Goal: Information Seeking & Learning: Learn about a topic

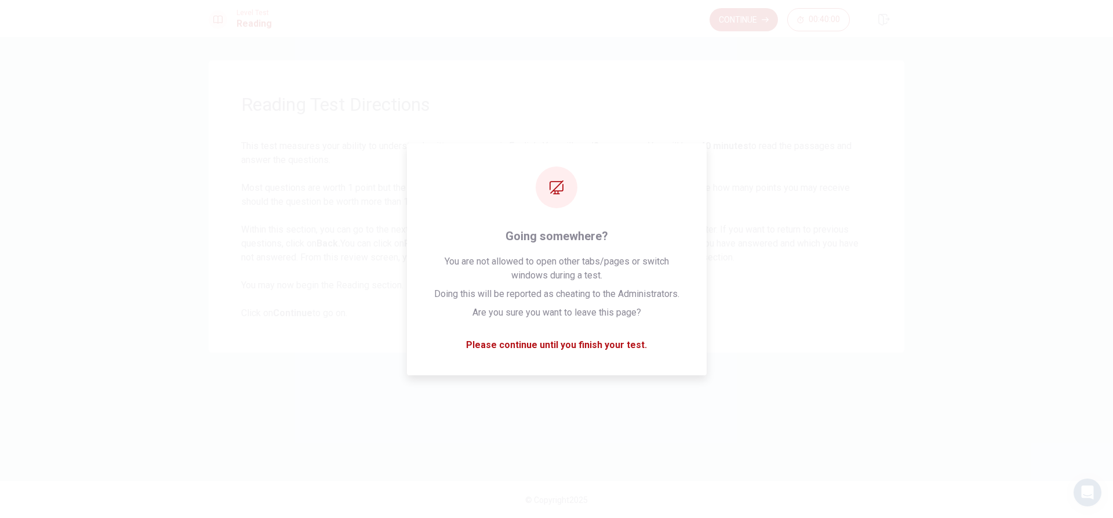
click at [606, 195] on span "This test measures your ability to understand written passages in English. You …" at bounding box center [556, 229] width 631 height 181
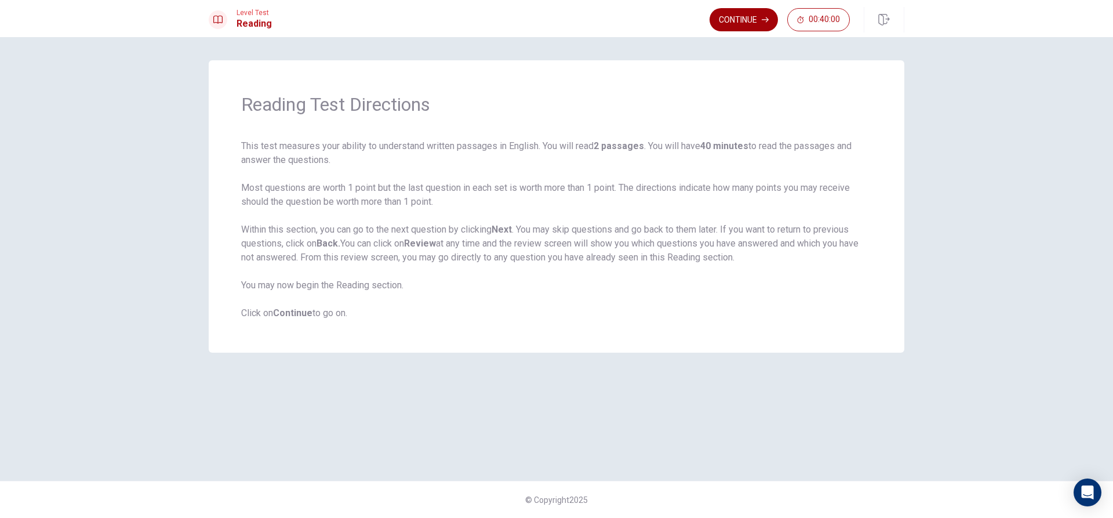
click at [744, 16] on button "Continue" at bounding box center [743, 19] width 68 height 23
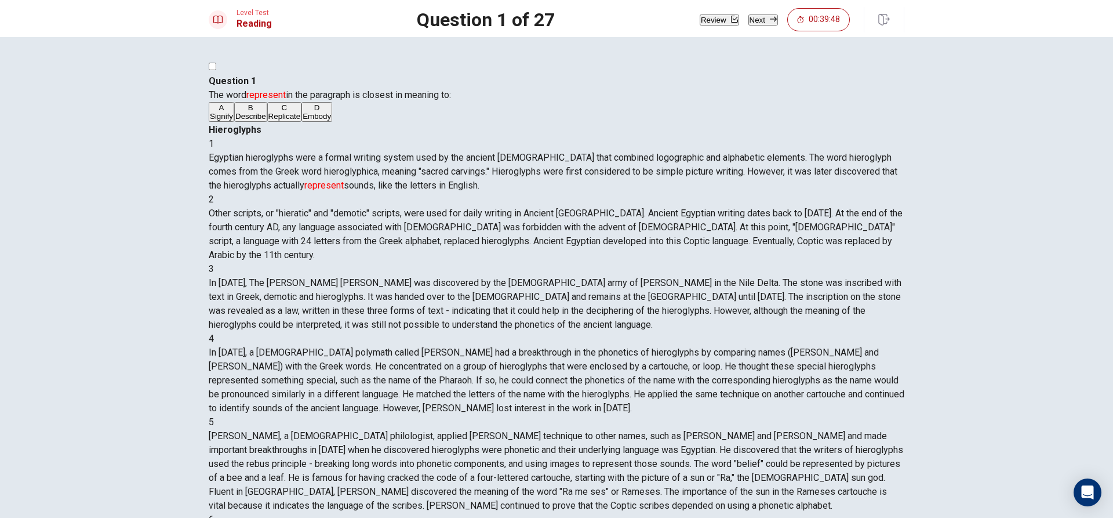
drag, startPoint x: 254, startPoint y: 194, endPoint x: 290, endPoint y: 197, distance: 36.0
click at [257, 122] on button "B Describe" at bounding box center [250, 112] width 33 height 20
click at [748, 18] on button "Next" at bounding box center [763, 19] width 30 height 11
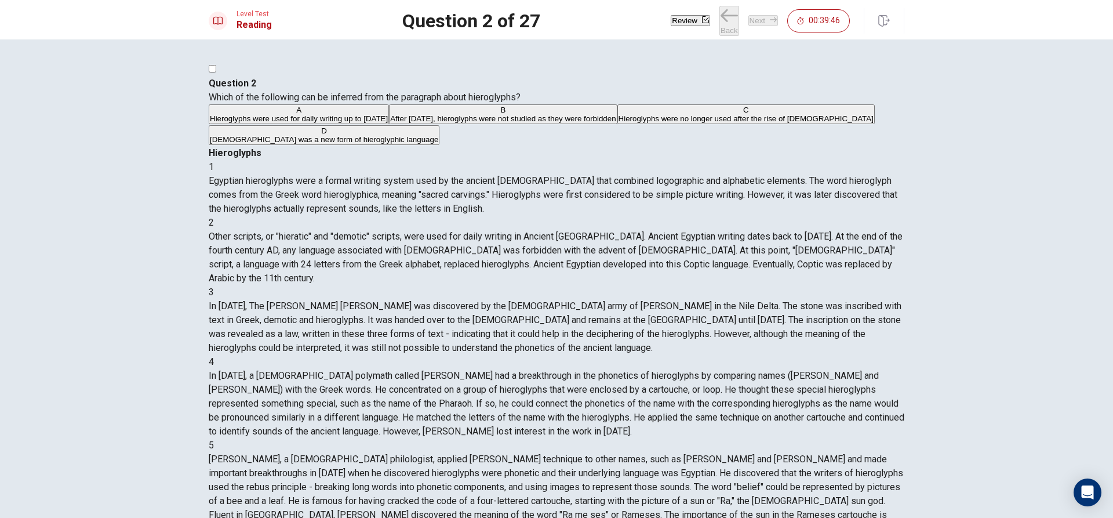
scroll to position [86, 0]
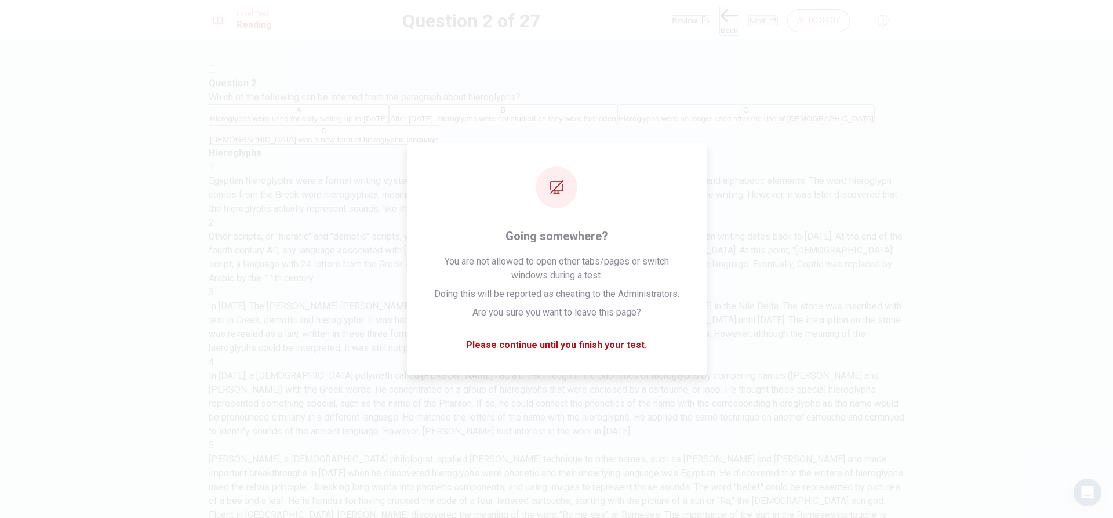
click at [641, 300] on span "In [DATE], The [PERSON_NAME] [PERSON_NAME] was discovered by the [DEMOGRAPHIC_D…" at bounding box center [555, 326] width 693 height 53
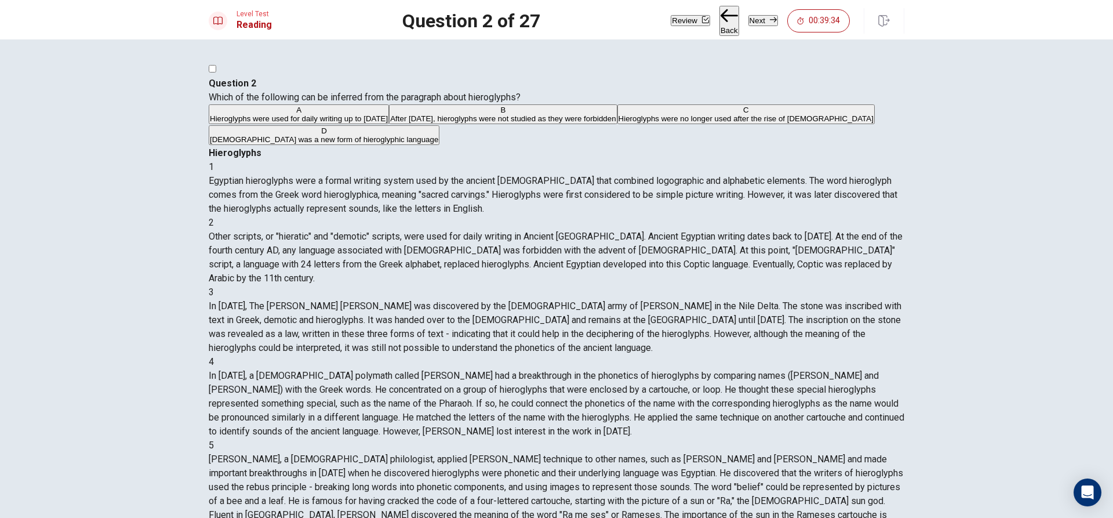
scroll to position [0, 0]
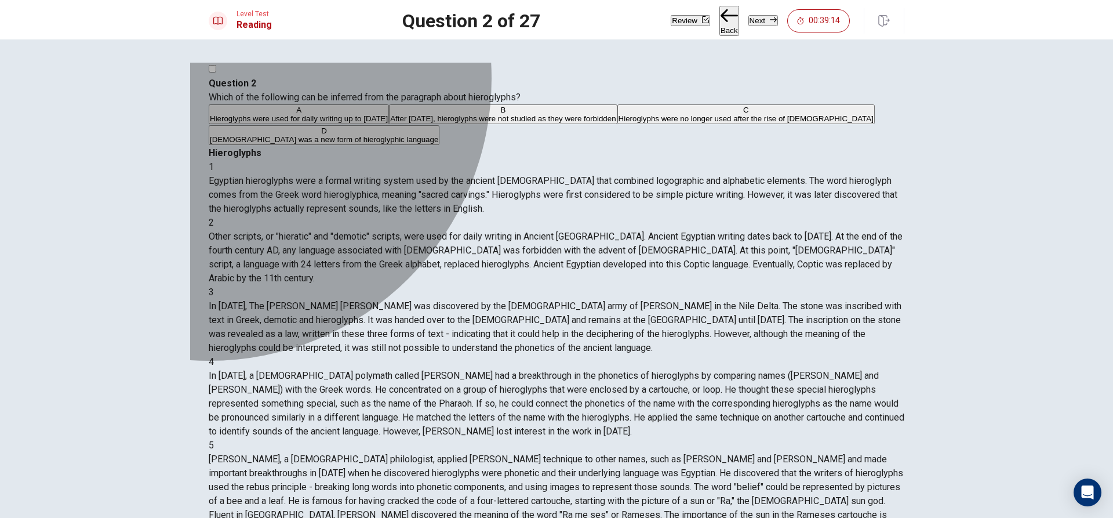
click at [250, 114] on div "A" at bounding box center [299, 109] width 178 height 9
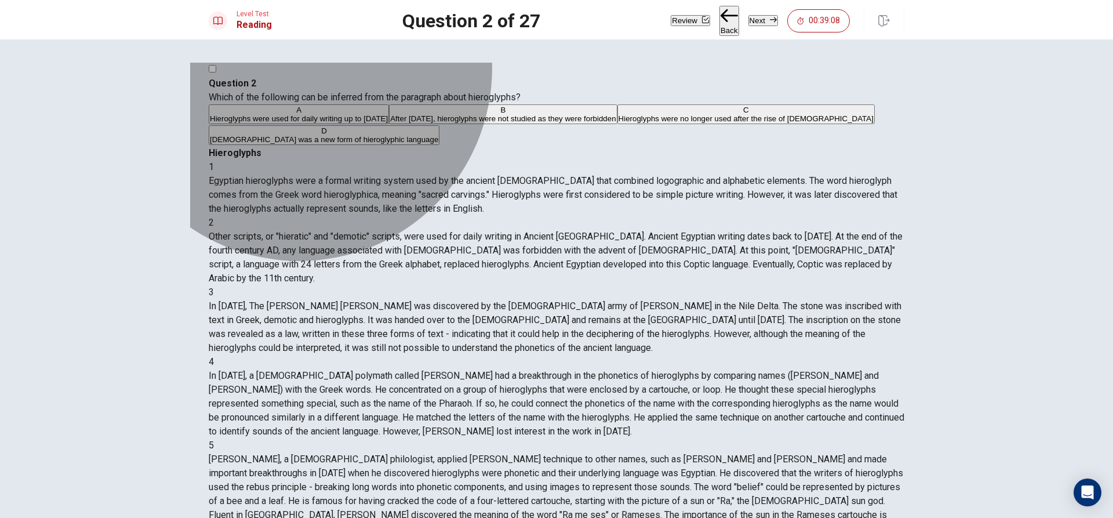
click at [617, 124] on button "C Hieroglyphs were no longer used after the rise of [DEMOGRAPHIC_DATA]" at bounding box center [745, 114] width 257 height 20
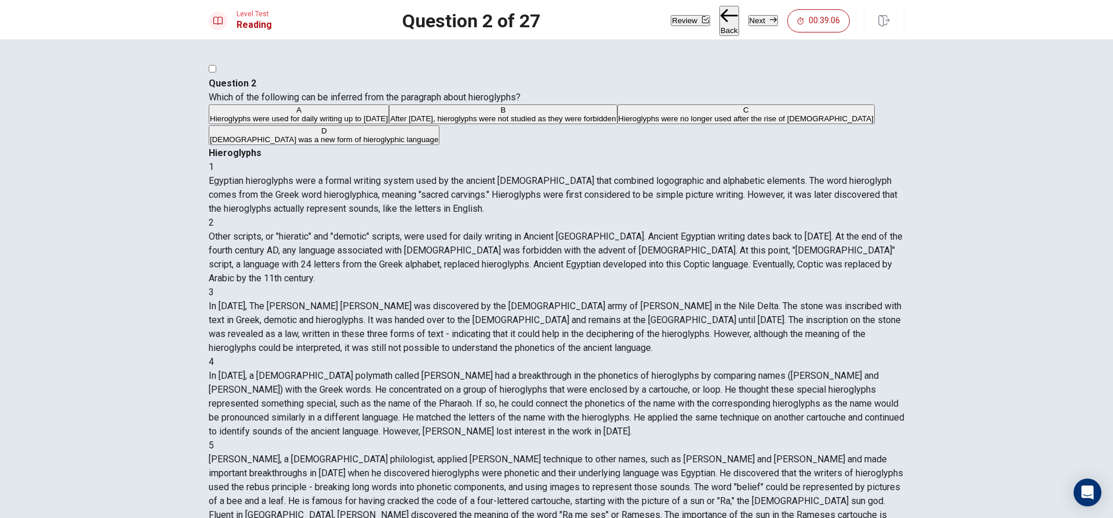
click at [450, 123] on span "After [DATE], hieroglyphs were not studied as they were forbidden" at bounding box center [502, 118] width 225 height 9
click at [388, 123] on span "Hieroglyphs were used for daily writing up to [DATE]" at bounding box center [299, 118] width 178 height 9
click at [414, 146] on div "A Hieroglyphs were used for daily writing up to [DATE] B After [DATE], hierogly…" at bounding box center [556, 125] width 695 height 42
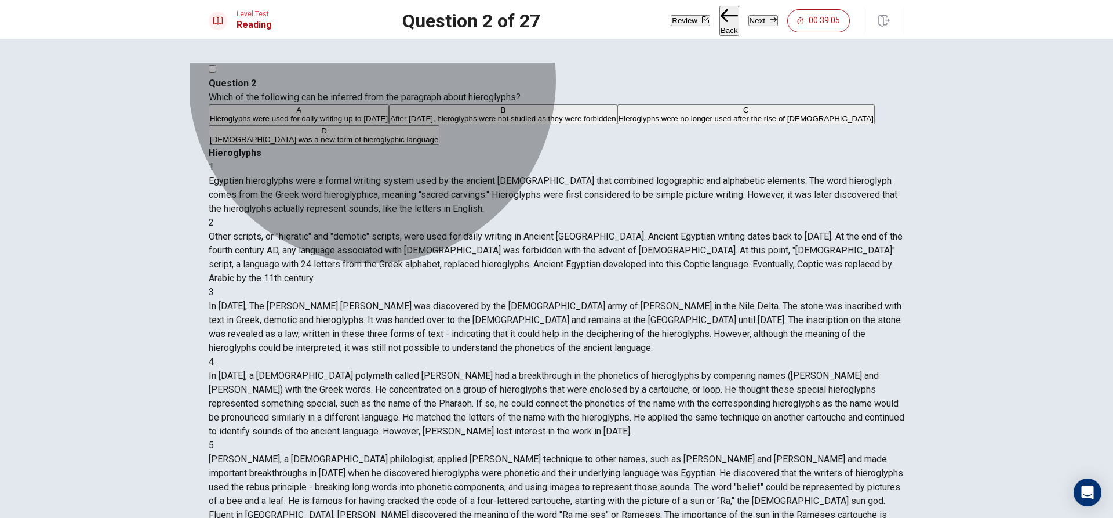
click at [618, 123] on span "Hieroglyphs were no longer used after the rise of [DEMOGRAPHIC_DATA]" at bounding box center [745, 118] width 255 height 9
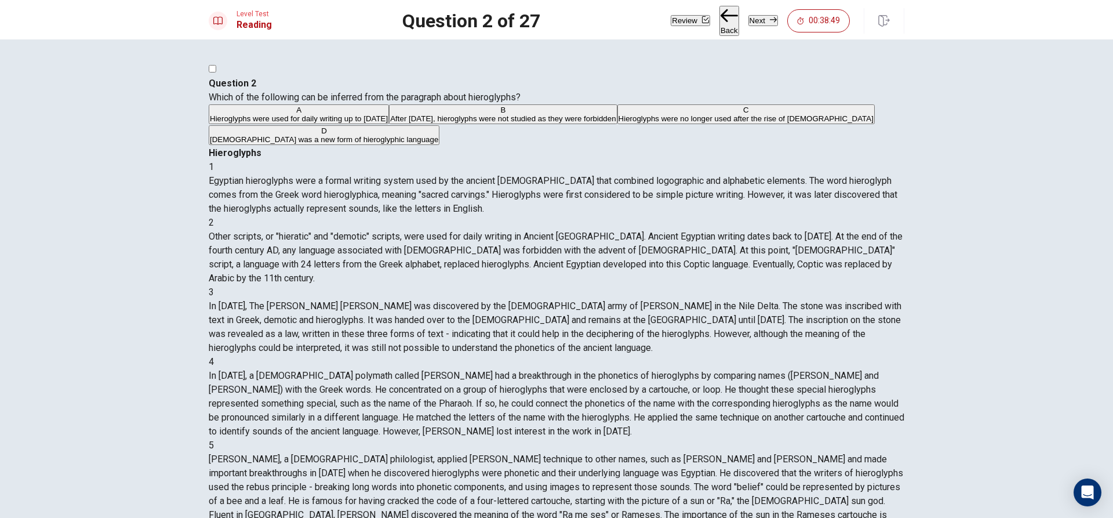
click at [388, 123] on span "Hieroglyphs were used for daily writing up to [DATE]" at bounding box center [299, 118] width 178 height 9
click at [693, 21] on div "Level Test Reading Question 2 of 27 Review Back Next 00:38:48 Question 2 of 27 …" at bounding box center [556, 259] width 1113 height 518
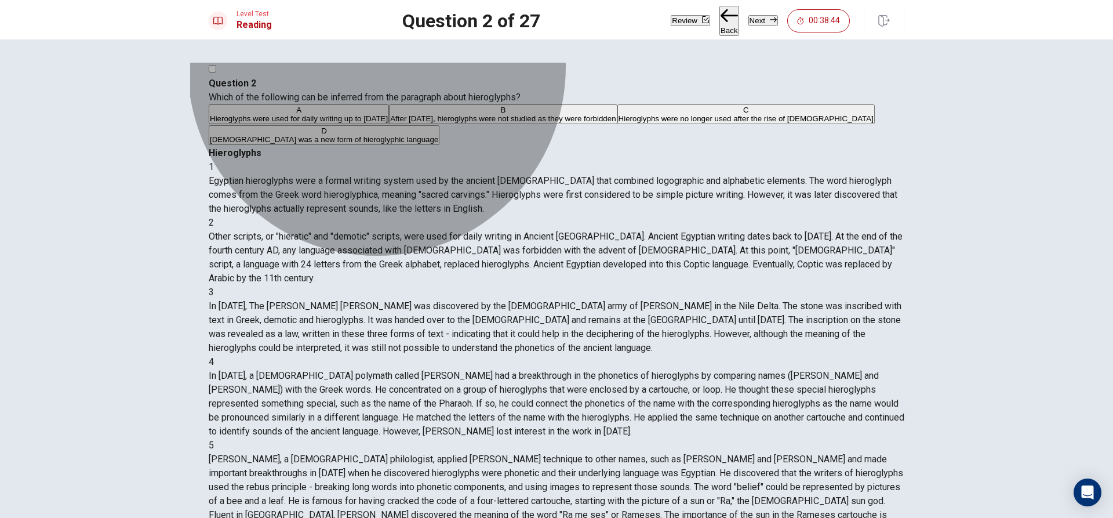
click at [617, 124] on button "C Hieroglyphs were no longer used after the rise of [DEMOGRAPHIC_DATA]" at bounding box center [745, 114] width 257 height 20
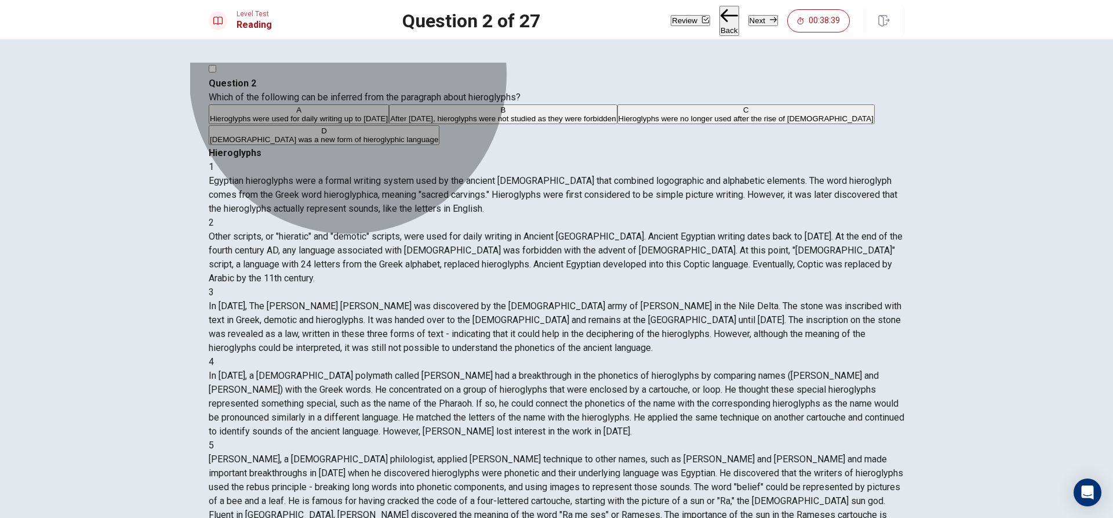
click at [388, 144] on span "[DEMOGRAPHIC_DATA] was a new form of hieroglyphic language" at bounding box center [324, 139] width 228 height 9
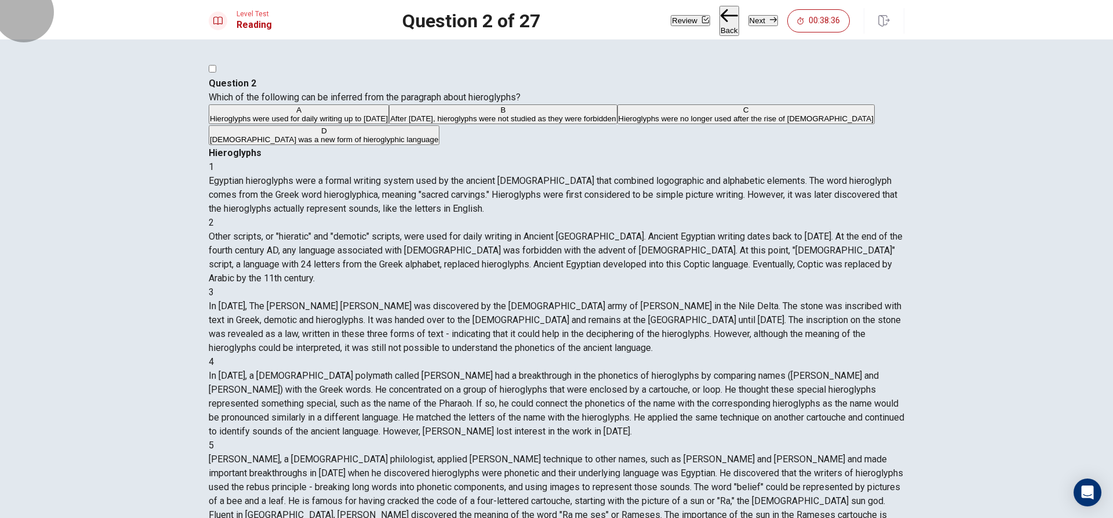
click at [751, 21] on button "Next" at bounding box center [763, 20] width 30 height 11
click at [348, 144] on span "Due to the fact that they would be pronounced the same in different languages" at bounding box center [344, 139] width 268 height 9
click at [749, 15] on button "Next" at bounding box center [763, 20] width 30 height 11
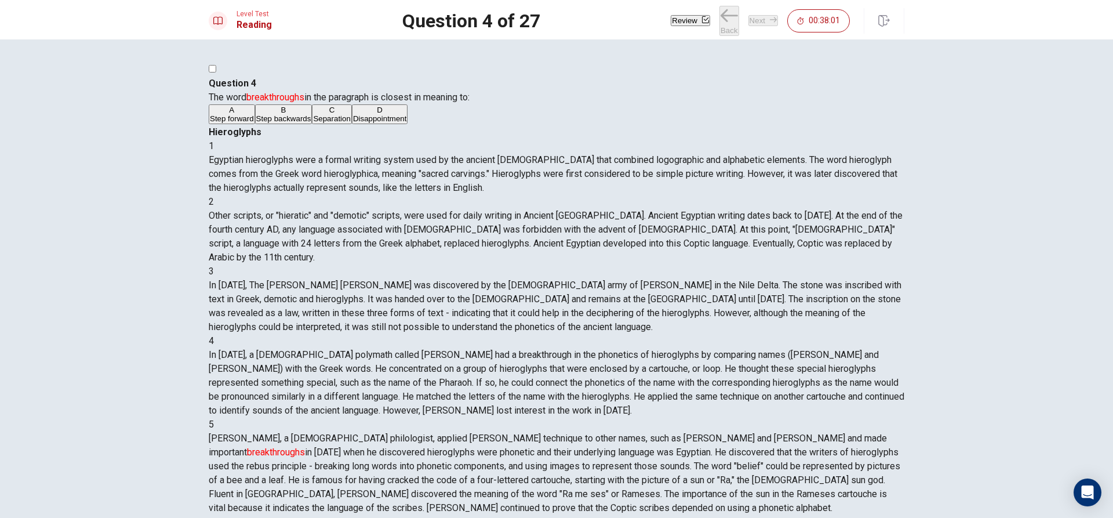
scroll to position [418, 0]
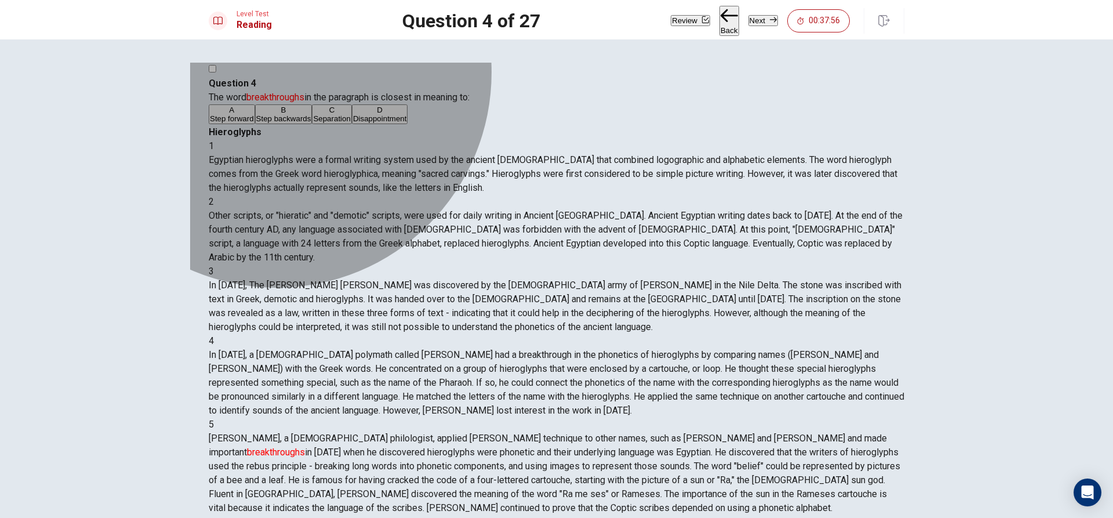
click at [255, 124] on button "A Step forward" at bounding box center [232, 114] width 46 height 20
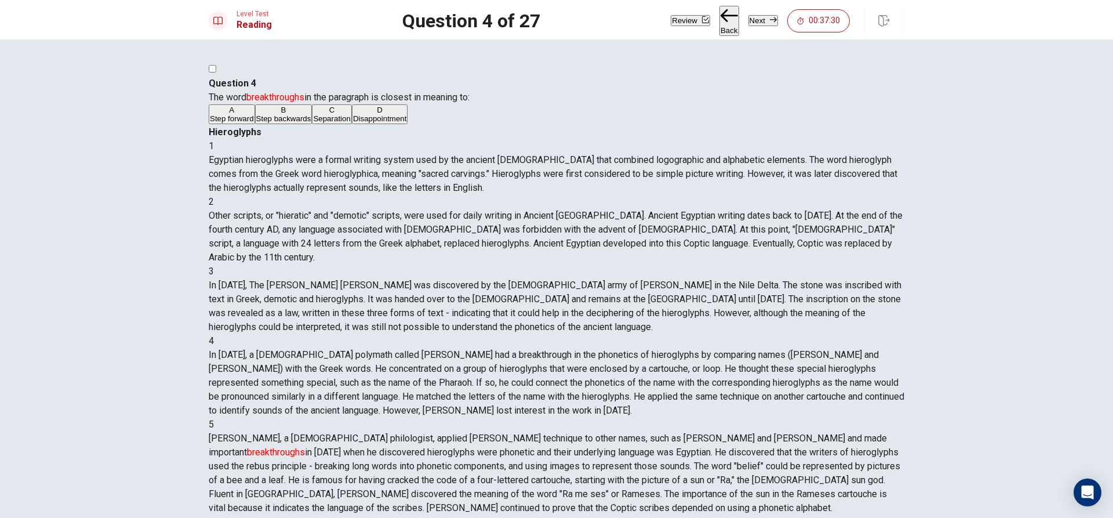
click at [753, 15] on button "Next" at bounding box center [763, 20] width 30 height 11
click at [309, 124] on button "C Complex" at bounding box center [292, 114] width 33 height 20
drag, startPoint x: 760, startPoint y: 24, endPoint x: 730, endPoint y: 129, distance: 109.5
click at [737, 122] on div "Level Test Reading Question 5 of 27 Review Back Next 00:37:04 Question 5 of 27 …" at bounding box center [556, 259] width 1113 height 518
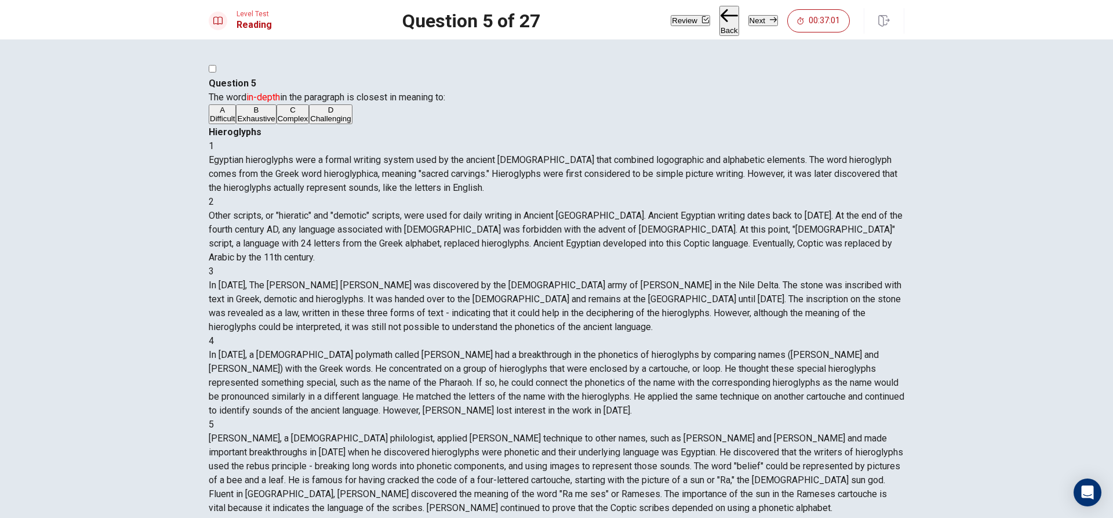
click at [748, 18] on button "Next" at bounding box center [763, 20] width 30 height 11
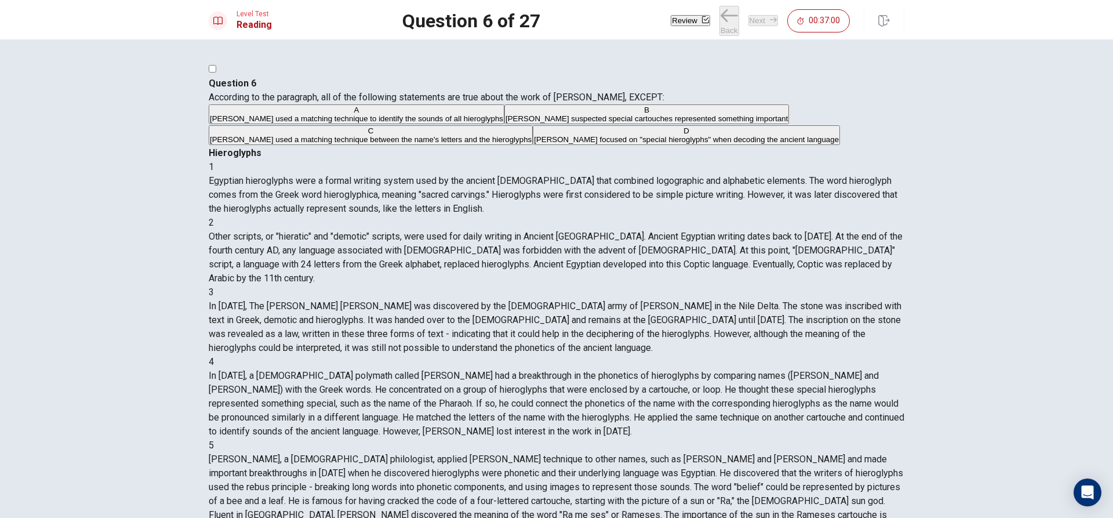
scroll to position [303, 0]
drag, startPoint x: 234, startPoint y: 116, endPoint x: 337, endPoint y: 108, distance: 104.1
click at [337, 104] on div "Question 6 According to the paragraph, all of the following statements are true…" at bounding box center [556, 90] width 695 height 28
drag, startPoint x: 625, startPoint y: 207, endPoint x: 648, endPoint y: 209, distance: 22.7
click at [639, 370] on span "In [DATE], a [DEMOGRAPHIC_DATA] polymath called [PERSON_NAME] had a breakthroug…" at bounding box center [556, 403] width 695 height 67
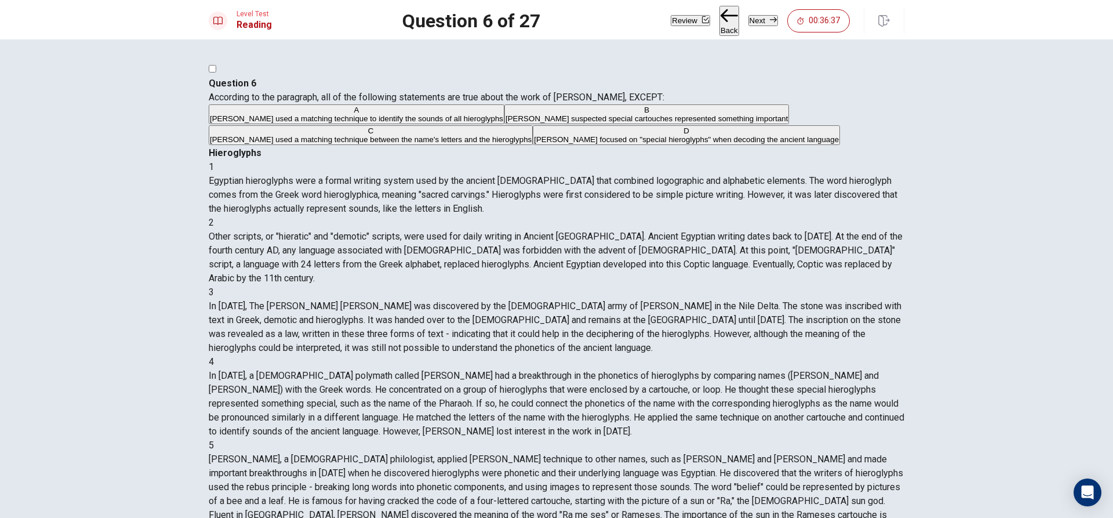
drag, startPoint x: 648, startPoint y: 209, endPoint x: 658, endPoint y: 210, distance: 9.9
click at [649, 370] on span "In [DATE], a [DEMOGRAPHIC_DATA] polymath called [PERSON_NAME] had a breakthroug…" at bounding box center [556, 403] width 695 height 67
click at [382, 123] on span "[PERSON_NAME] used a matching technique to identify the sounds of all hieroglyp…" at bounding box center [356, 118] width 293 height 9
click at [751, 20] on button "Next" at bounding box center [763, 20] width 30 height 11
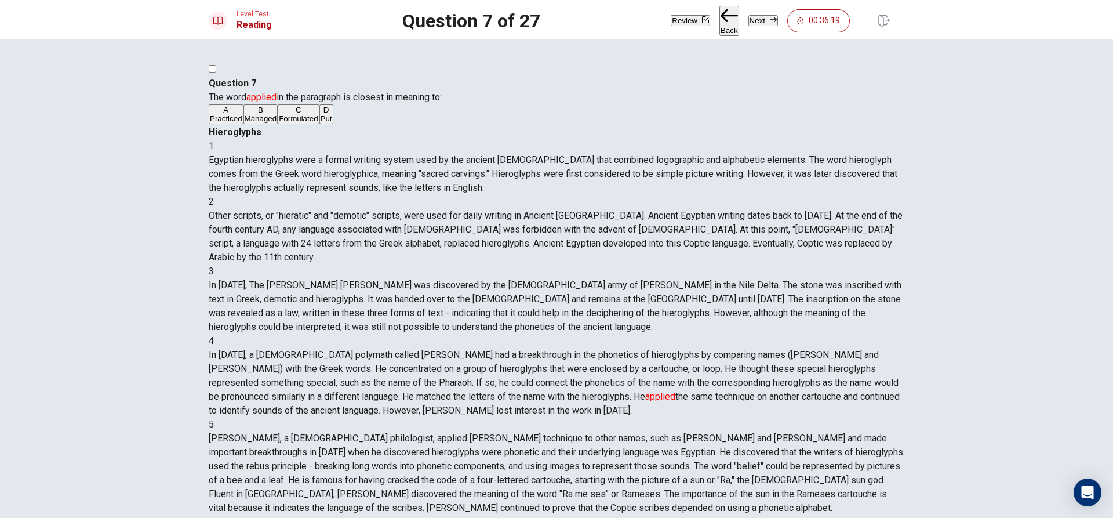
click at [319, 124] on button "D Put" at bounding box center [326, 114] width 14 height 20
click at [818, 24] on span "00:36:17" at bounding box center [823, 20] width 31 height 9
click at [818, 24] on div "Review Back Next" at bounding box center [790, 21] width 119 height 30
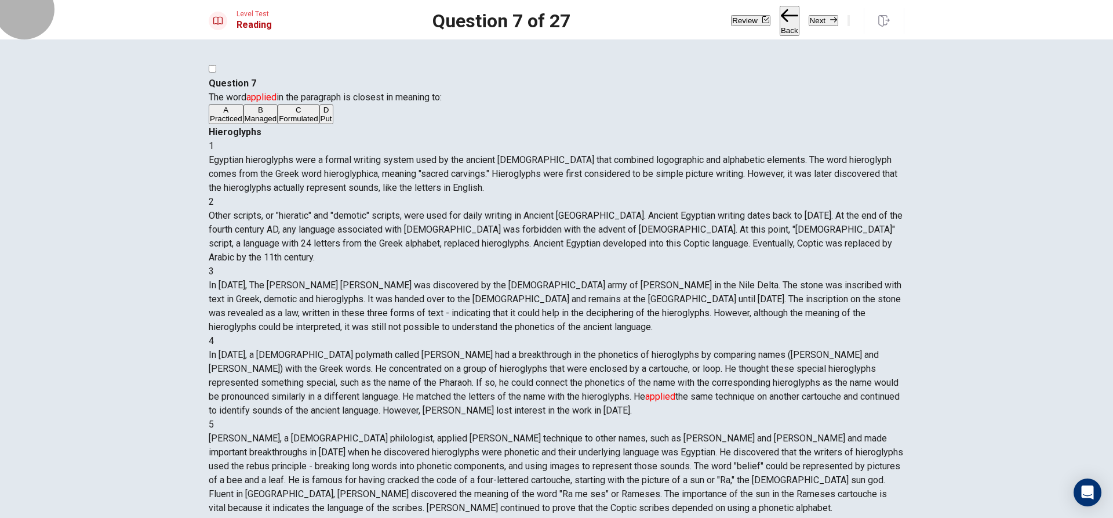
click at [808, 17] on button "Next" at bounding box center [823, 20] width 30 height 11
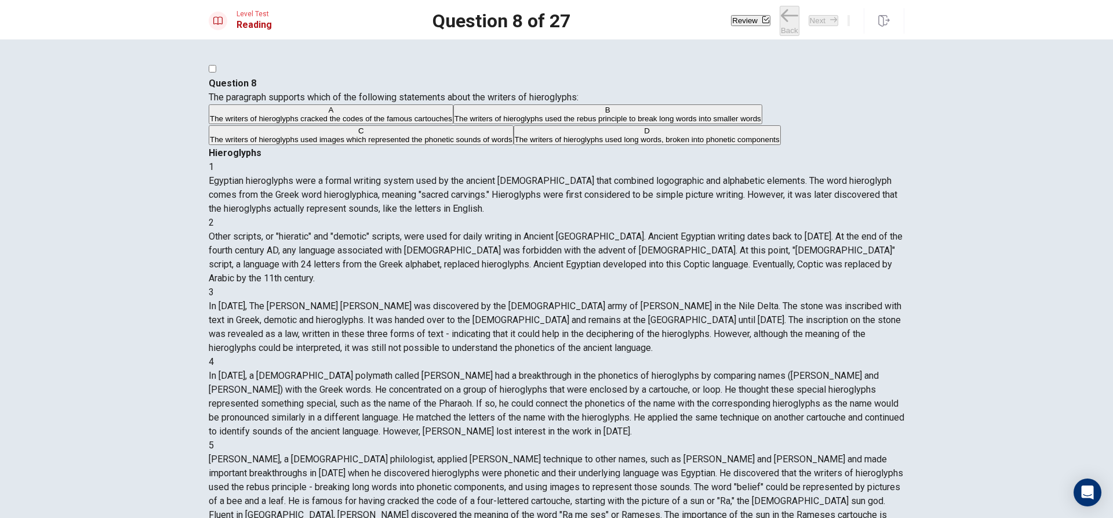
scroll to position [418, 0]
drag, startPoint x: 232, startPoint y: 119, endPoint x: 276, endPoint y: 126, distance: 44.5
click at [276, 103] on span "The paragraph supports which of the following statements about the writers of h…" at bounding box center [394, 97] width 370 height 11
click at [391, 123] on span "The writers of hieroglyphs cracked the codes of the famous cartouches" at bounding box center [331, 118] width 242 height 9
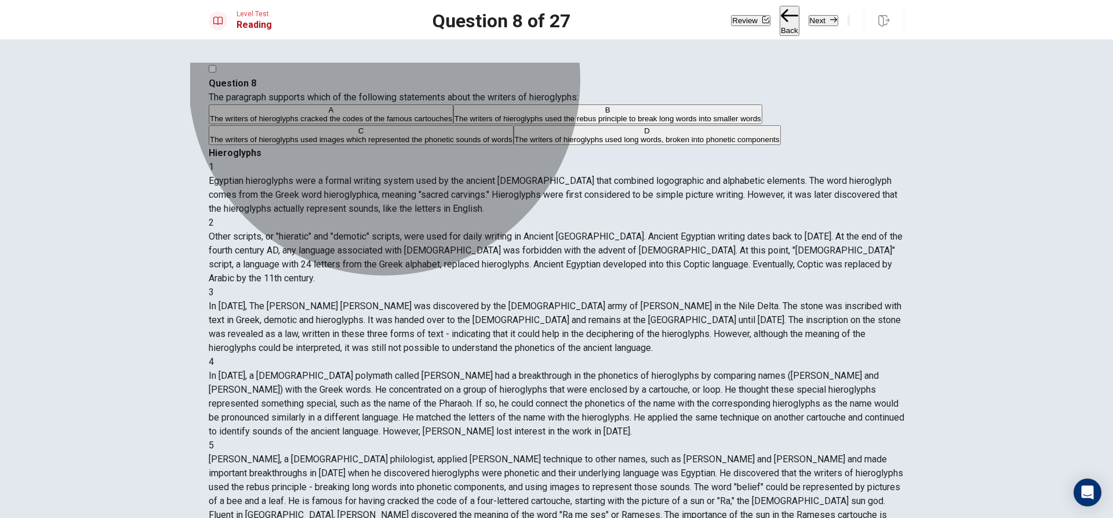
click at [454, 123] on span "The writers of hieroglyphs used the rebus principle to break long words into sm…" at bounding box center [607, 118] width 307 height 9
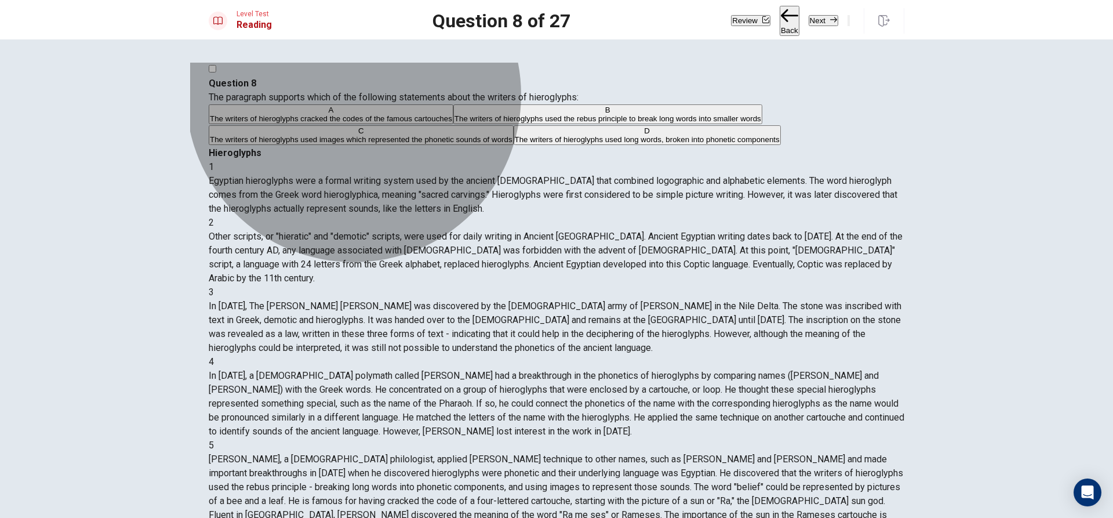
click at [393, 145] on button "C The writers of hieroglyphs used images which represented the phonetic sounds …" at bounding box center [361, 135] width 305 height 20
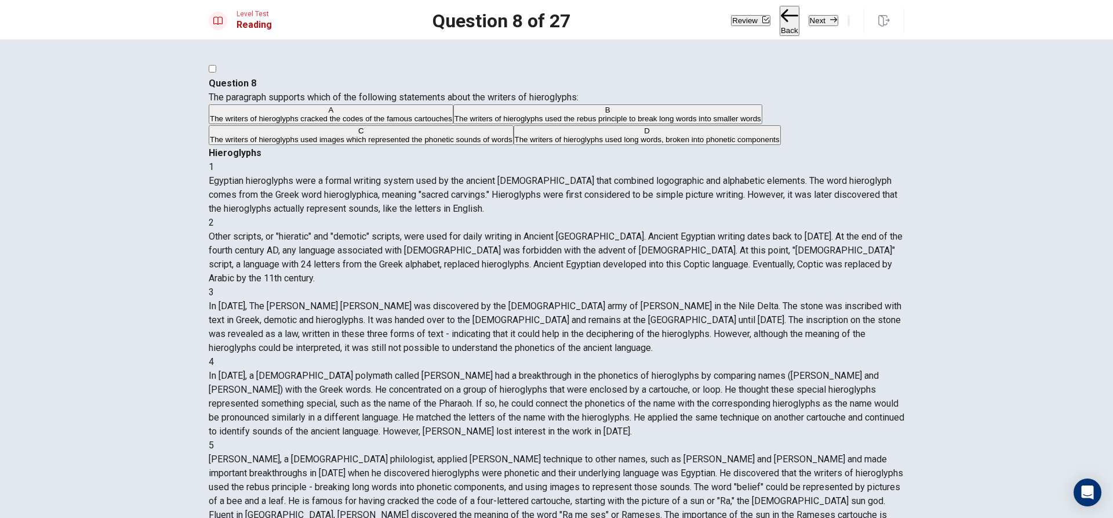
drag, startPoint x: 413, startPoint y: 308, endPoint x: 411, endPoint y: 302, distance: 6.1
click at [515, 144] on span "The writers of hieroglyphs used long words, broken into phonetic components" at bounding box center [647, 139] width 265 height 9
click at [407, 144] on span "The writers of hieroglyphs used images which represented the phonetic sounds of…" at bounding box center [361, 139] width 303 height 9
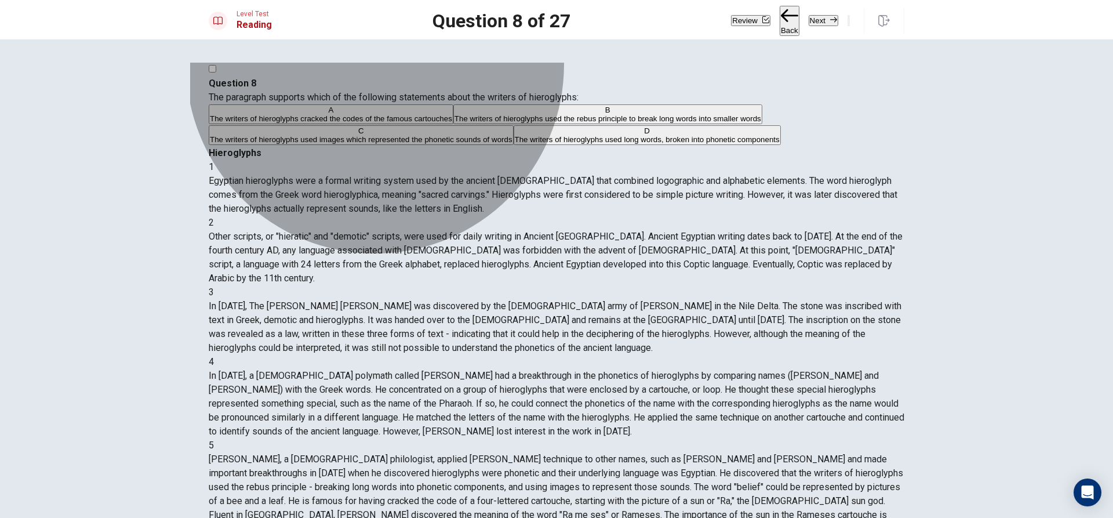
click at [414, 145] on button "C The writers of hieroglyphs used images which represented the phonetic sounds …" at bounding box center [361, 135] width 305 height 20
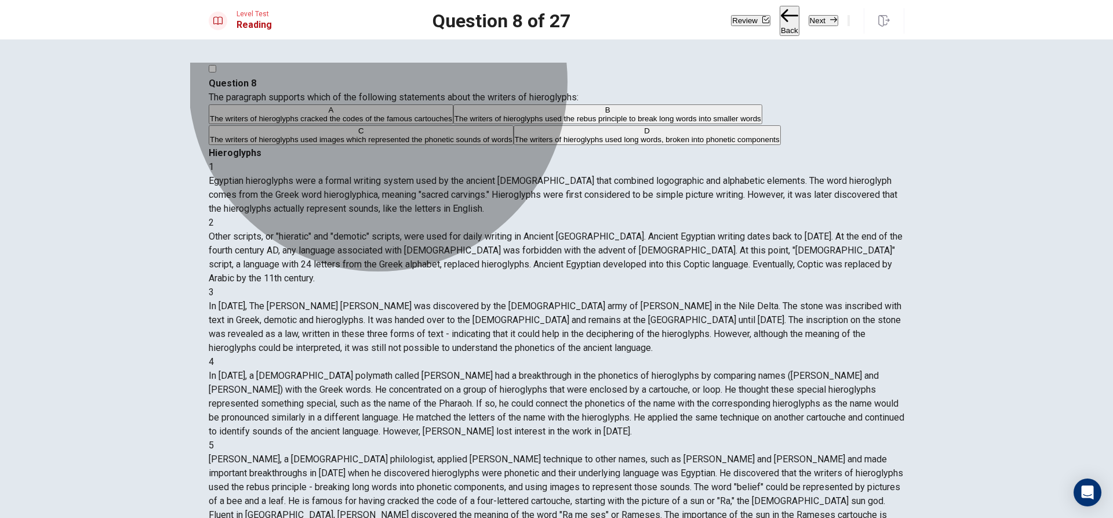
drag, startPoint x: 417, startPoint y: 225, endPoint x: 416, endPoint y: 234, distance: 8.9
click at [454, 123] on span "The writers of hieroglyphs used the rebus principle to break long words into sm…" at bounding box center [607, 118] width 307 height 9
click at [417, 144] on span "The writers of hieroglyphs used images which represented the phonetic sounds of…" at bounding box center [361, 139] width 303 height 9
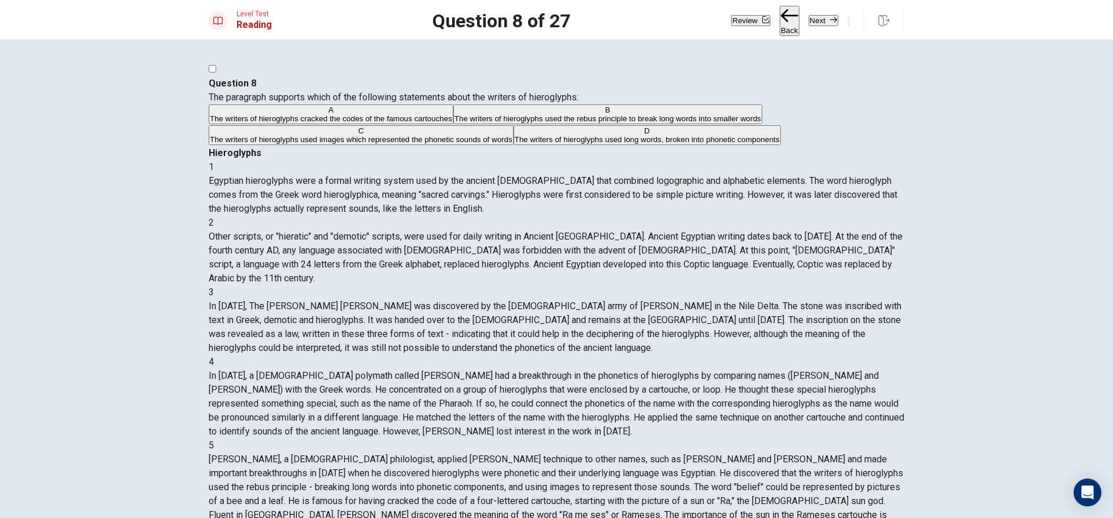
click at [454, 123] on span "The writers of hieroglyphs used the rebus principle to break long words into sm…" at bounding box center [607, 118] width 307 height 9
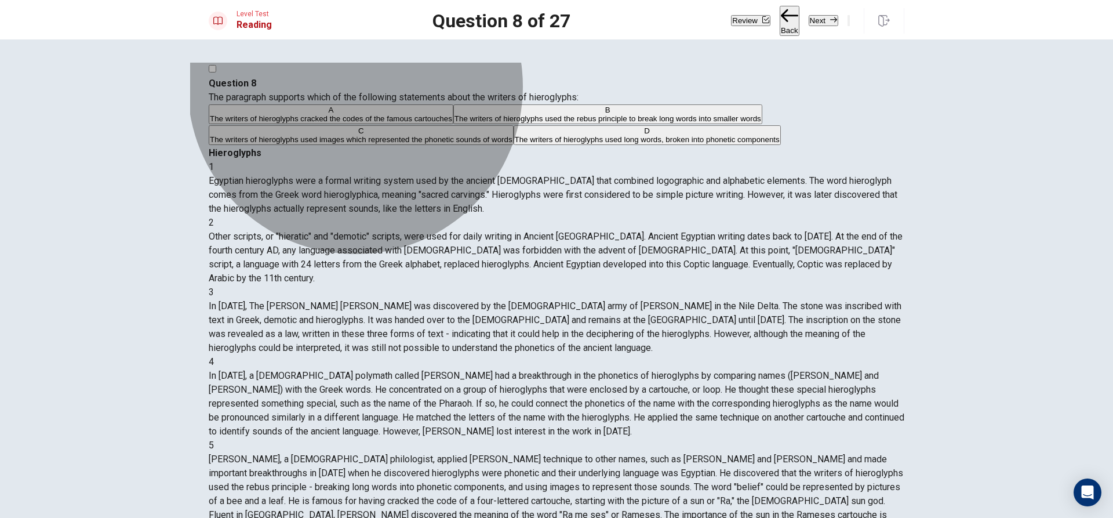
click at [395, 123] on span "The writers of hieroglyphs cracked the codes of the famous cartouches" at bounding box center [331, 118] width 242 height 9
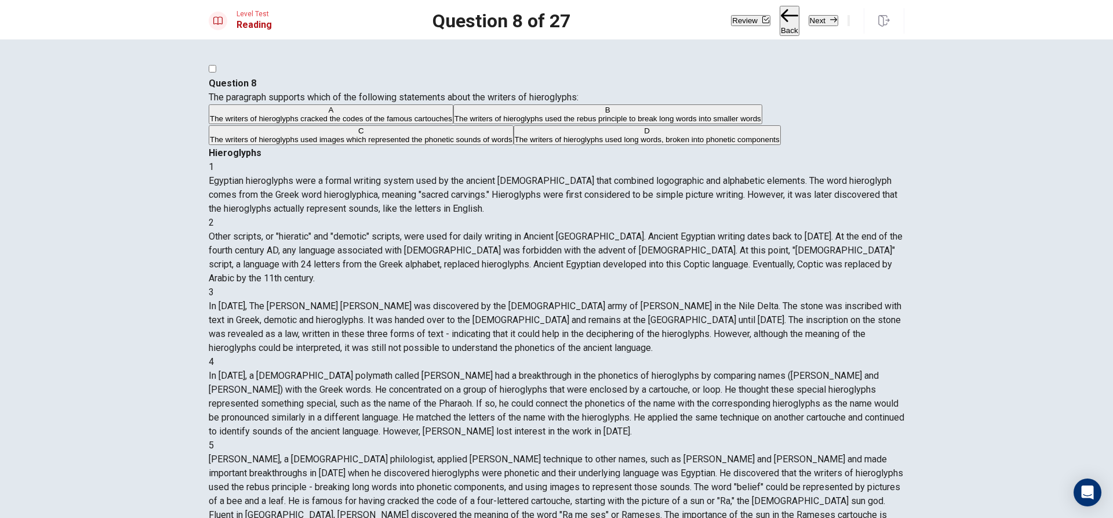
click at [515, 144] on span "The writers of hieroglyphs used long words, broken into phonetic components" at bounding box center [647, 139] width 265 height 9
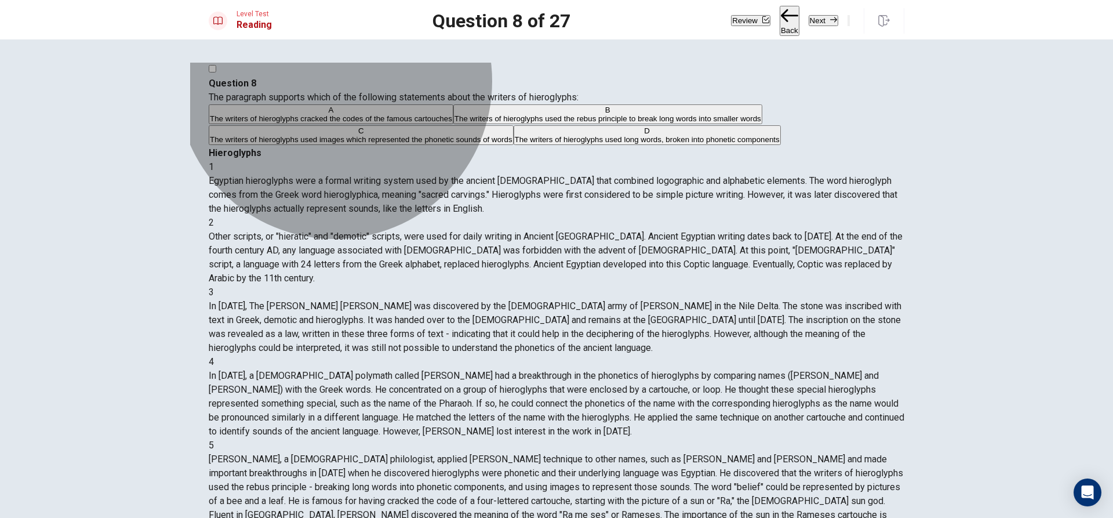
click at [374, 144] on span "The writers of hieroglyphs used images which represented the phonetic sounds of…" at bounding box center [361, 139] width 303 height 9
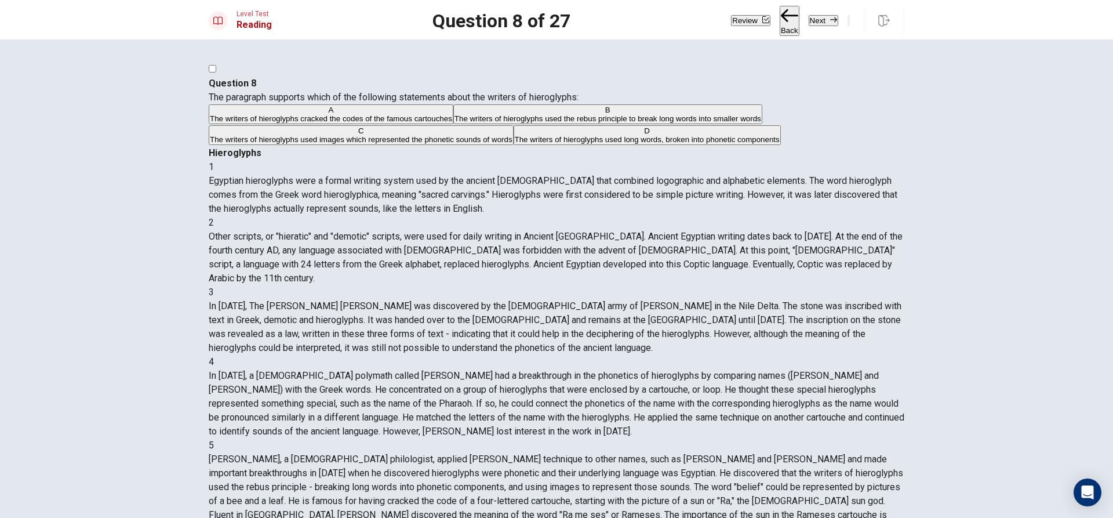
click at [454, 123] on span "The writers of hieroglyphs used the rebus principle to break long words into sm…" at bounding box center [607, 118] width 307 height 9
click at [808, 22] on button "Next" at bounding box center [823, 20] width 30 height 11
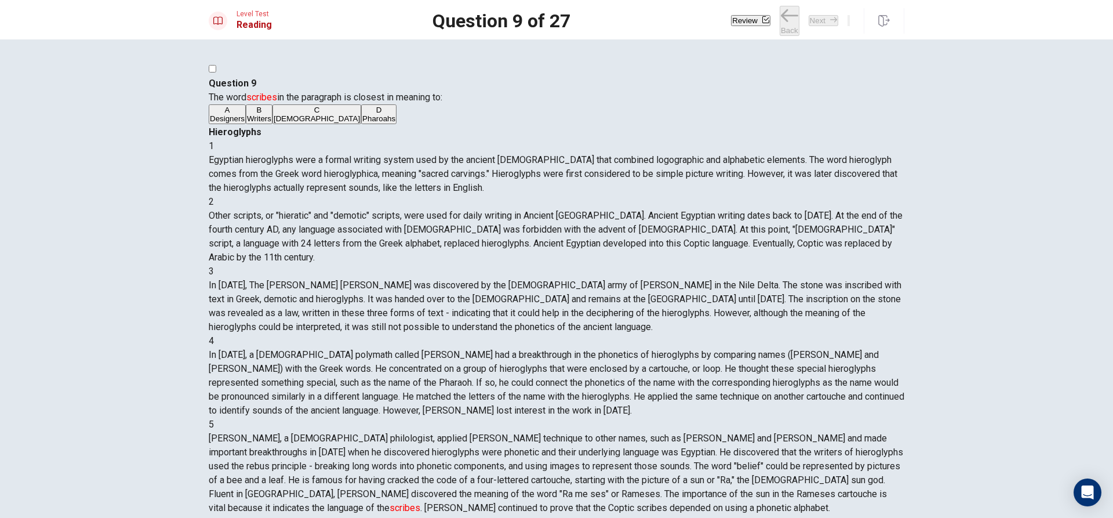
scroll to position [431, 0]
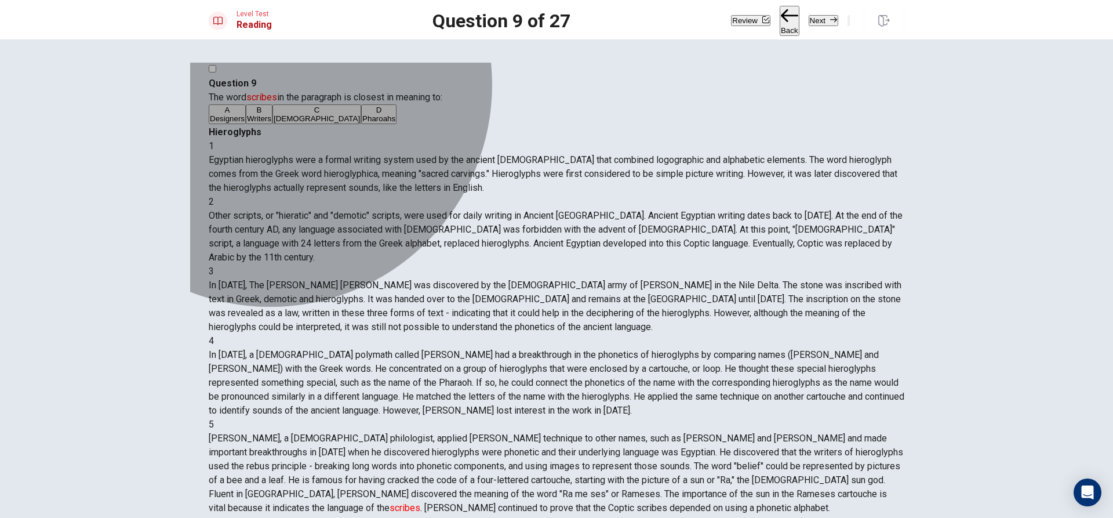
click at [246, 124] on button "A Designers" at bounding box center [227, 114] width 37 height 20
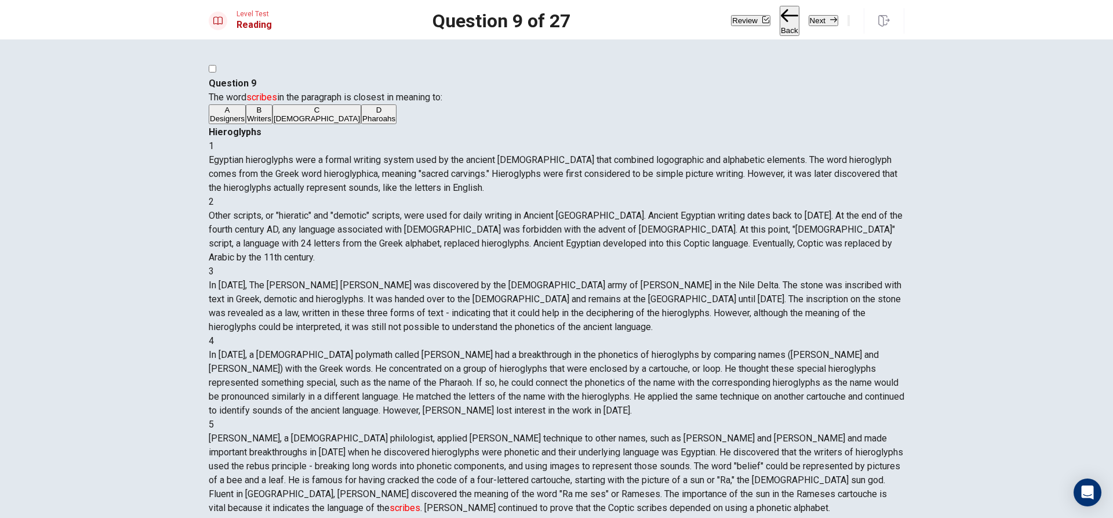
click at [808, 21] on button "Next" at bounding box center [823, 20] width 30 height 11
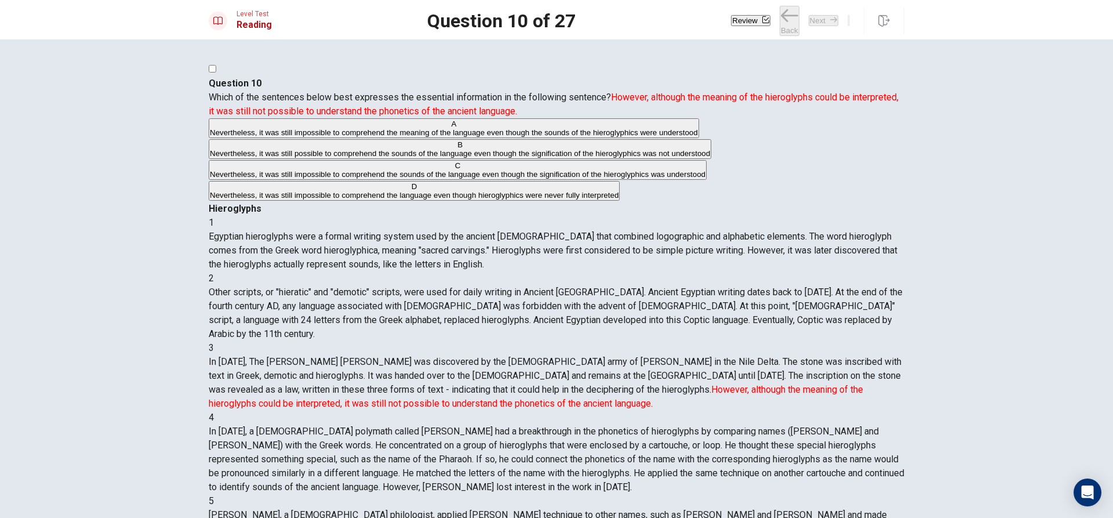
scroll to position [187, 0]
click at [429, 178] on span "Nevertheless, it was still impossible to comprehend the sounds of the language …" at bounding box center [457, 174] width 495 height 9
click at [808, 15] on button "Next" at bounding box center [823, 20] width 30 height 11
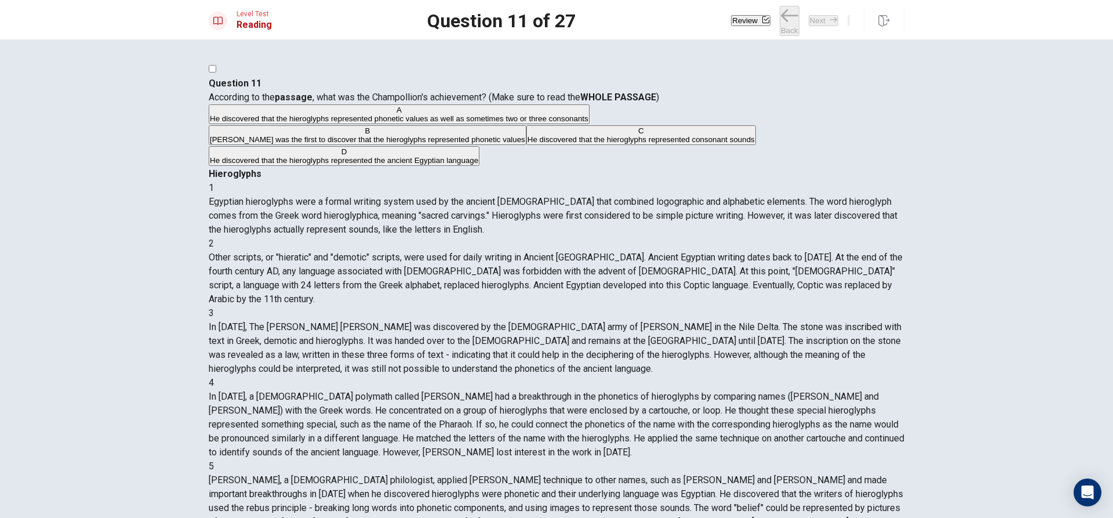
scroll to position [0, 0]
drag, startPoint x: 597, startPoint y: 119, endPoint x: 669, endPoint y: 130, distance: 72.1
click at [667, 196] on span "Egyptian hieroglyphs were a formal writing system used by the ancient [DEMOGRAP…" at bounding box center [553, 215] width 688 height 39
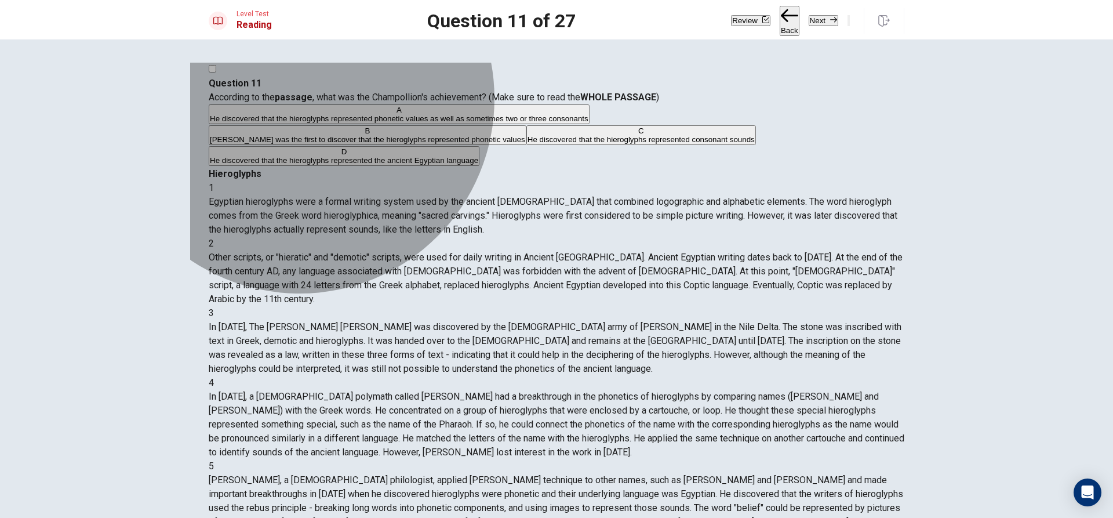
click at [339, 124] on button "A He discovered that the hieroglyphs represented phonetic values as well as som…" at bounding box center [399, 114] width 381 height 20
click at [323, 144] on span "[PERSON_NAME] was the first to discover that the hieroglyphs represented phonet…" at bounding box center [367, 139] width 315 height 9
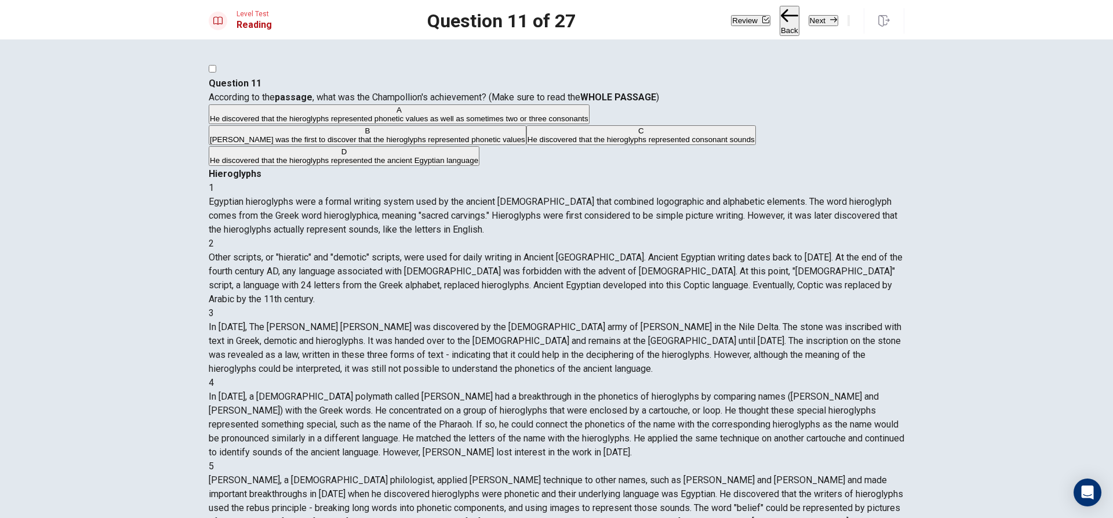
click at [527, 144] on span "He discovered that the hieroglyphs represented consonant sounds" at bounding box center [640, 139] width 227 height 9
click at [314, 165] on span "He discovered that the hieroglyphs represented the ancient Egyptian language" at bounding box center [344, 160] width 268 height 9
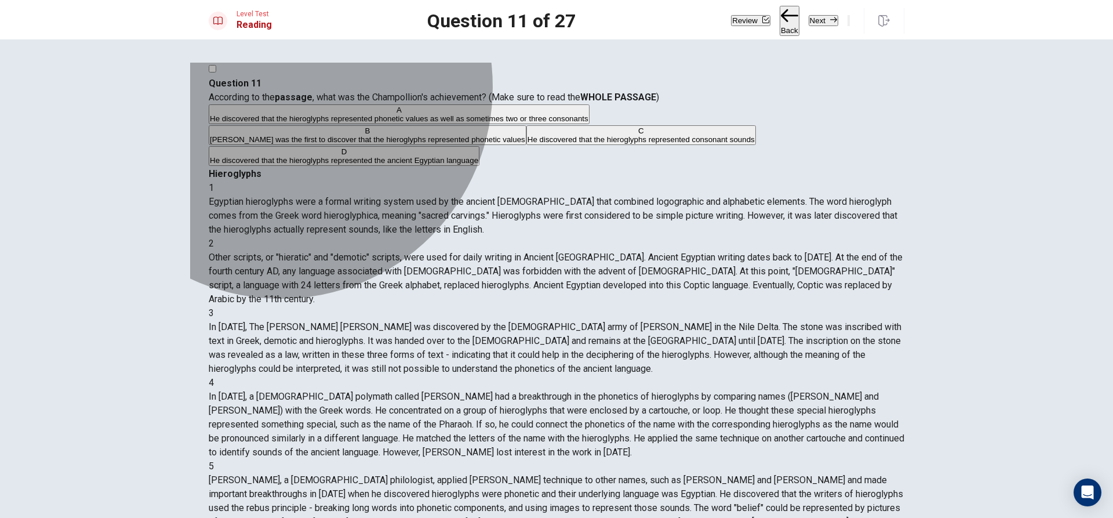
click at [527, 144] on span "He discovered that the hieroglyphs represented consonant sounds" at bounding box center [640, 139] width 227 height 9
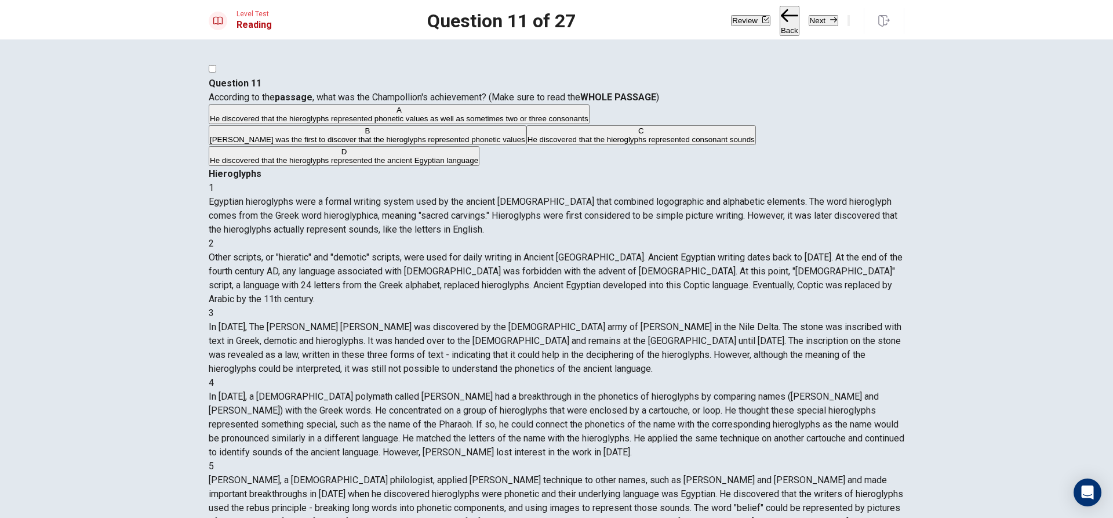
click at [403, 165] on span "He discovered that the hieroglyphs represented the ancient Egyptian language" at bounding box center [344, 160] width 268 height 9
click at [442, 144] on span "[PERSON_NAME] was the first to discover that the hieroglyphs represented phonet…" at bounding box center [367, 139] width 315 height 9
click at [770, 32] on div "Review Back Next" at bounding box center [817, 21] width 173 height 30
click at [808, 26] on button "Next" at bounding box center [823, 20] width 30 height 11
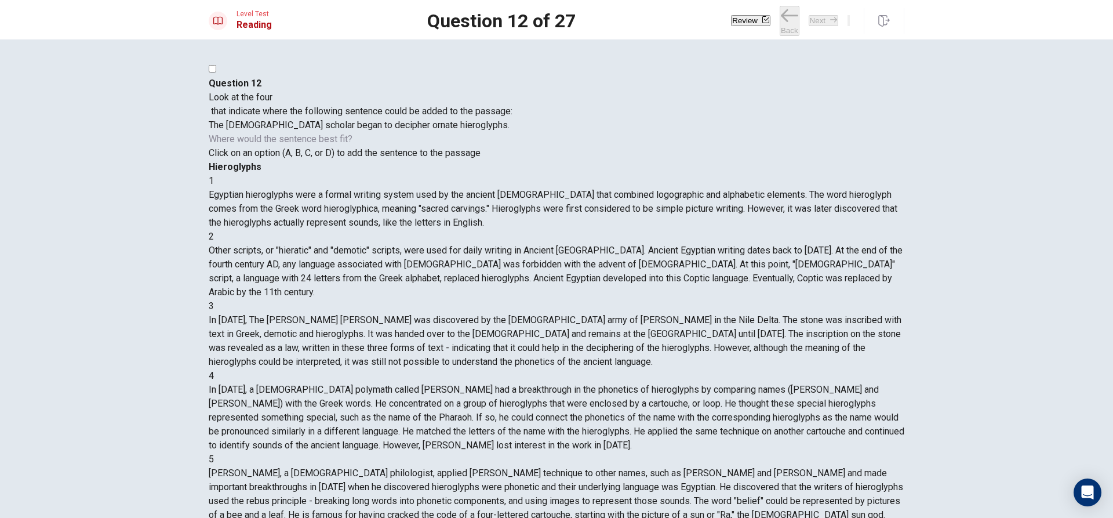
scroll to position [450, 0]
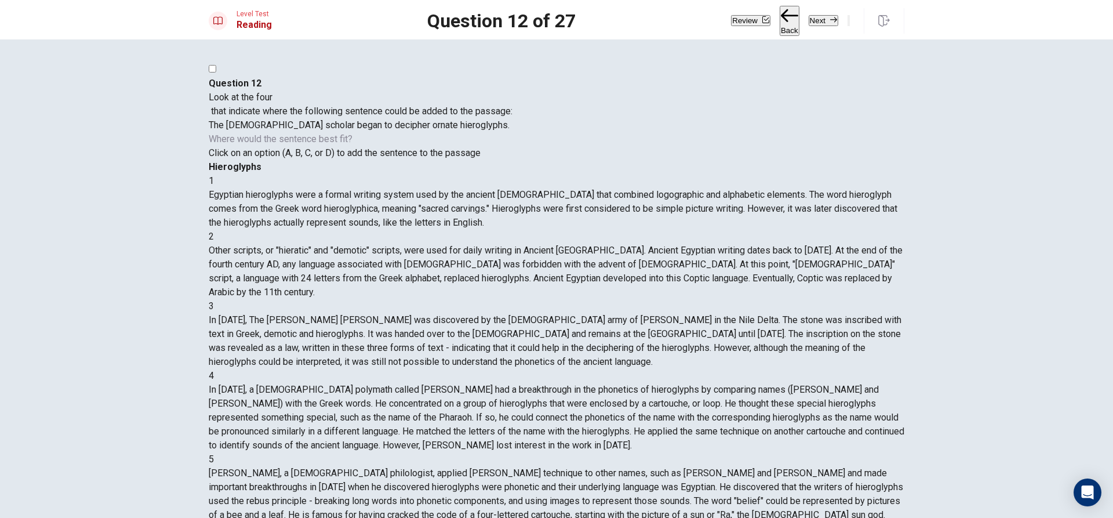
click at [808, 15] on button "Next" at bounding box center [823, 20] width 30 height 11
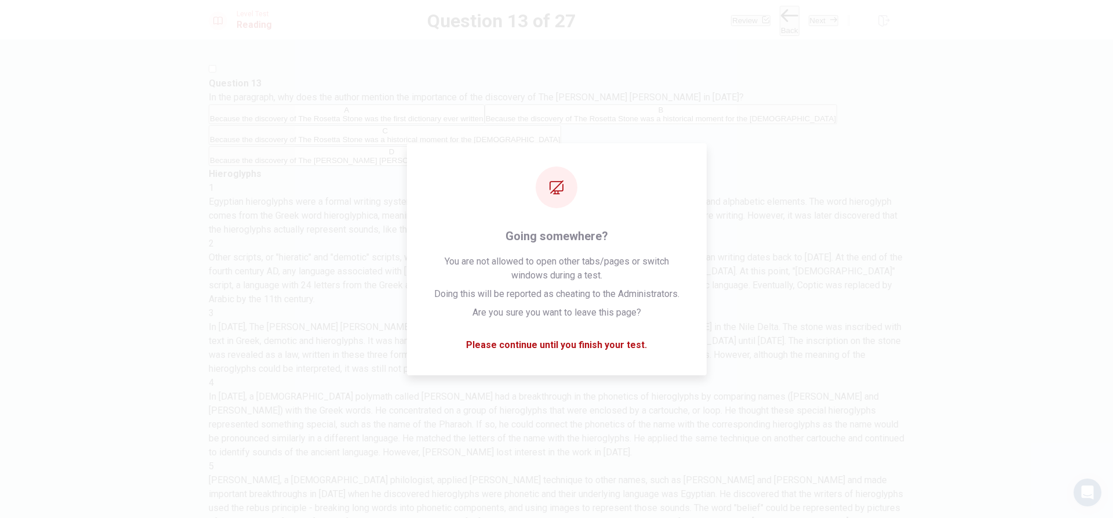
click at [275, 103] on span "In the paragraph, why does the author mention the importance of the discovery o…" at bounding box center [476, 97] width 535 height 11
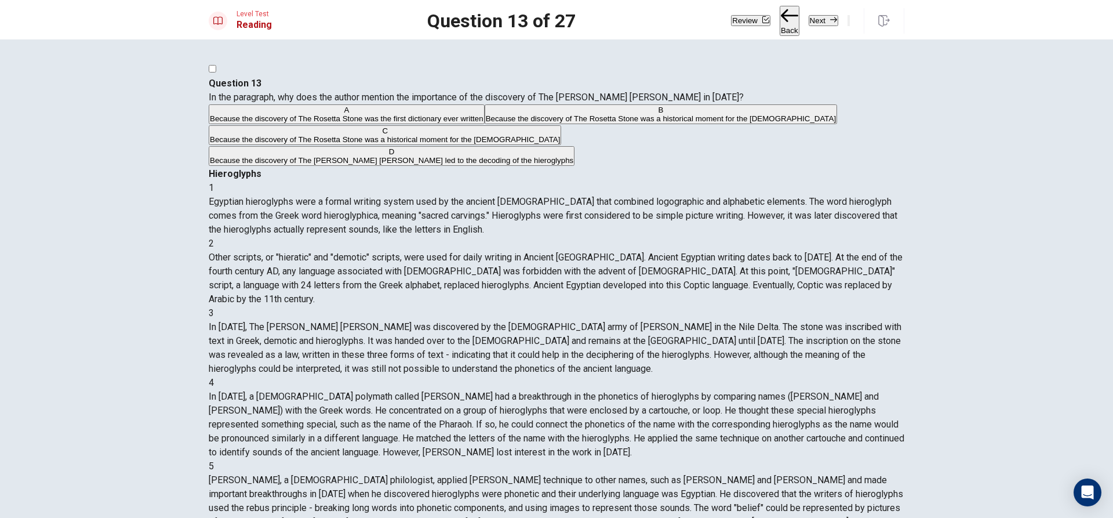
click at [381, 144] on span "Because the discovery of The Rosetta Stone was a historical moment for the [DEM…" at bounding box center [385, 139] width 350 height 9
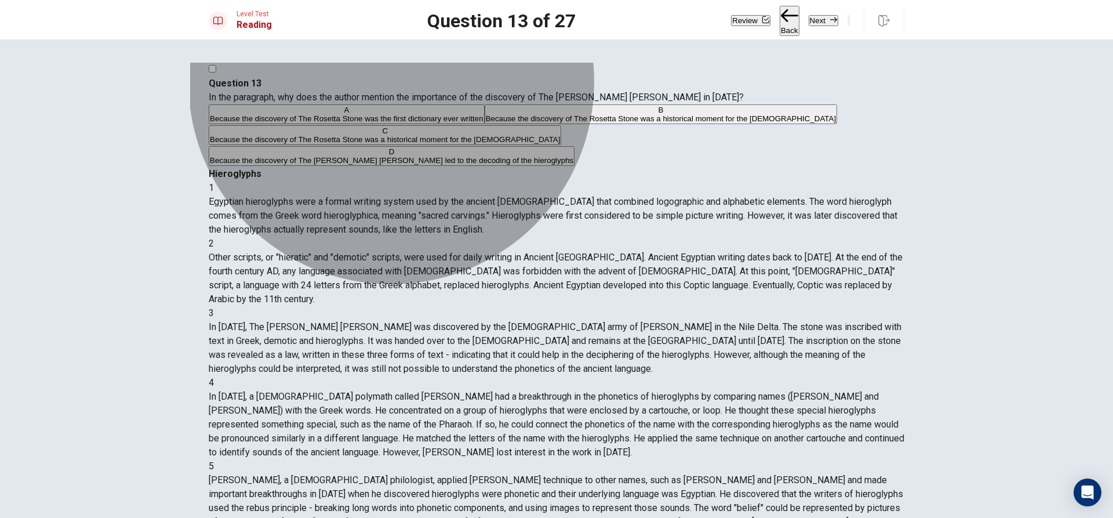
click at [431, 165] on span "Because the discovery of The [PERSON_NAME] [PERSON_NAME] led to the decoding of…" at bounding box center [391, 160] width 363 height 9
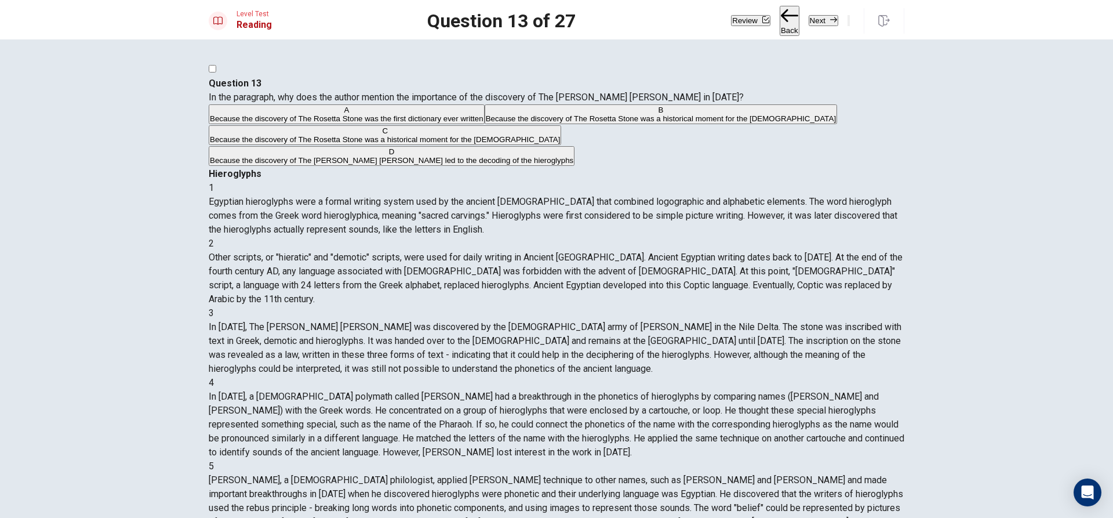
click at [808, 19] on button "Next" at bounding box center [823, 20] width 30 height 11
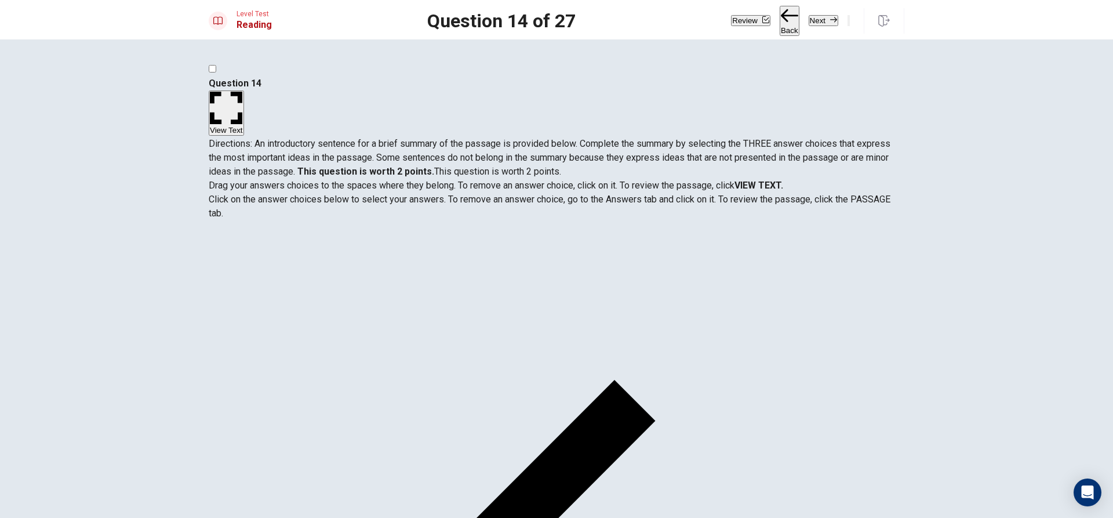
scroll to position [0, 0]
click at [741, 195] on span "Drag your answers choices to the spaces where they belong. To remove an answer …" at bounding box center [556, 199] width 695 height 42
click at [775, 191] on strong "VIEW TEXT." at bounding box center [758, 185] width 49 height 11
drag, startPoint x: 292, startPoint y: 301, endPoint x: 523, endPoint y: 332, distance: 232.8
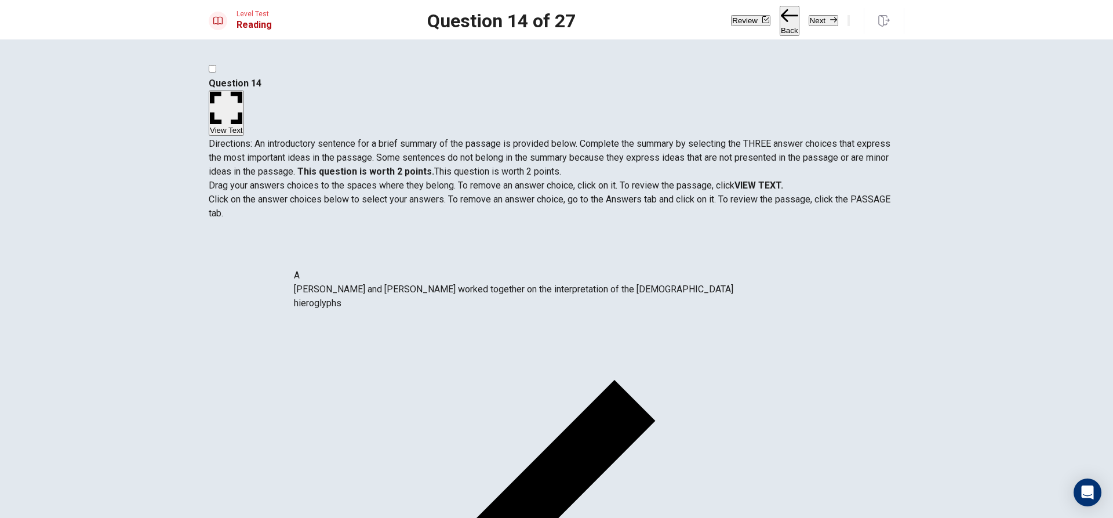
drag, startPoint x: 479, startPoint y: 303, endPoint x: 286, endPoint y: 293, distance: 192.7
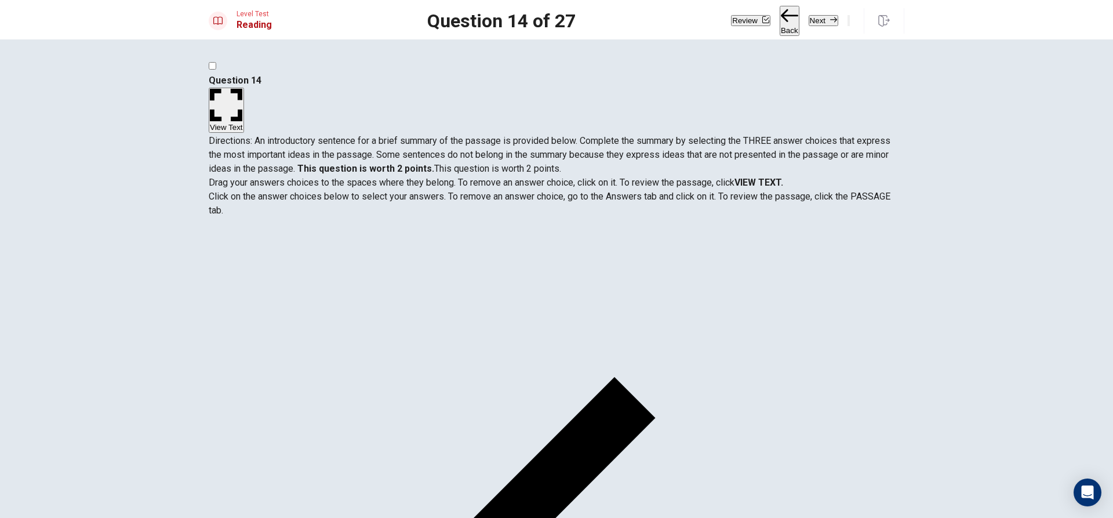
scroll to position [6, 0]
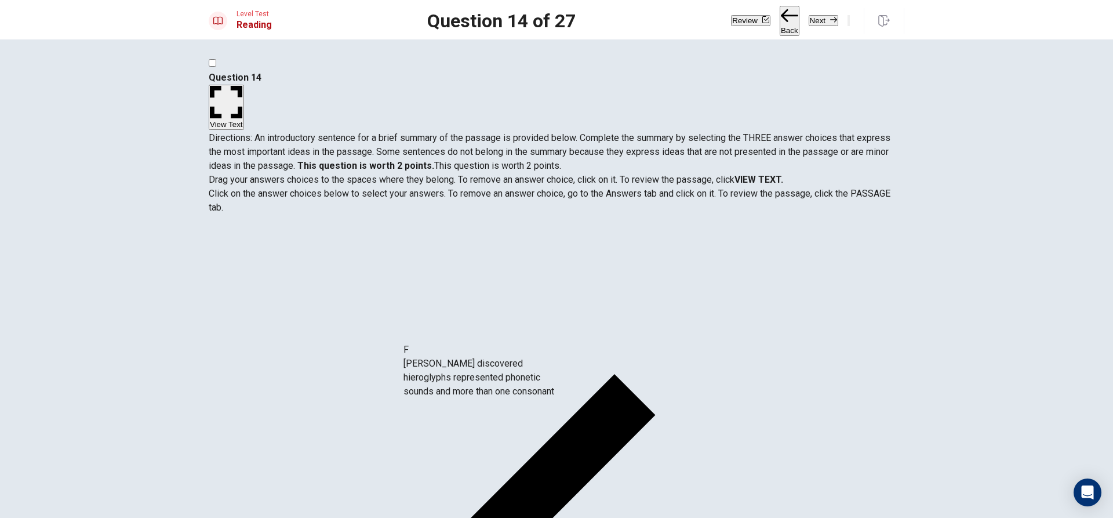
drag, startPoint x: 291, startPoint y: 399, endPoint x: 468, endPoint y: 383, distance: 178.1
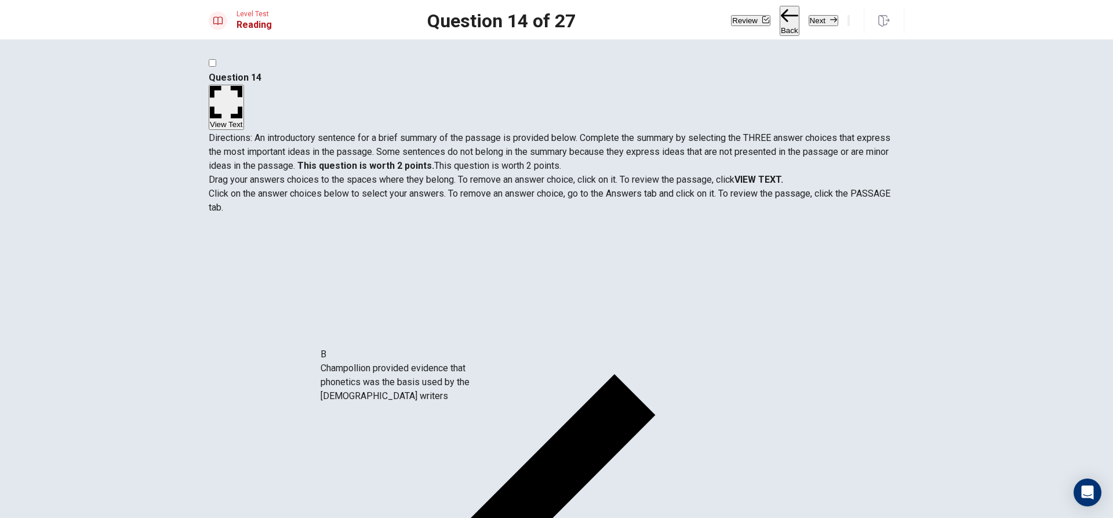
drag, startPoint x: 301, startPoint y: 369, endPoint x: 518, endPoint y: 371, distance: 216.8
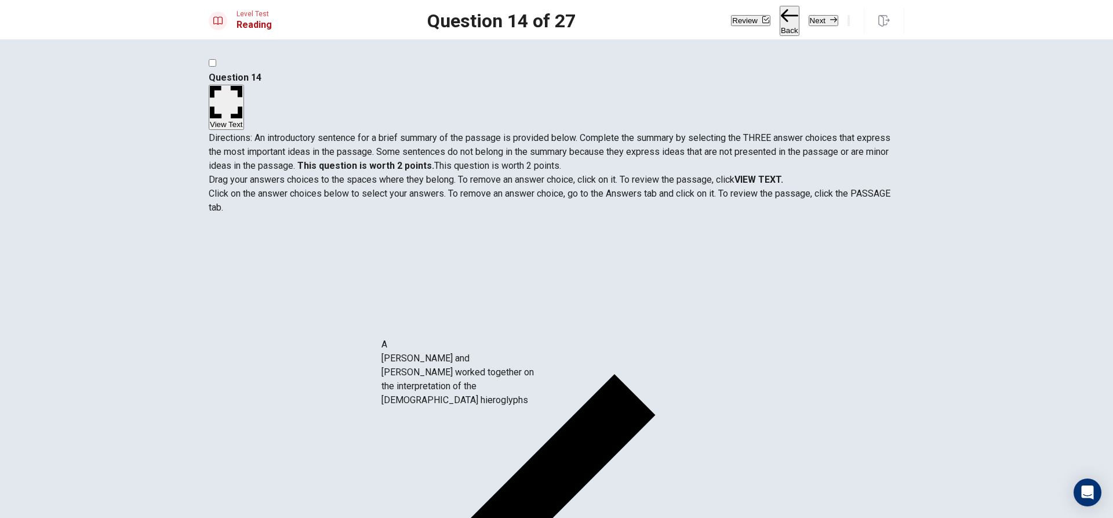
drag, startPoint x: 336, startPoint y: 304, endPoint x: 473, endPoint y: 396, distance: 165.6
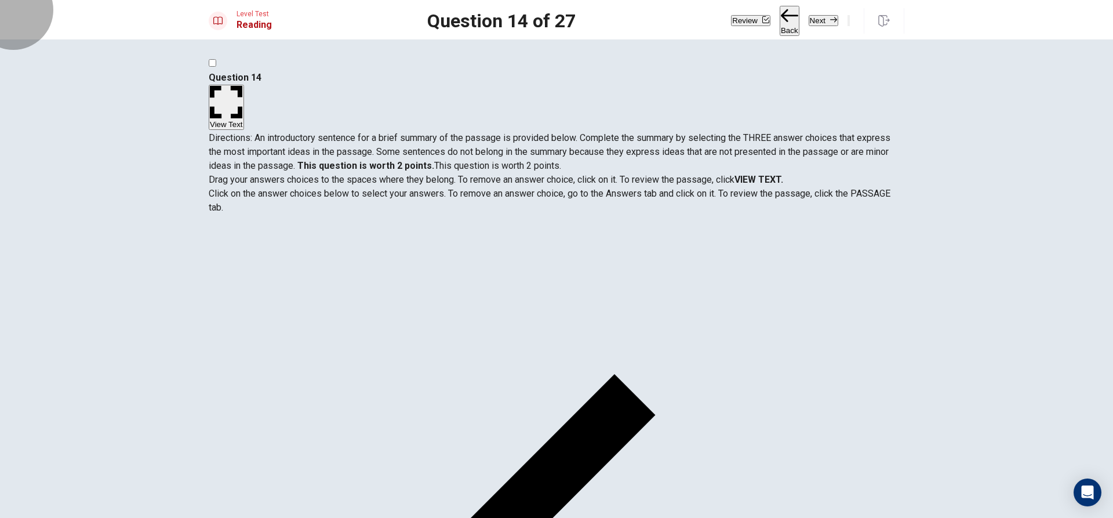
click at [808, 18] on button "Next" at bounding box center [823, 20] width 30 height 11
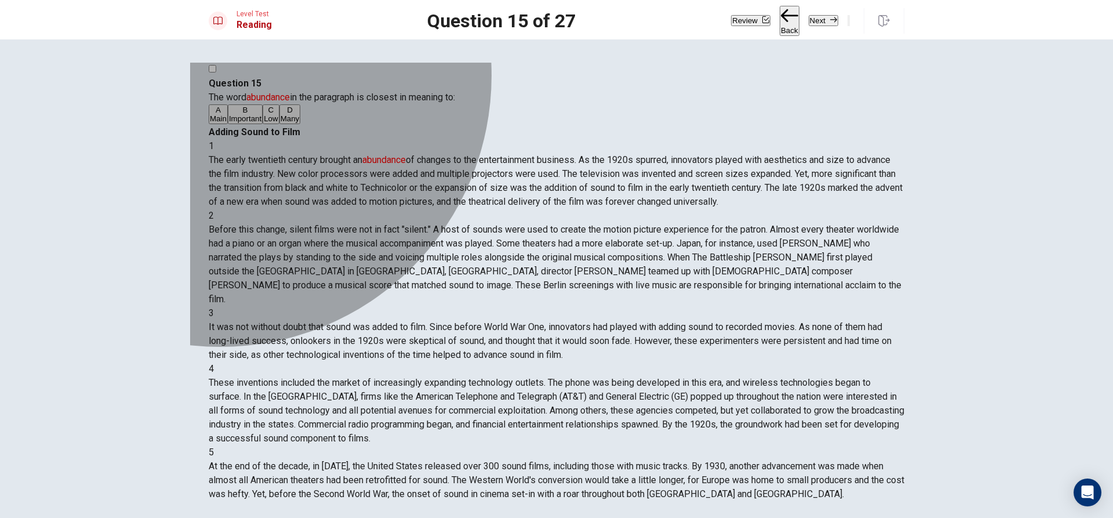
click at [264, 123] on span "Low" at bounding box center [271, 118] width 14 height 9
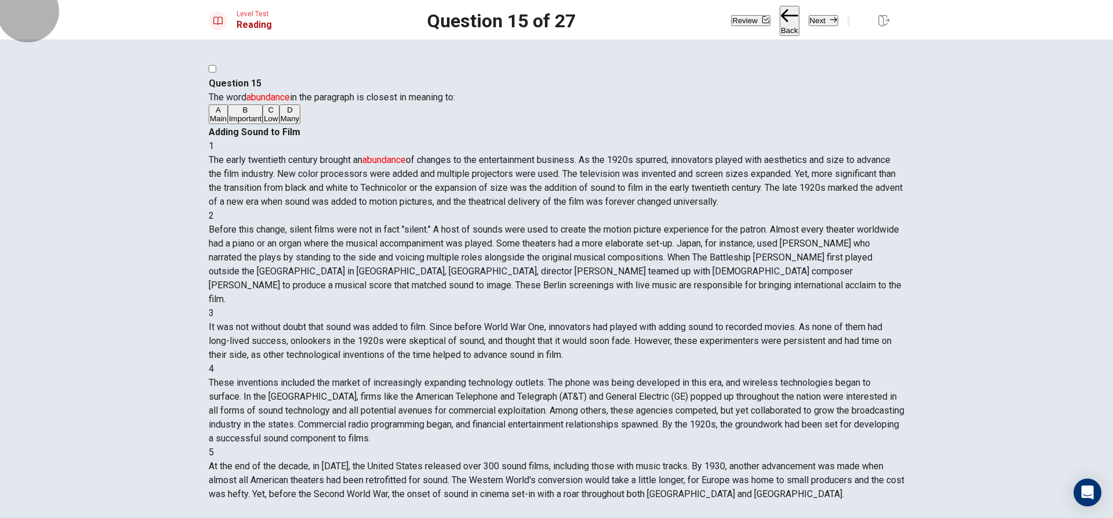
click at [808, 19] on button "Next" at bounding box center [823, 20] width 30 height 11
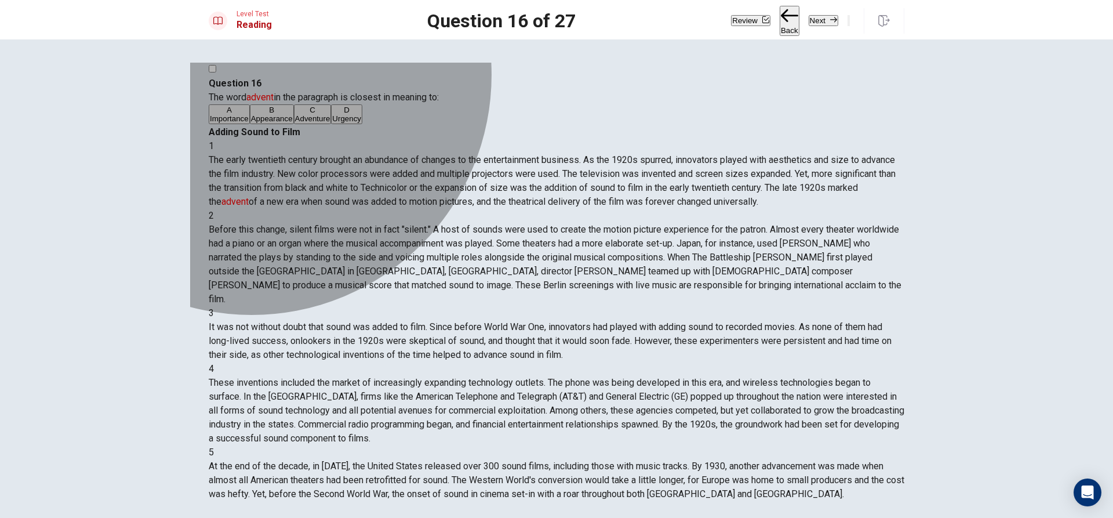
drag, startPoint x: 290, startPoint y: 234, endPoint x: 347, endPoint y: 234, distance: 57.4
click at [295, 123] on span "Adventure" at bounding box center [312, 118] width 35 height 9
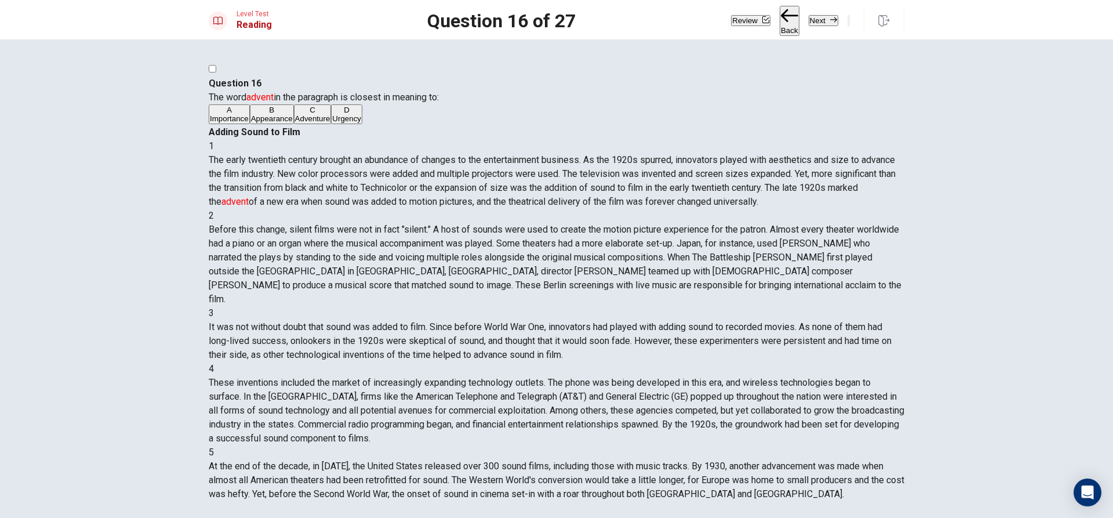
click at [294, 124] on button "B Appearance" at bounding box center [272, 114] width 44 height 20
click at [808, 24] on button "Next" at bounding box center [823, 20] width 30 height 11
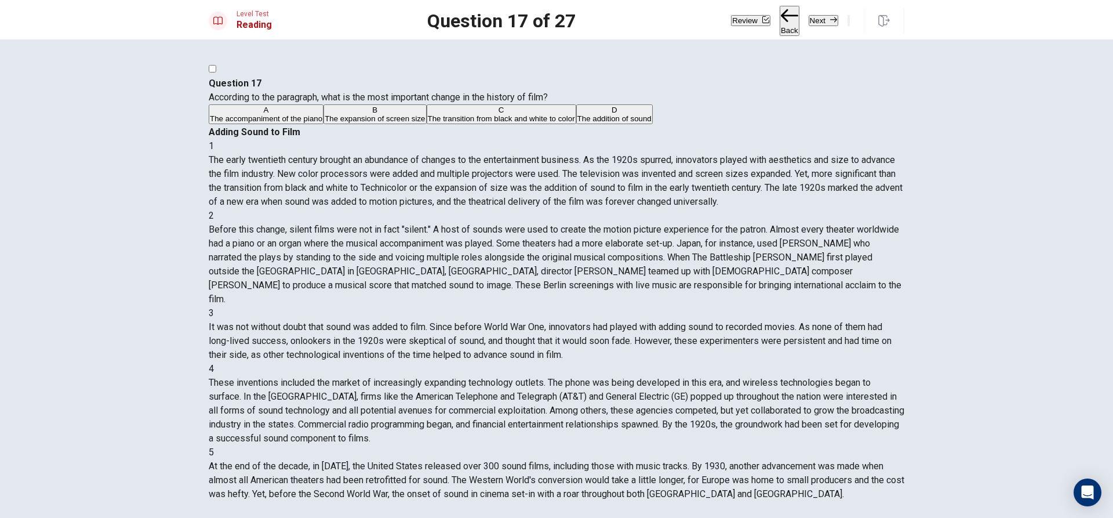
drag, startPoint x: 220, startPoint y: 116, endPoint x: 304, endPoint y: 131, distance: 85.4
click at [304, 125] on div "Question 17 According to the paragraph, what is the most important change in th…" at bounding box center [556, 100] width 695 height 49
click at [576, 124] on button "D The addition of sound" at bounding box center [614, 114] width 76 height 20
click at [325, 123] on span "The expansion of screen size" at bounding box center [375, 118] width 100 height 9
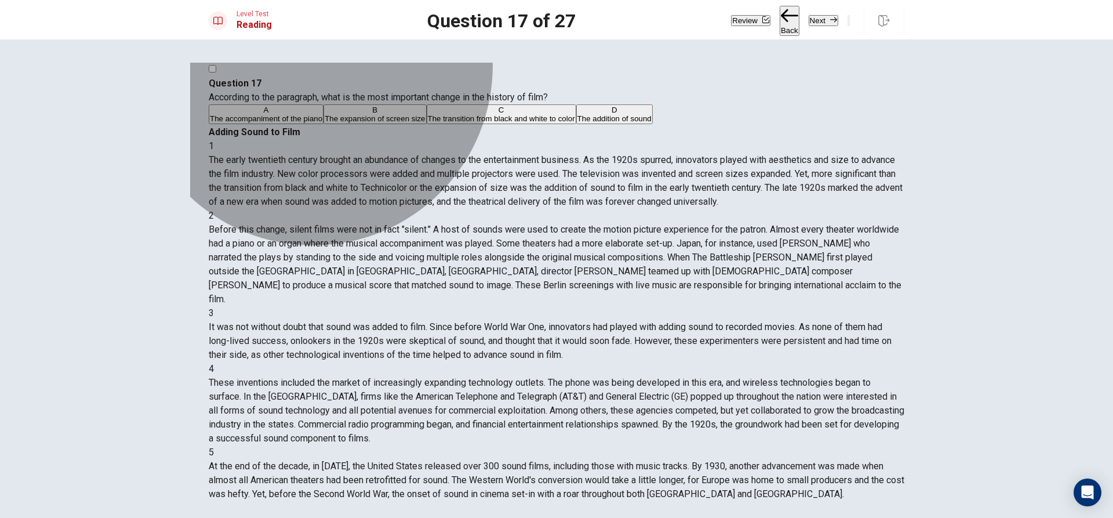
click at [427, 124] on button "C The transition from black and white to color" at bounding box center [502, 114] width 150 height 20
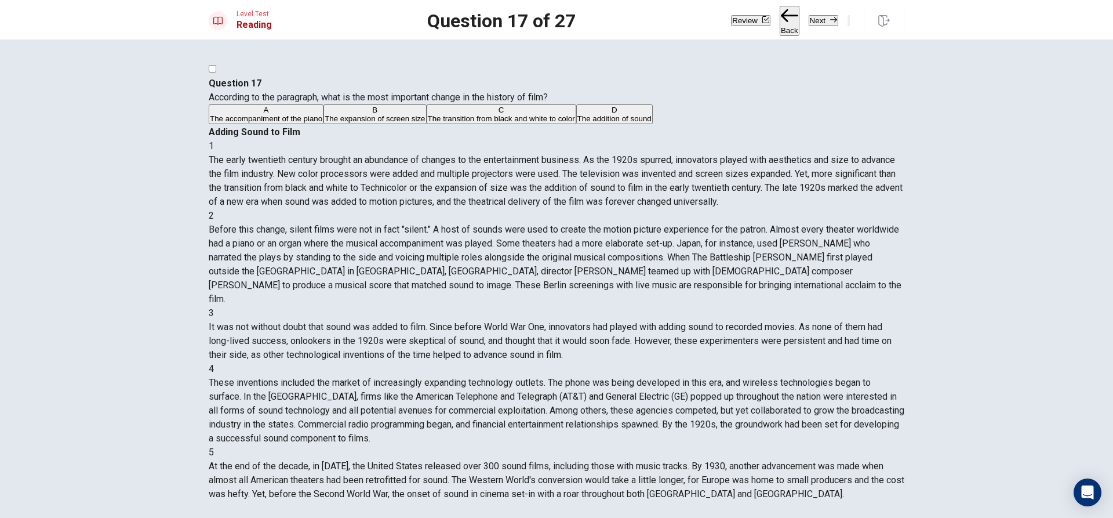
click at [322, 123] on span "The accompaniment of the piano" at bounding box center [266, 118] width 112 height 9
click at [576, 124] on button "D The addition of sound" at bounding box center [614, 114] width 76 height 20
click at [808, 16] on button "Next" at bounding box center [823, 20] width 30 height 11
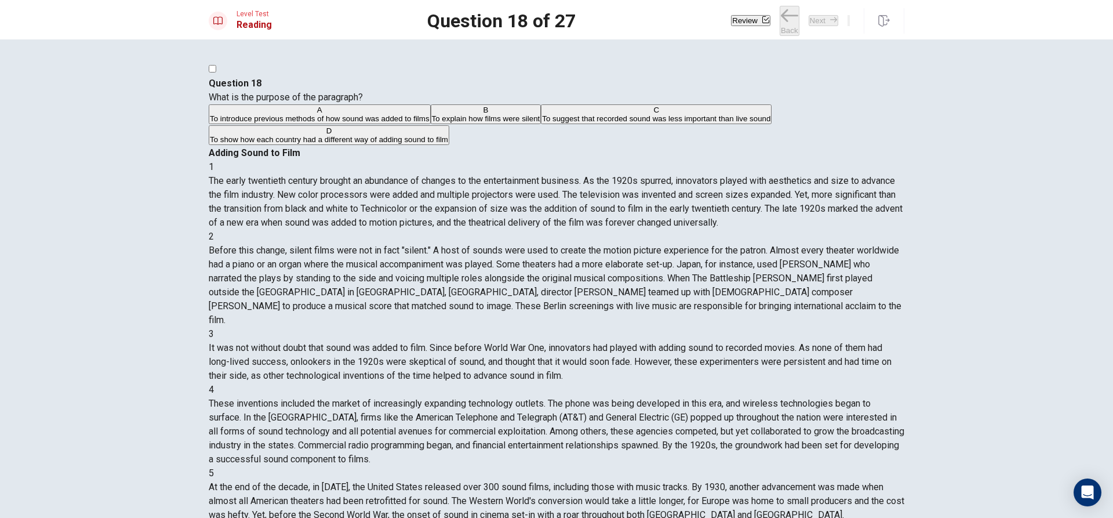
scroll to position [72, 0]
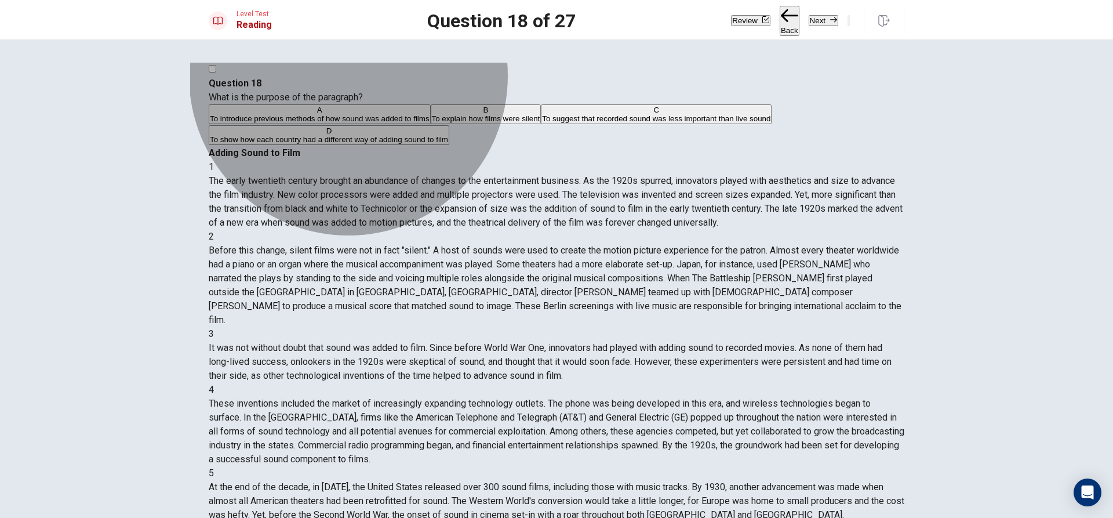
click at [386, 123] on span "To introduce previous methods of how sound was added to films" at bounding box center [320, 118] width 220 height 9
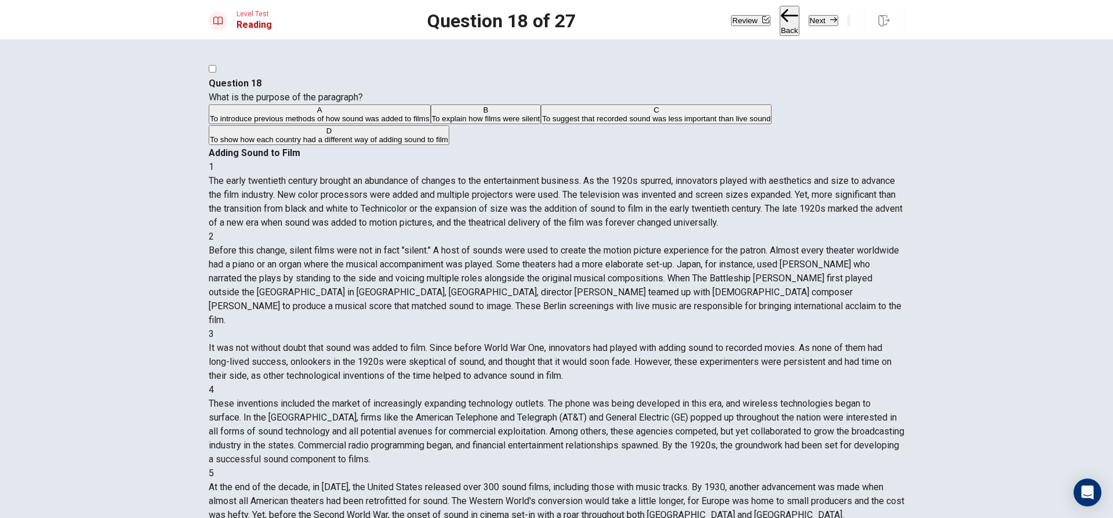
click at [432, 123] on span "To explain how films were silent" at bounding box center [486, 118] width 108 height 9
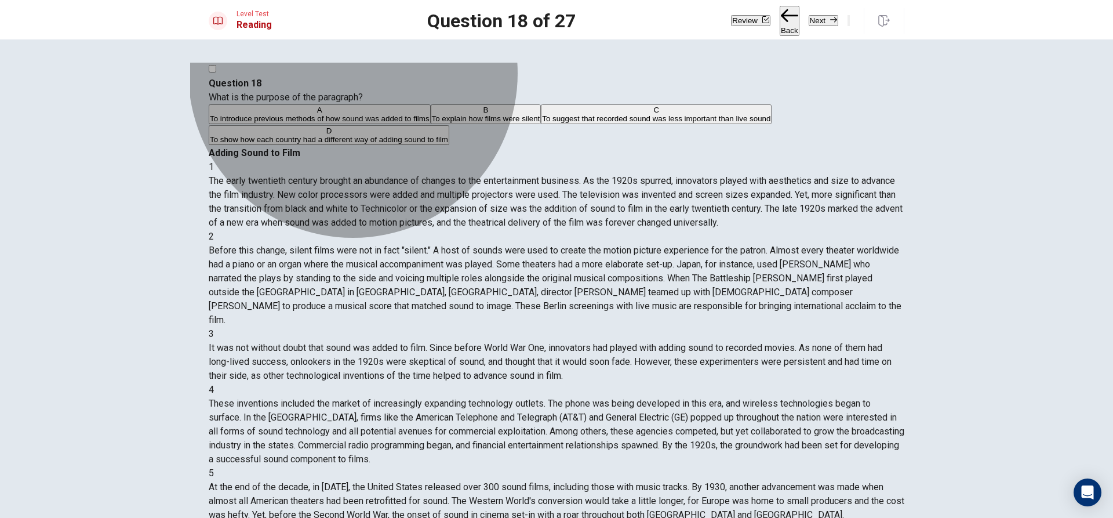
click at [392, 123] on span "To introduce previous methods of how sound was added to films" at bounding box center [320, 118] width 220 height 9
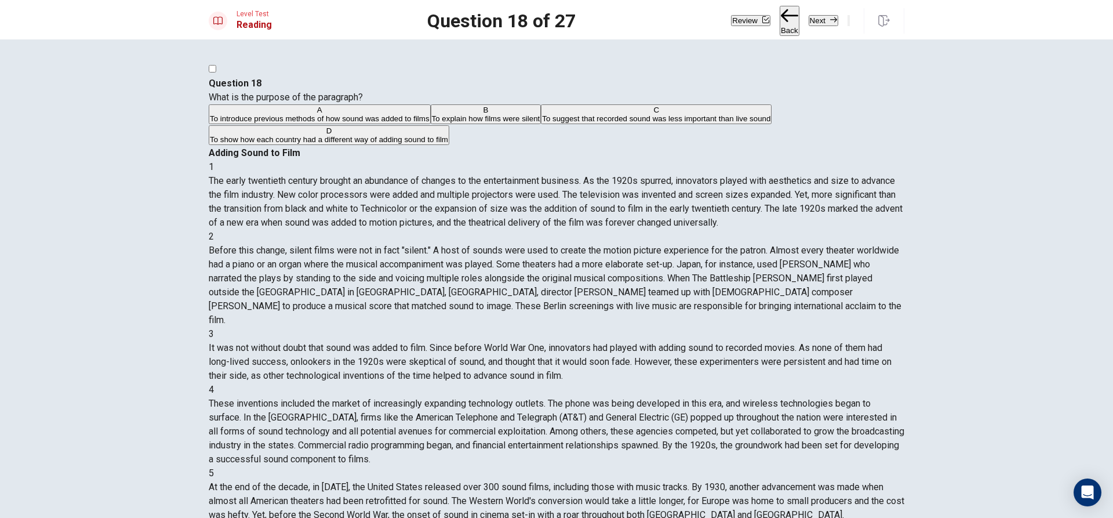
click at [432, 123] on span "To explain how films were silent" at bounding box center [486, 118] width 108 height 9
click at [345, 124] on button "A To introduce previous methods of how sound was added to films" at bounding box center [320, 114] width 222 height 20
click at [542, 123] on span "To suggest that recorded sound was less important than live sound" at bounding box center [656, 118] width 228 height 9
click at [448, 144] on span "To show how each country had a different way of adding sound to film" at bounding box center [329, 139] width 238 height 9
click at [785, 8] on div "Review Back Next" at bounding box center [817, 21] width 173 height 30
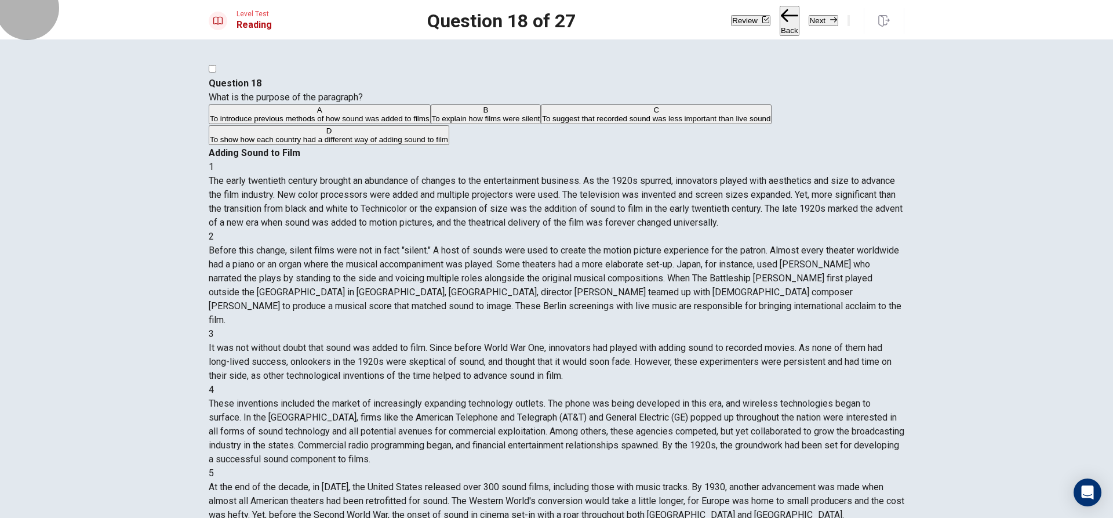
click at [808, 16] on button "Next" at bounding box center [823, 20] width 30 height 11
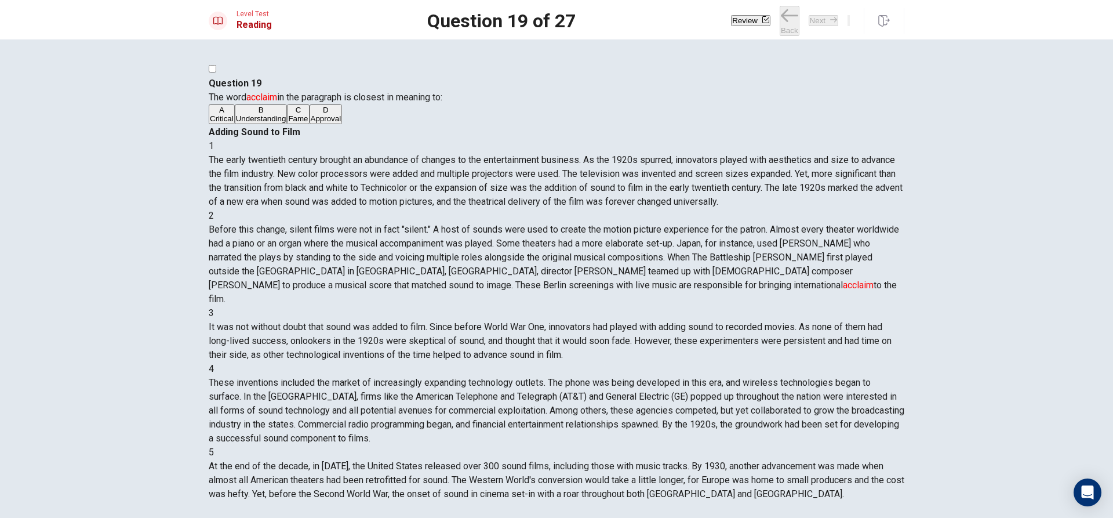
scroll to position [144, 0]
click at [287, 124] on button "B Understanding" at bounding box center [261, 114] width 53 height 20
click at [339, 124] on button "D Approval" at bounding box center [325, 114] width 33 height 20
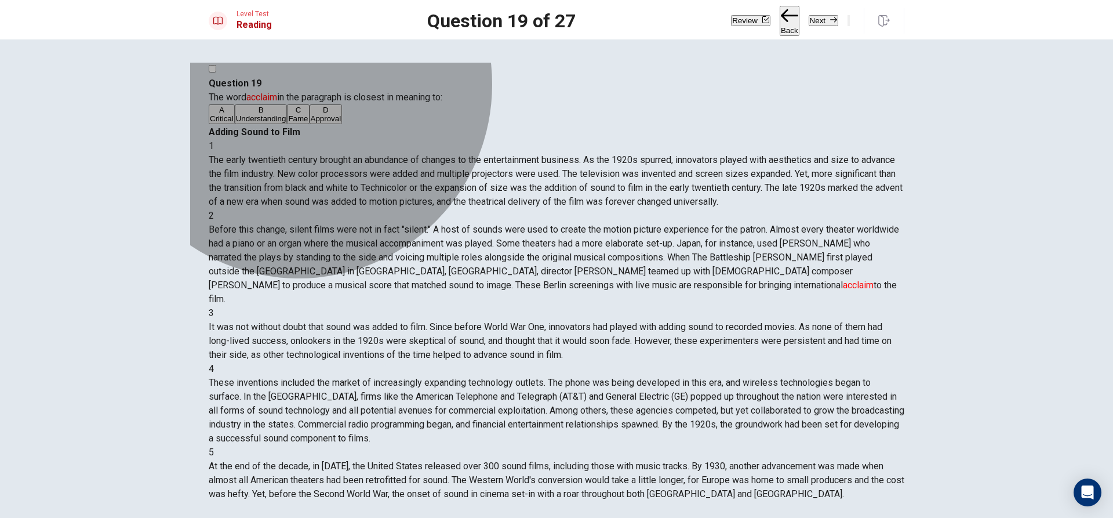
click at [235, 124] on button "A Critical" at bounding box center [222, 114] width 26 height 20
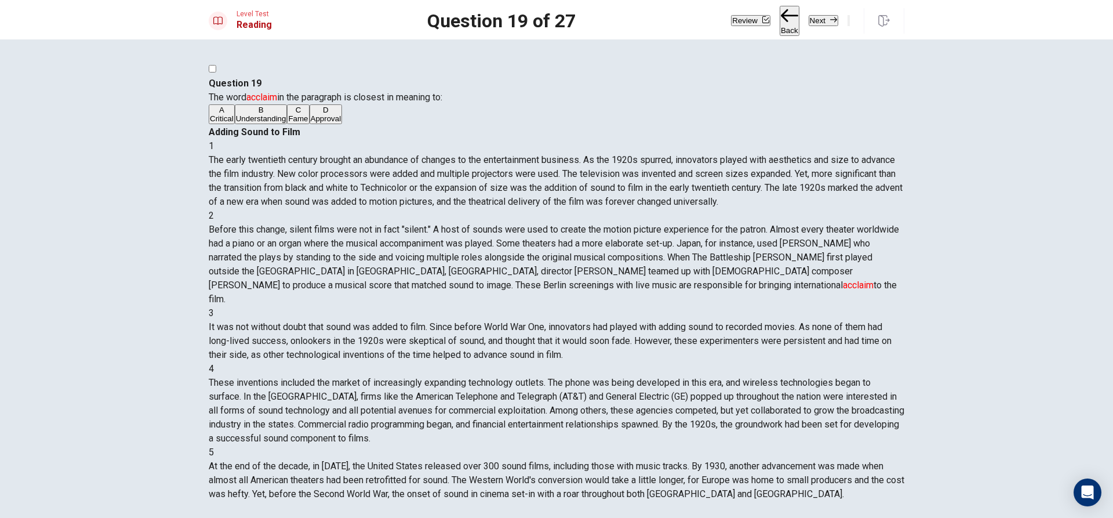
click at [354, 125] on div "A Critical B Understanding C Fame D Approval" at bounding box center [556, 114] width 695 height 21
click at [309, 124] on button "C Fame" at bounding box center [298, 114] width 22 height 20
click at [343, 124] on button "D Approval" at bounding box center [325, 114] width 33 height 20
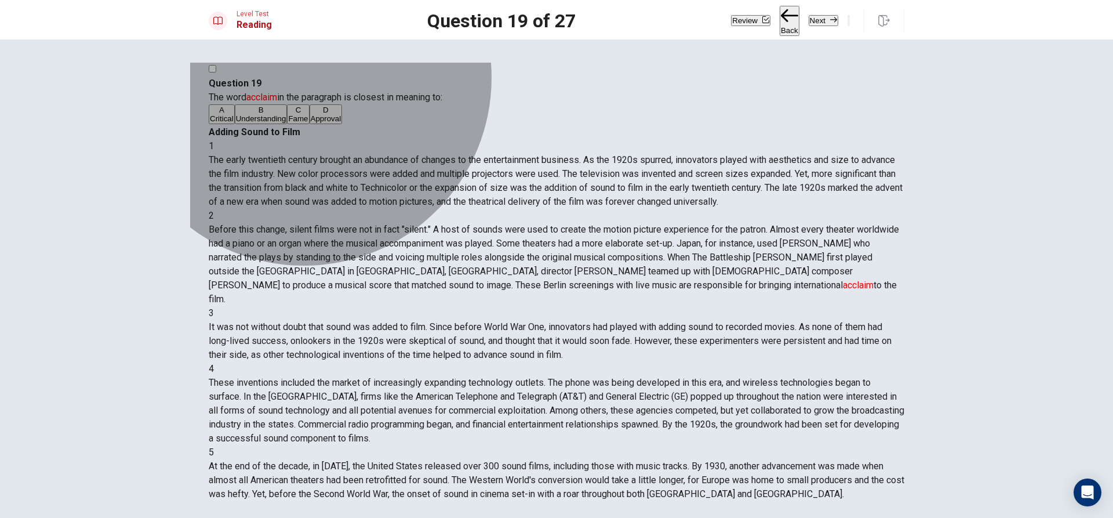
click at [287, 124] on button "B Understanding" at bounding box center [261, 114] width 53 height 20
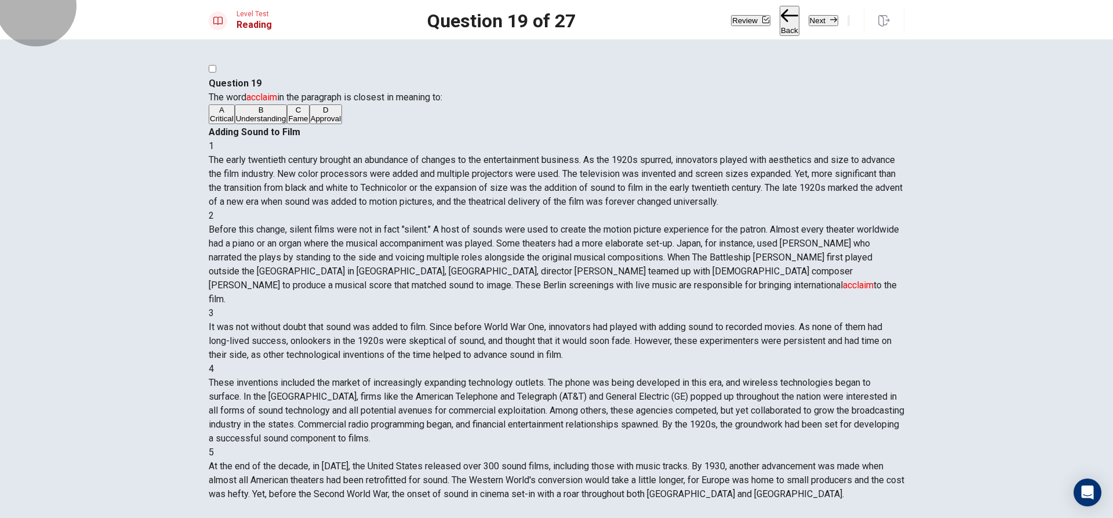
click at [808, 15] on button "Next" at bounding box center [823, 20] width 30 height 11
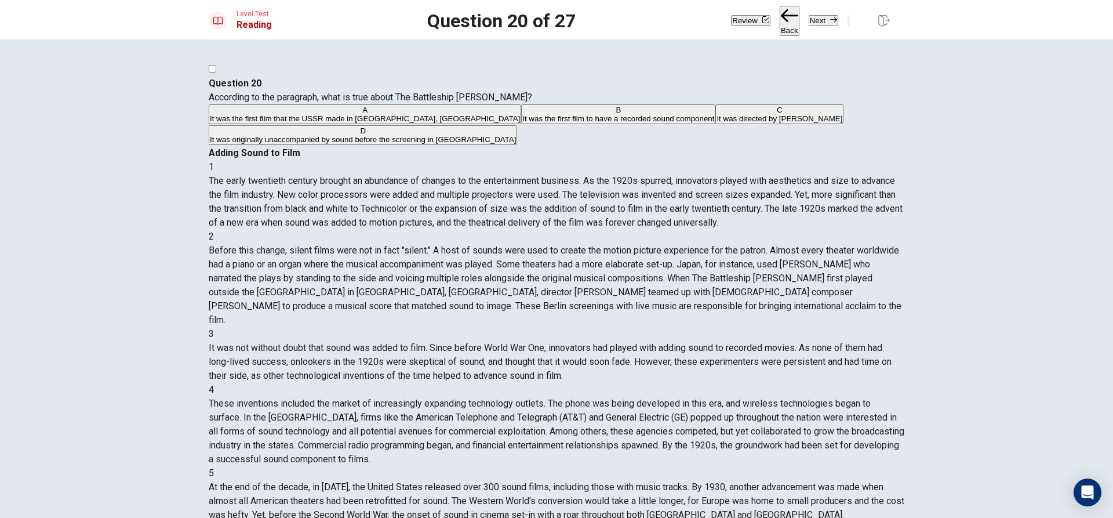
drag, startPoint x: 393, startPoint y: 123, endPoint x: 472, endPoint y: 123, distance: 78.8
click at [468, 103] on span "According to the paragraph, what is true about The Battleship [PERSON_NAME]?" at bounding box center [370, 97] width 323 height 11
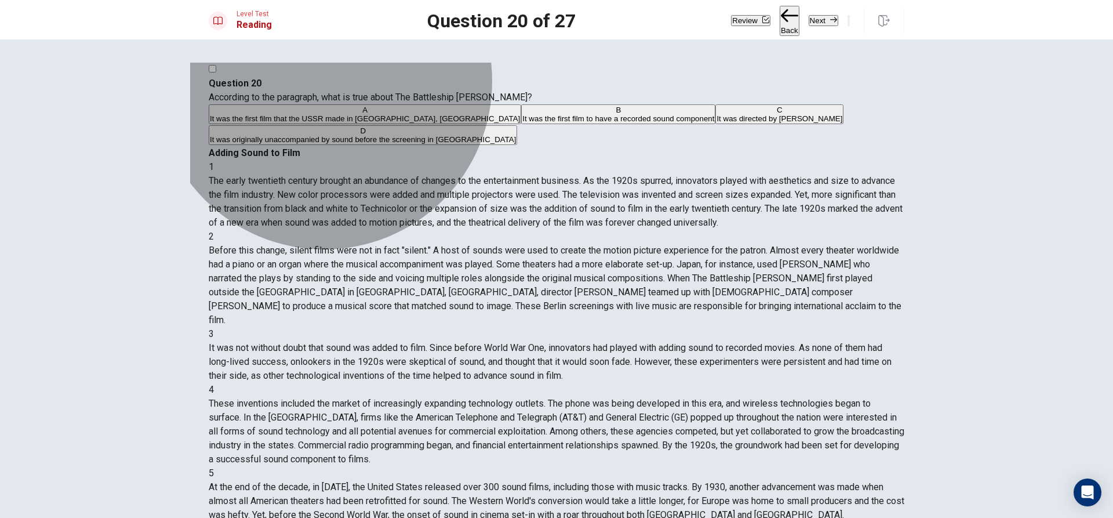
click at [716, 123] on span "It was directed by [PERSON_NAME]" at bounding box center [779, 118] width 126 height 9
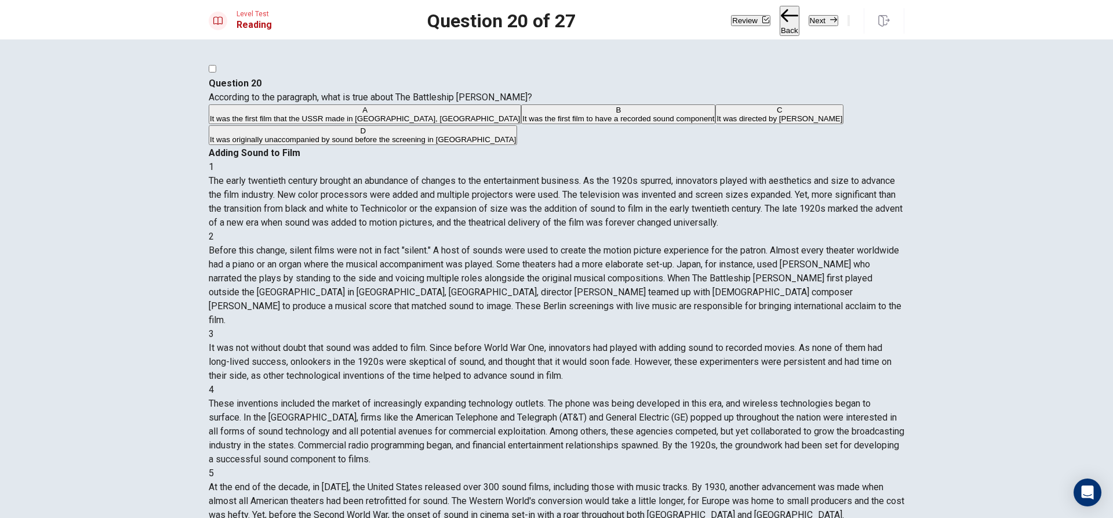
click at [327, 144] on span "It was originally unaccompanied by sound before the screening in [GEOGRAPHIC_DA…" at bounding box center [363, 139] width 306 height 9
click at [756, 2] on div "Level Test Reading Question 20 of 27 Review Back Next" at bounding box center [556, 19] width 1113 height 39
click at [808, 20] on button "Next" at bounding box center [823, 20] width 30 height 11
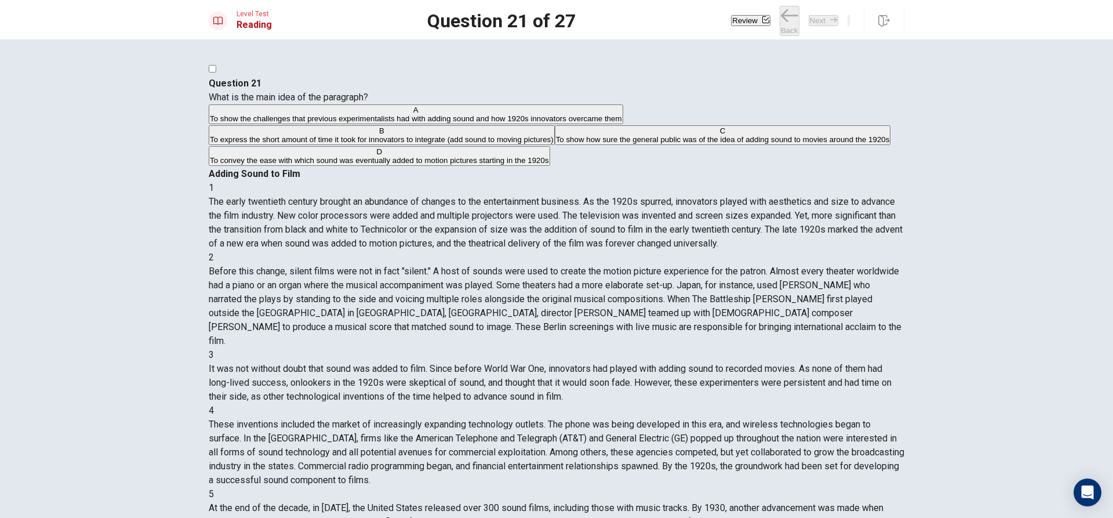
scroll to position [173, 0]
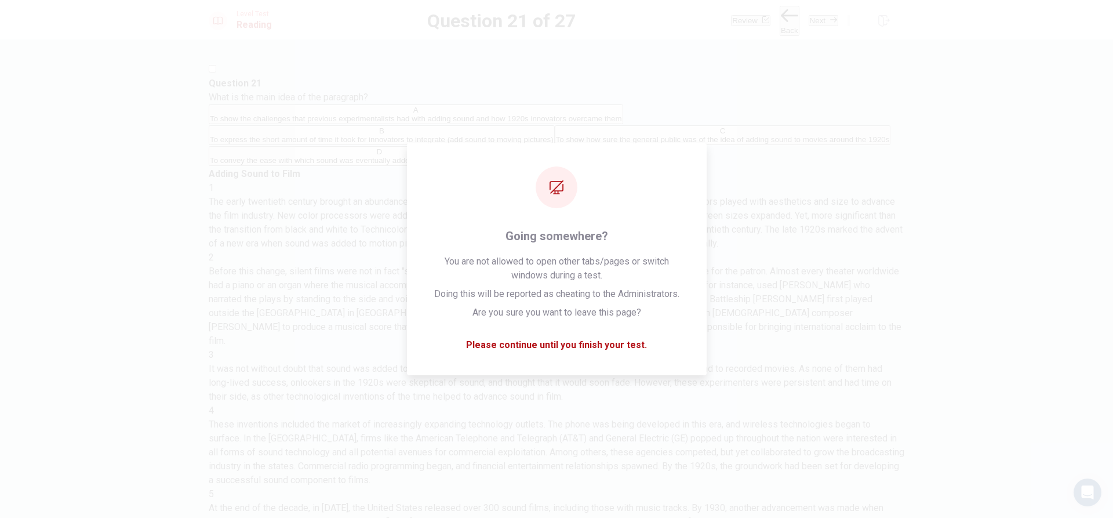
click at [1001, 308] on div "Question 21 What is the main idea of the paragraph? A To show the challenges th…" at bounding box center [556, 278] width 1113 height 478
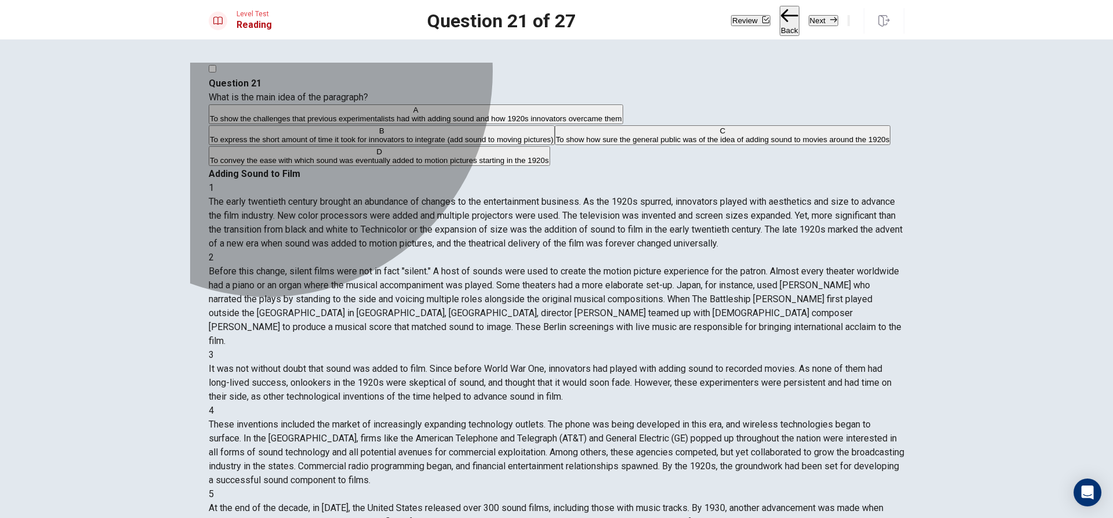
drag, startPoint x: 307, startPoint y: 248, endPoint x: 314, endPoint y: 248, distance: 7.5
click at [556, 144] on span "To show how sure the general public was of the idea of adding sound to movies a…" at bounding box center [723, 139] width 334 height 9
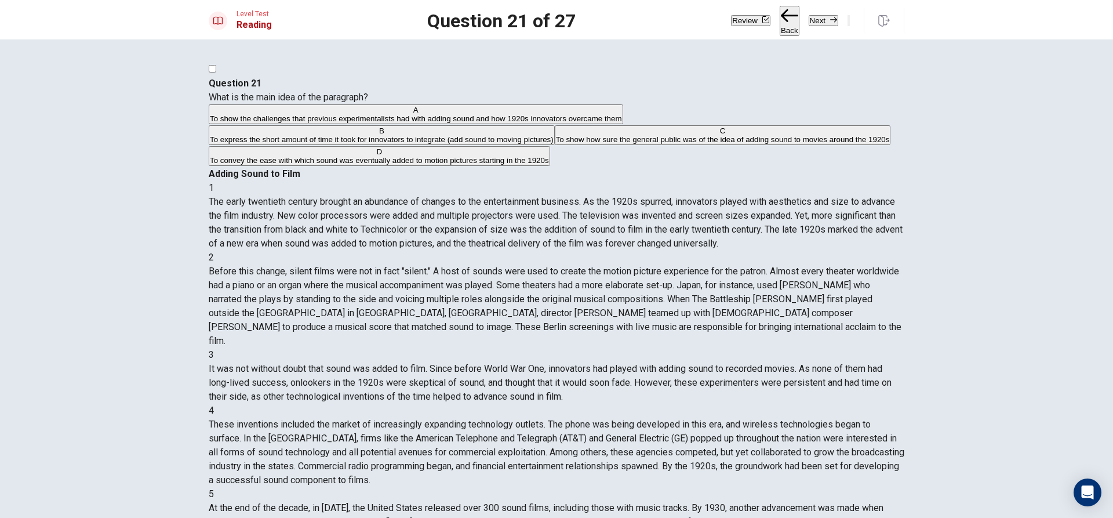
click at [808, 17] on button "Next" at bounding box center [823, 20] width 30 height 11
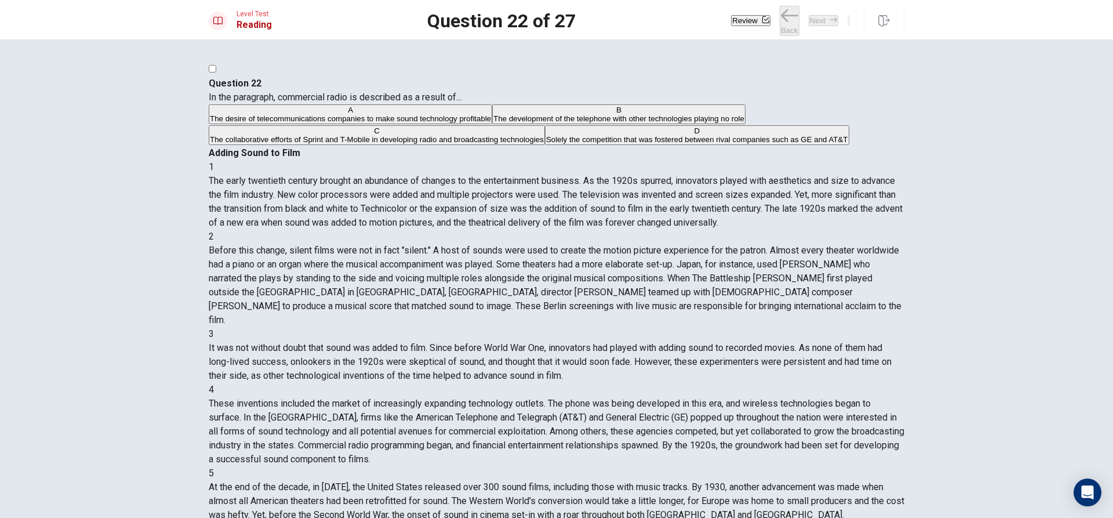
scroll to position [316, 0]
click at [358, 145] on button "C The collaborative efforts of Sprint and T-Mobile in developing radio and broa…" at bounding box center [377, 135] width 336 height 20
click at [808, 16] on button "Next" at bounding box center [823, 20] width 30 height 11
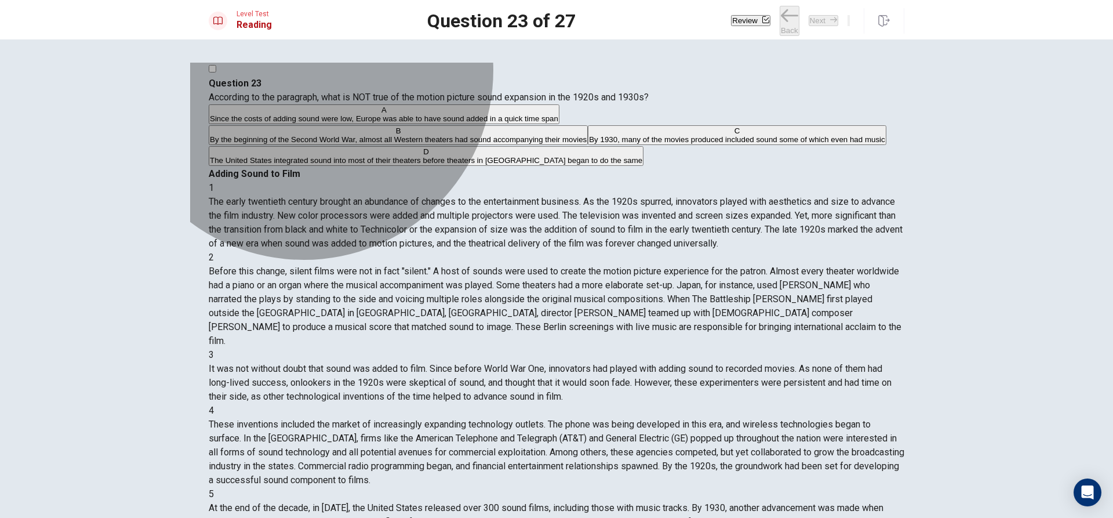
click at [589, 144] on span "By 1930, many of the movies produced included sound some of which even had music" at bounding box center [737, 139] width 296 height 9
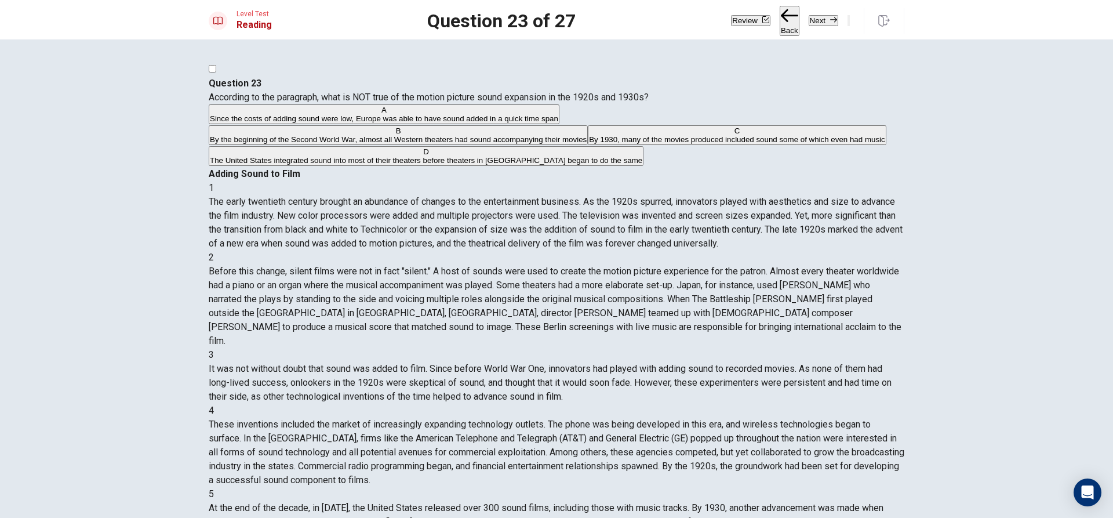
click at [808, 20] on button "Next" at bounding box center [823, 20] width 30 height 11
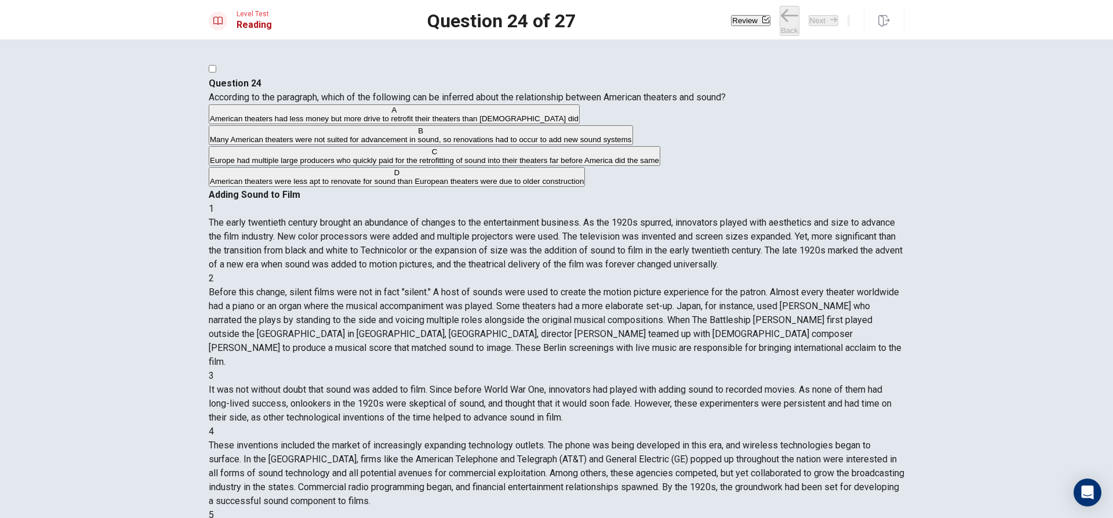
click at [330, 165] on span "Europe had multiple large producers who quickly paid for the retrofitting of so…" at bounding box center [434, 160] width 449 height 9
drag, startPoint x: 790, startPoint y: 4, endPoint x: 756, endPoint y: 18, distance: 36.9
click at [790, 5] on div "Level Test Reading Question 24 of 27 Review Back Next" at bounding box center [556, 19] width 1113 height 39
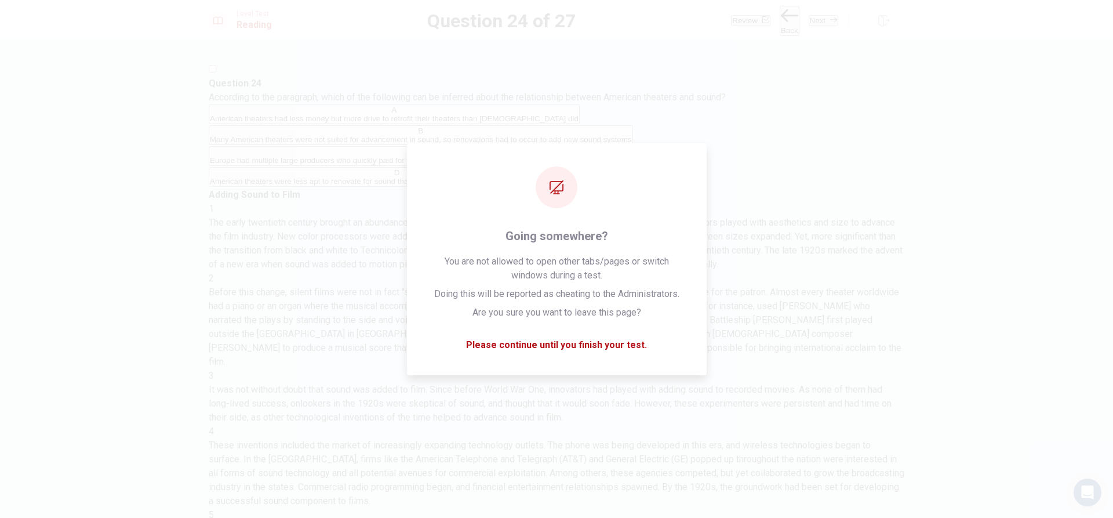
click at [810, 15] on button "Next" at bounding box center [823, 20] width 30 height 11
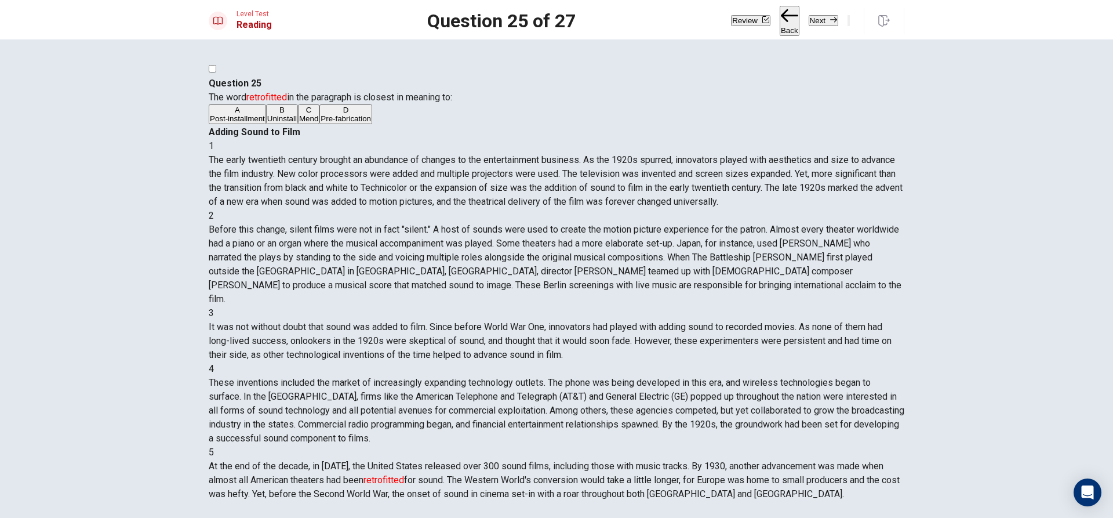
click at [298, 124] on button "B Uninstall" at bounding box center [282, 114] width 32 height 20
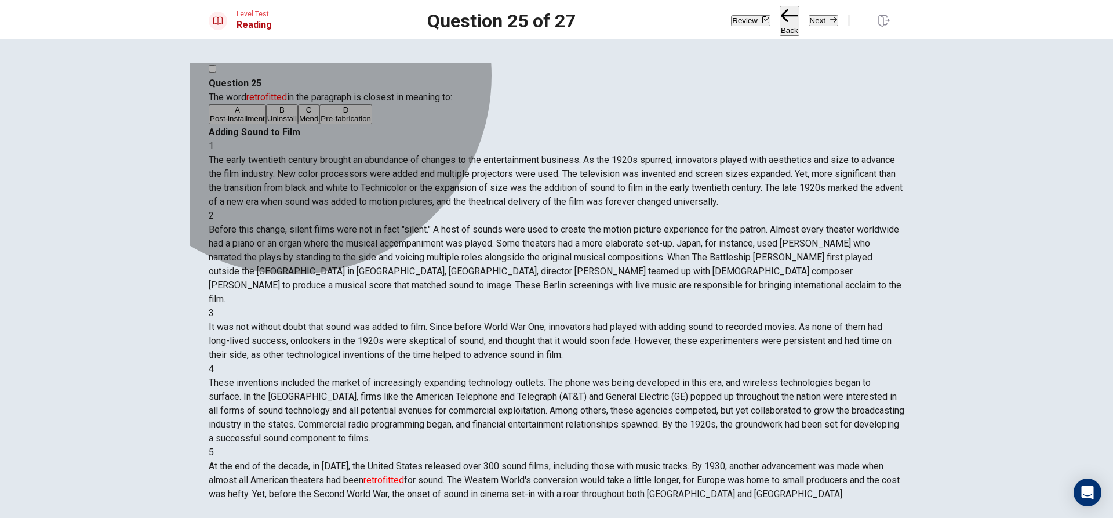
click at [332, 124] on button "D Pre-fabrication" at bounding box center [345, 114] width 53 height 20
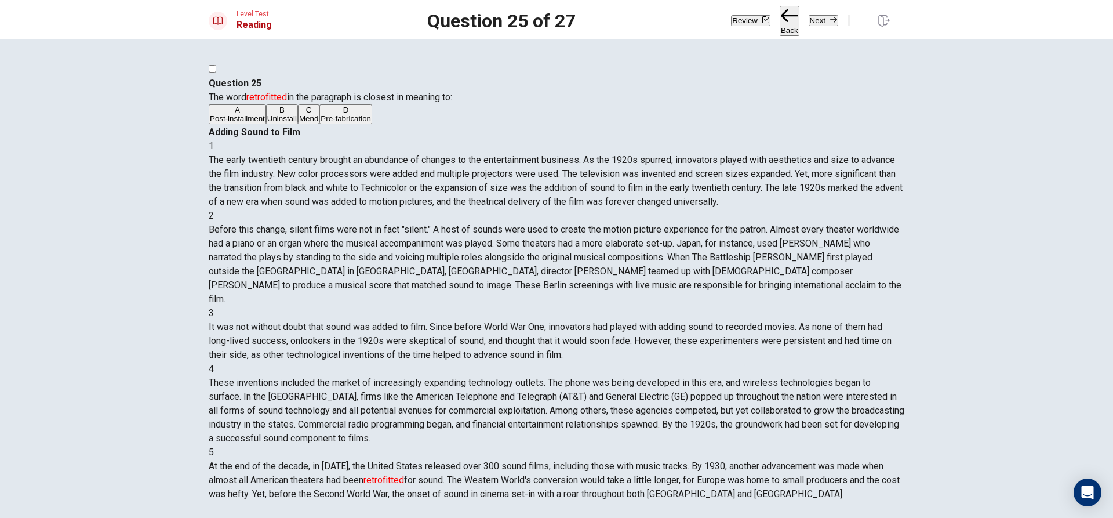
click at [266, 124] on button "A Post-installment" at bounding box center [237, 114] width 57 height 20
drag, startPoint x: 597, startPoint y: 395, endPoint x: 654, endPoint y: 398, distance: 56.3
click at [653, 460] on span "At the end of the decade, in [DATE], the United States released over 300 sound …" at bounding box center [554, 479] width 691 height 39
drag, startPoint x: 654, startPoint y: 398, endPoint x: 484, endPoint y: 357, distance: 174.6
click at [652, 460] on span "At the end of the decade, in [DATE], the United States released over 300 sound …" at bounding box center [554, 479] width 691 height 39
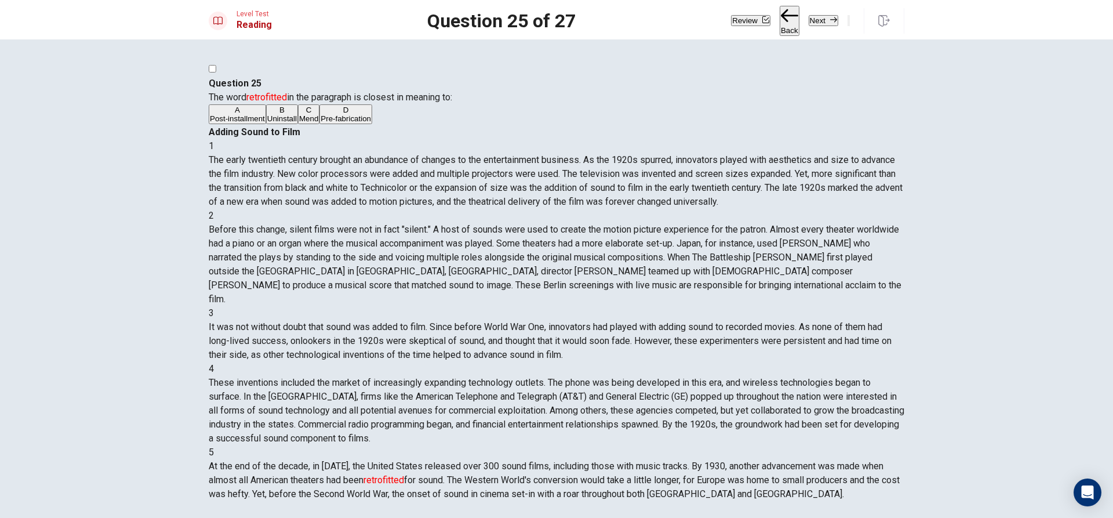
click at [316, 124] on button "C Mend" at bounding box center [308, 114] width 21 height 20
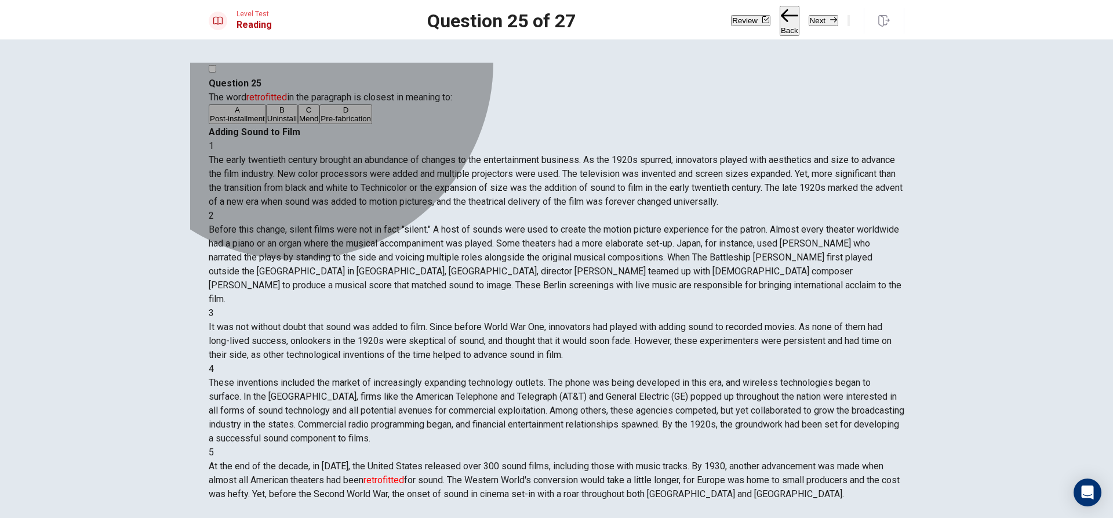
click at [334, 124] on button "D Pre-fabrication" at bounding box center [345, 114] width 53 height 20
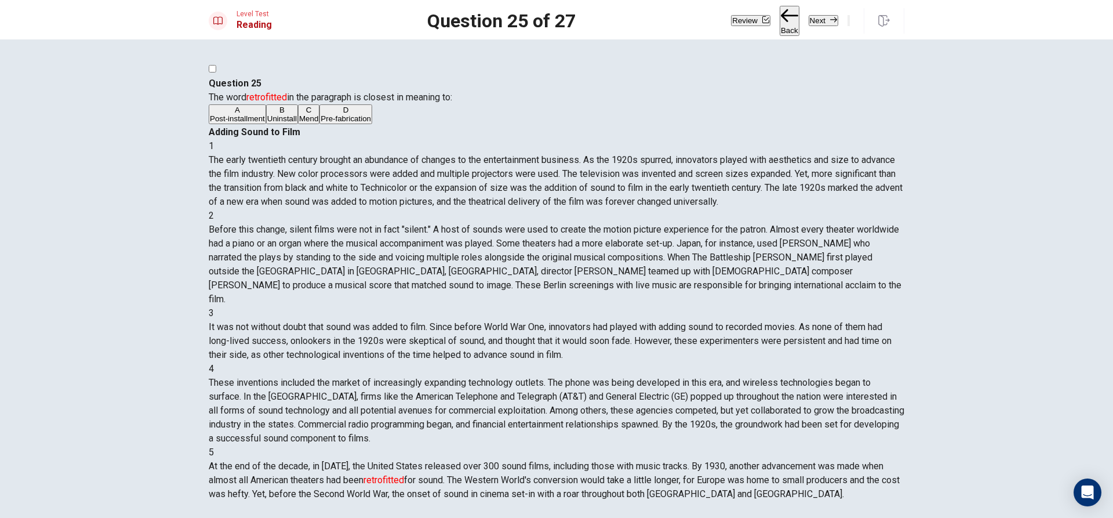
click at [266, 124] on button "A Post-installment" at bounding box center [237, 114] width 57 height 20
click at [808, 18] on button "Next" at bounding box center [823, 20] width 30 height 11
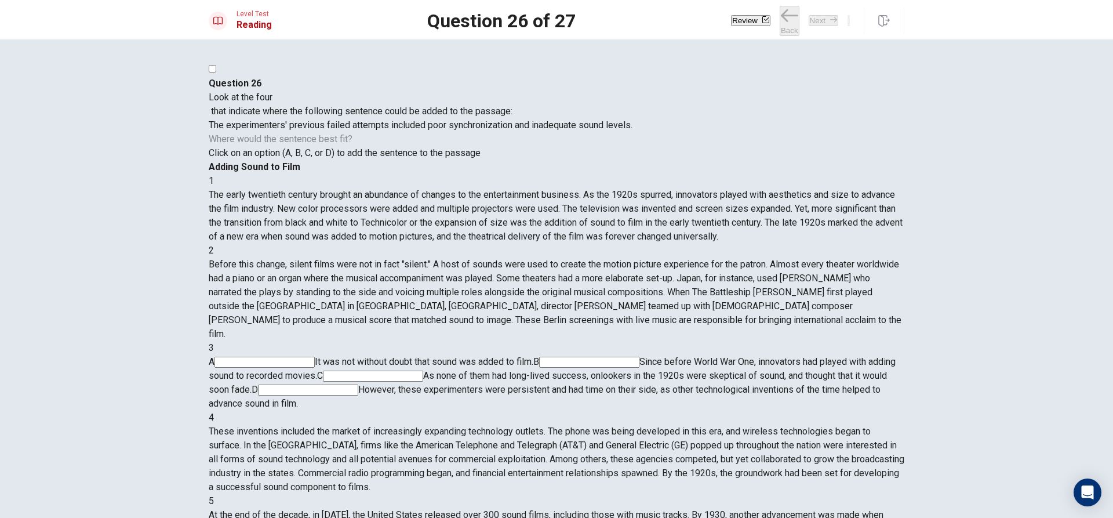
scroll to position [183, 0]
click at [358, 384] on input at bounding box center [308, 389] width 100 height 11
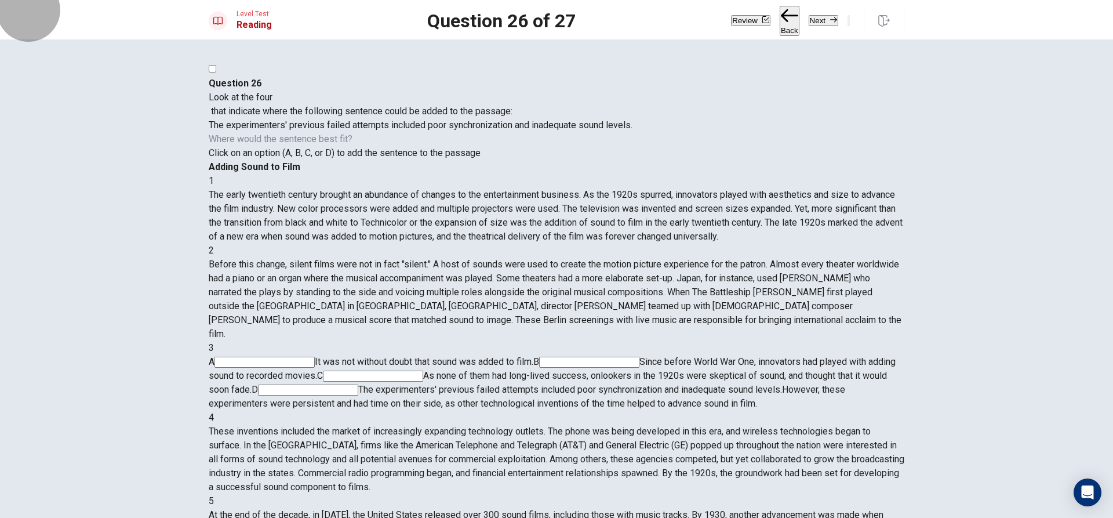
click at [808, 18] on button "Next" at bounding box center [823, 20] width 30 height 11
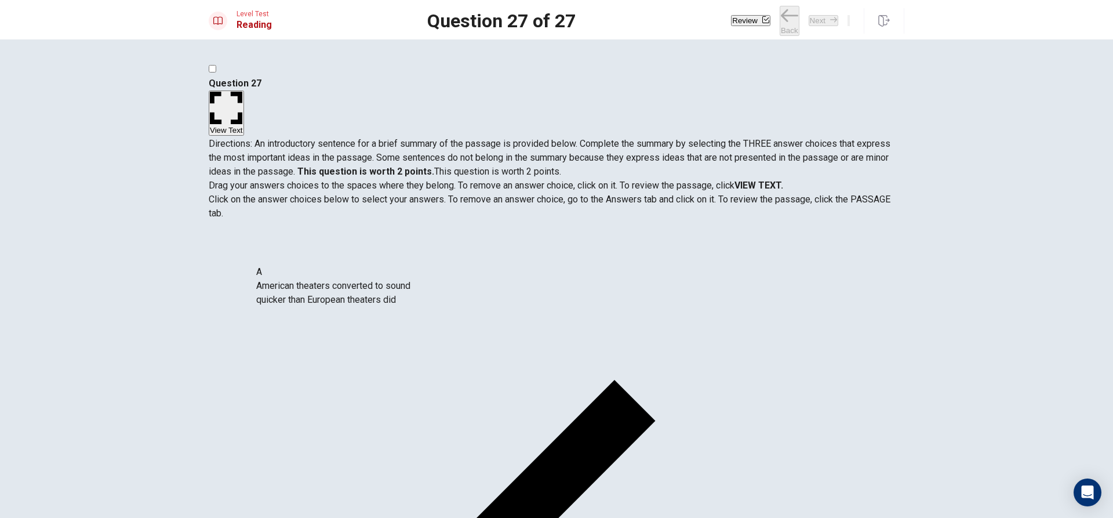
drag, startPoint x: 287, startPoint y: 296, endPoint x: 493, endPoint y: 328, distance: 208.3
drag, startPoint x: 319, startPoint y: 302, endPoint x: 458, endPoint y: 352, distance: 147.4
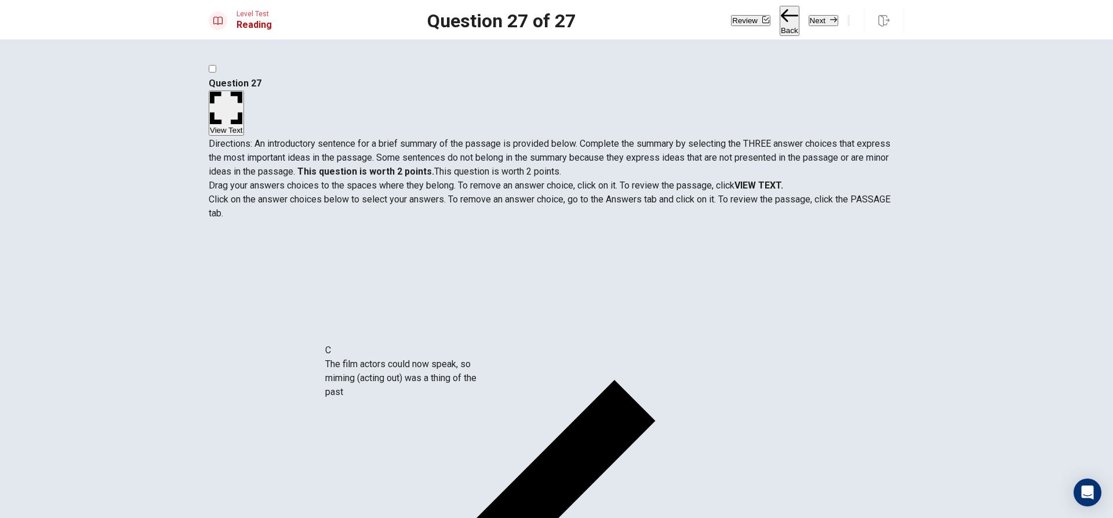
drag, startPoint x: 333, startPoint y: 379, endPoint x: 568, endPoint y: 374, distance: 235.3
drag, startPoint x: 519, startPoint y: 366, endPoint x: 567, endPoint y: 380, distance: 49.4
click at [244, 90] on button "View Text" at bounding box center [226, 113] width 35 height 46
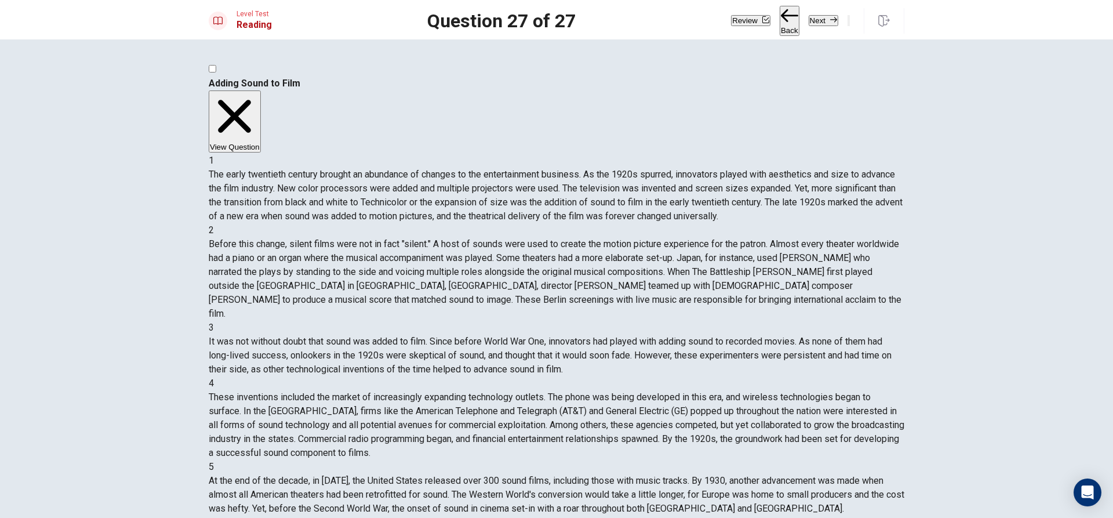
click at [261, 97] on button "View Question" at bounding box center [235, 121] width 52 height 63
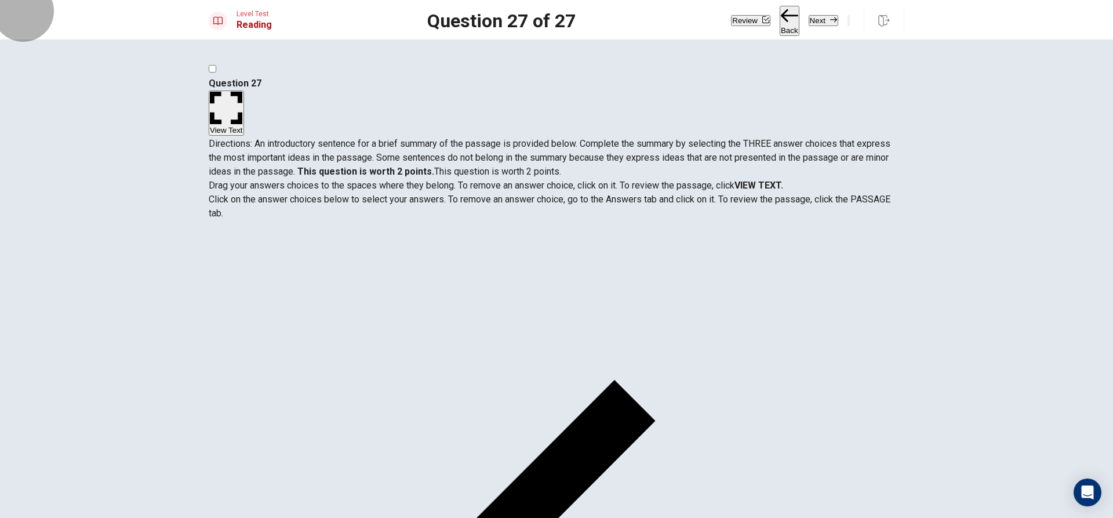
click at [808, 19] on button "Next" at bounding box center [823, 20] width 30 height 11
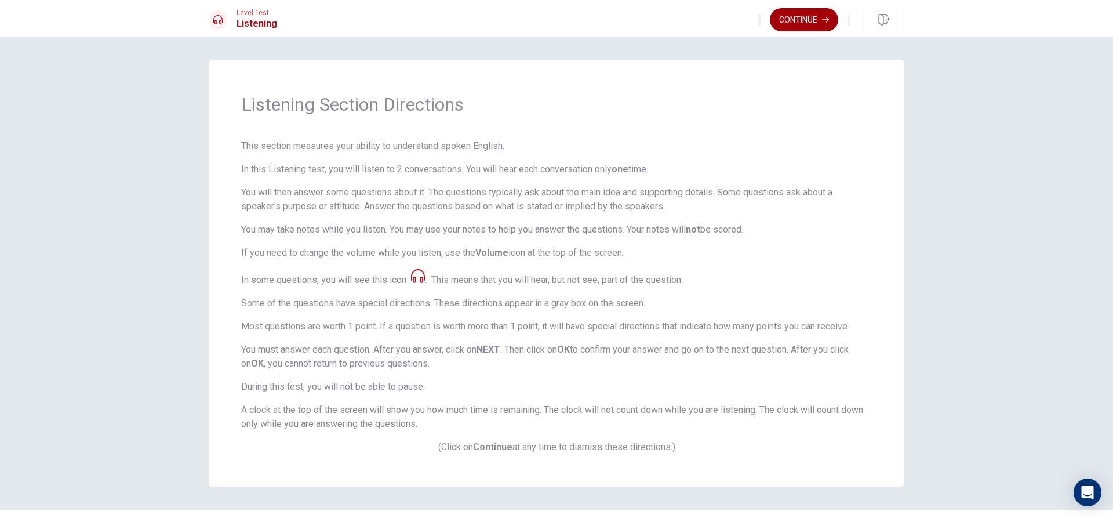
click at [774, 21] on button "Continue" at bounding box center [804, 19] width 68 height 23
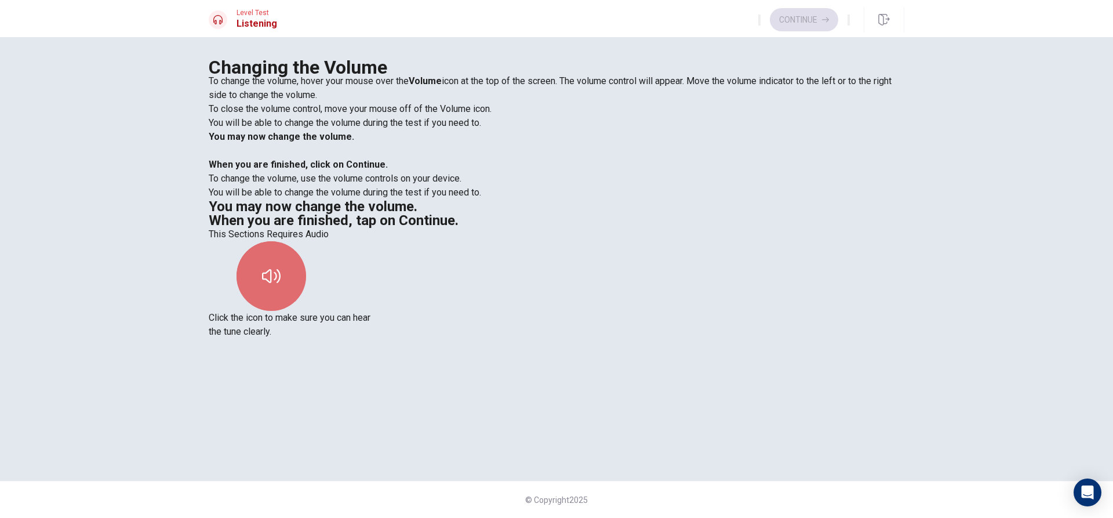
click at [306, 241] on button "button" at bounding box center [271, 276] width 70 height 70
click at [306, 261] on button "button" at bounding box center [271, 276] width 70 height 70
click at [790, 16] on button "Continue" at bounding box center [804, 19] width 68 height 23
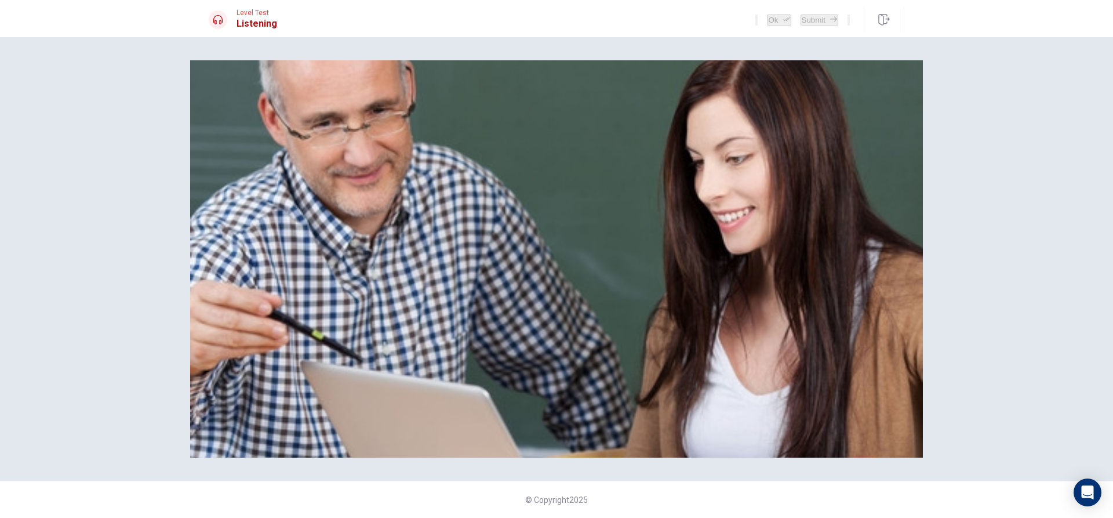
click at [604, 283] on img at bounding box center [556, 258] width 733 height 397
drag, startPoint x: 571, startPoint y: 443, endPoint x: 559, endPoint y: 442, distance: 12.2
click at [568, 74] on div at bounding box center [556, 74] width 695 height 0
click at [541, 274] on img at bounding box center [556, 258] width 733 height 397
click at [755, 20] on button "button" at bounding box center [756, 19] width 2 height 11
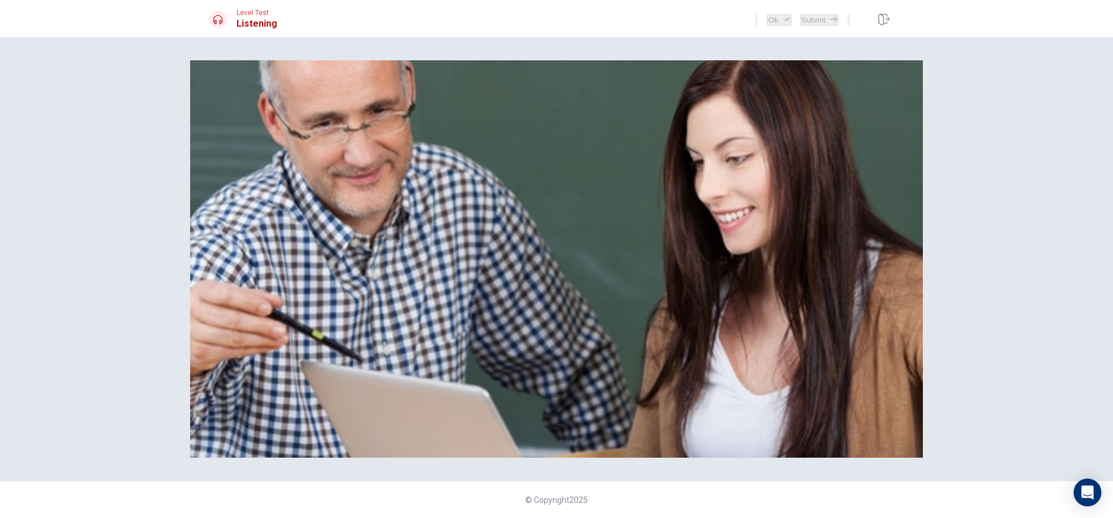
click at [755, 20] on button "button" at bounding box center [756, 19] width 2 height 11
click at [884, 17] on icon "button" at bounding box center [884, 20] width 12 height 12
click at [847, 21] on button "button" at bounding box center [848, 19] width 2 height 11
click at [829, 18] on span "00:20:00" at bounding box center [823, 19] width 31 height 9
click at [847, 19] on button "button" at bounding box center [848, 19] width 2 height 11
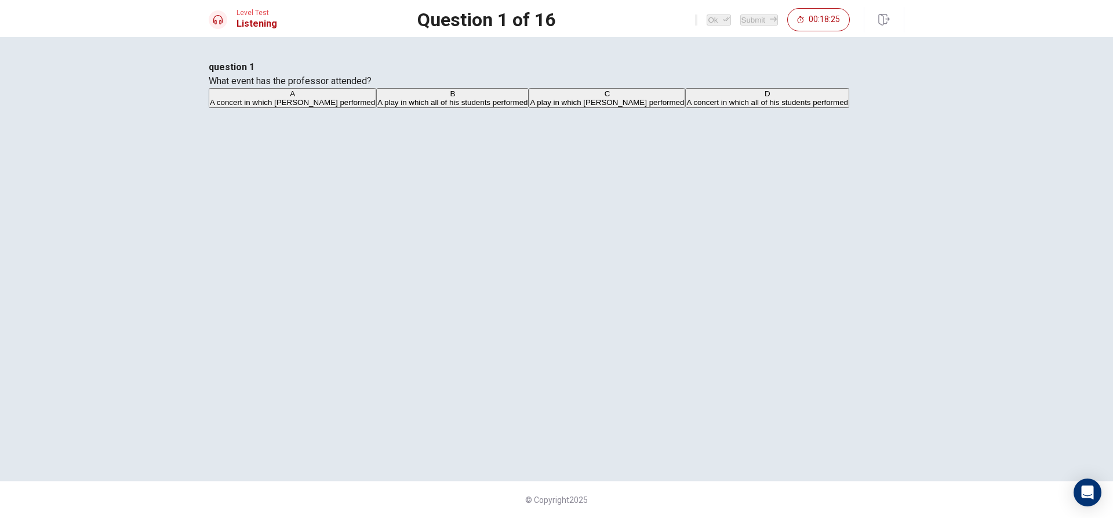
click at [527, 107] on span "A play in which all of his students performed" at bounding box center [452, 102] width 150 height 9
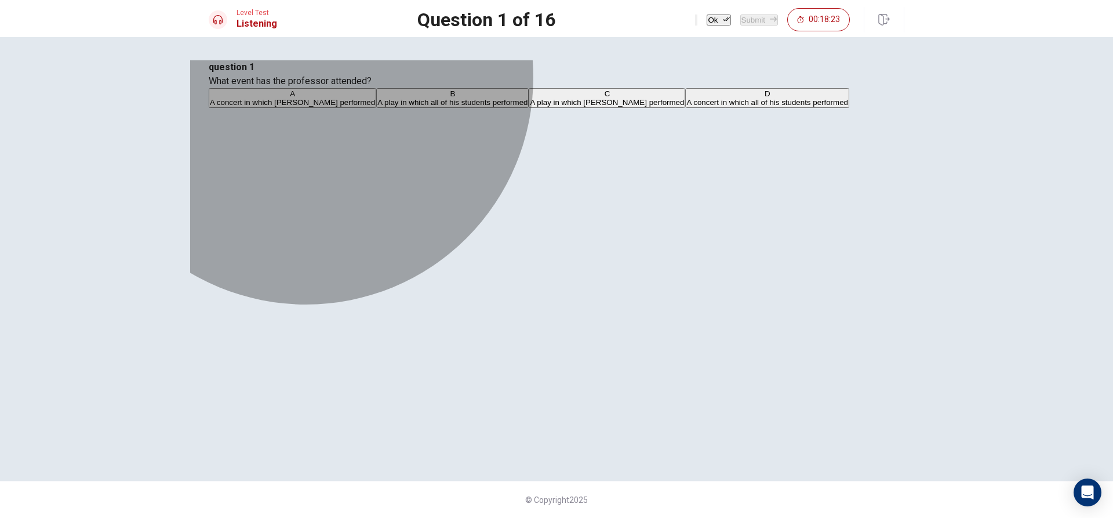
click at [530, 107] on span "A play in which [PERSON_NAME] performed" at bounding box center [607, 102] width 154 height 9
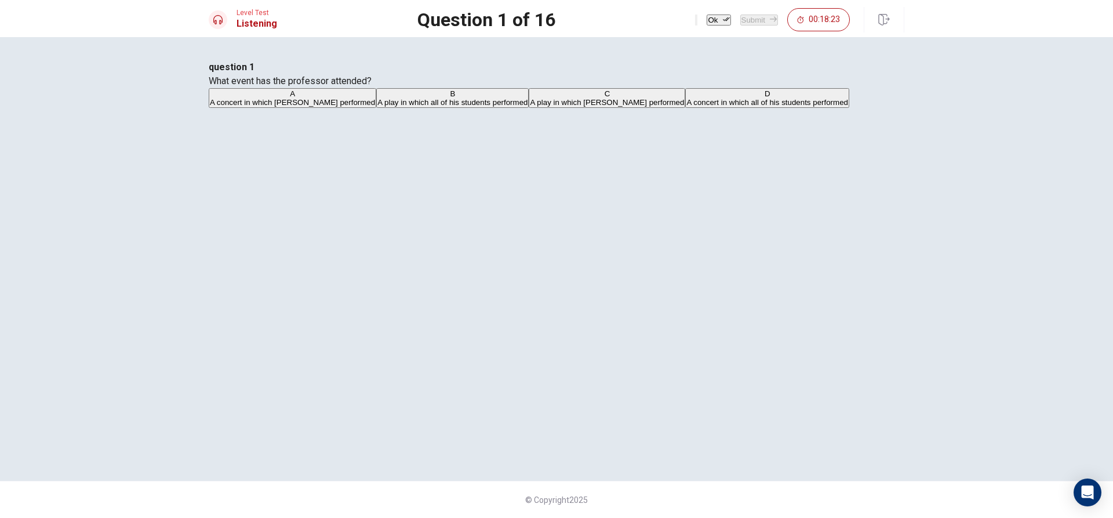
click at [398, 98] on div "B" at bounding box center [452, 93] width 150 height 9
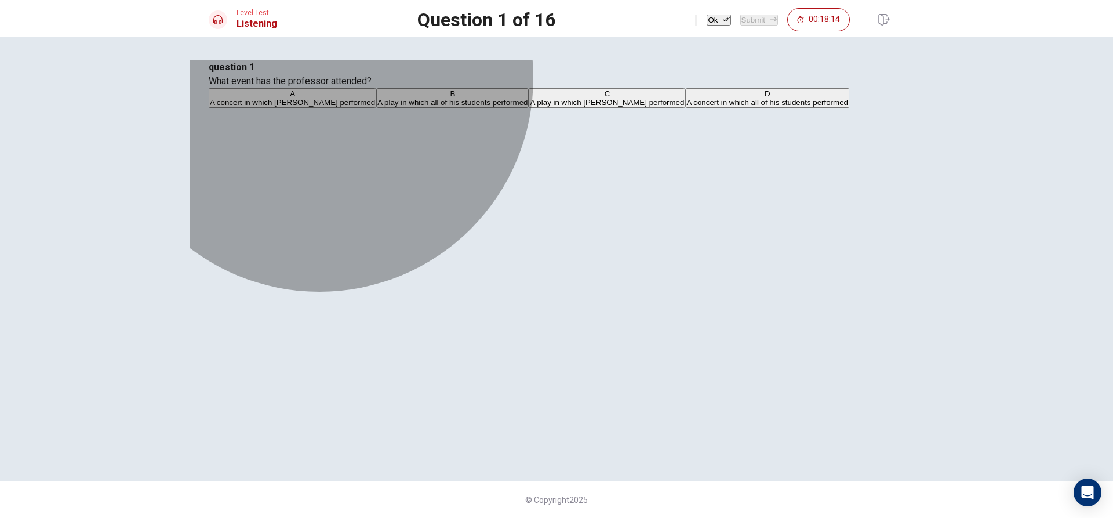
drag, startPoint x: 512, startPoint y: 272, endPoint x: 564, endPoint y: 261, distance: 53.3
click at [686, 107] on span "A concert in which all of his students performed" at bounding box center [767, 102] width 162 height 9
drag, startPoint x: 518, startPoint y: 190, endPoint x: 633, endPoint y: 85, distance: 155.9
click at [376, 108] on button "A A concert in which [PERSON_NAME] performed" at bounding box center [292, 98] width 167 height 20
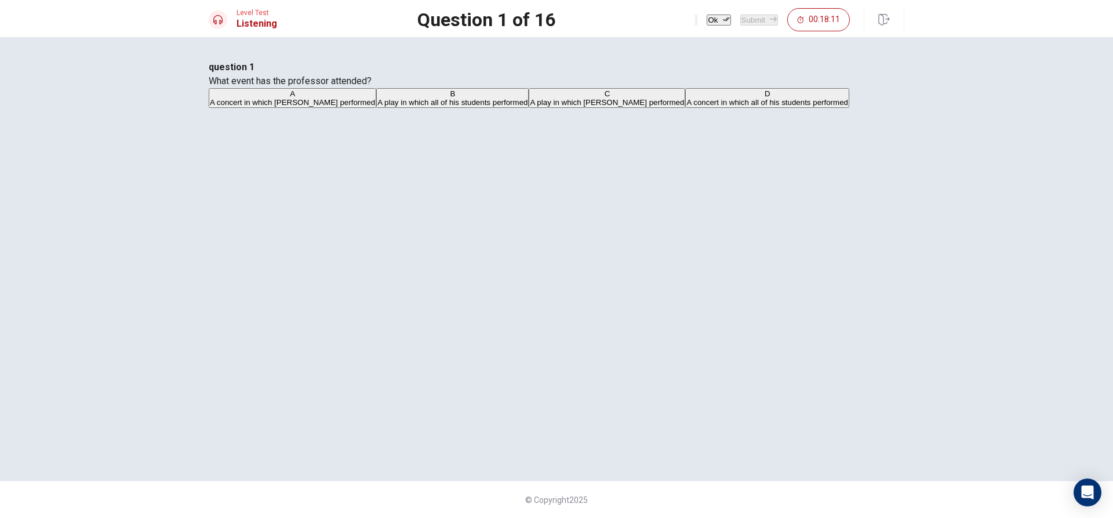
click at [706, 17] on button "Ok" at bounding box center [718, 19] width 24 height 11
click at [744, 18] on button "Submit" at bounding box center [759, 19] width 38 height 11
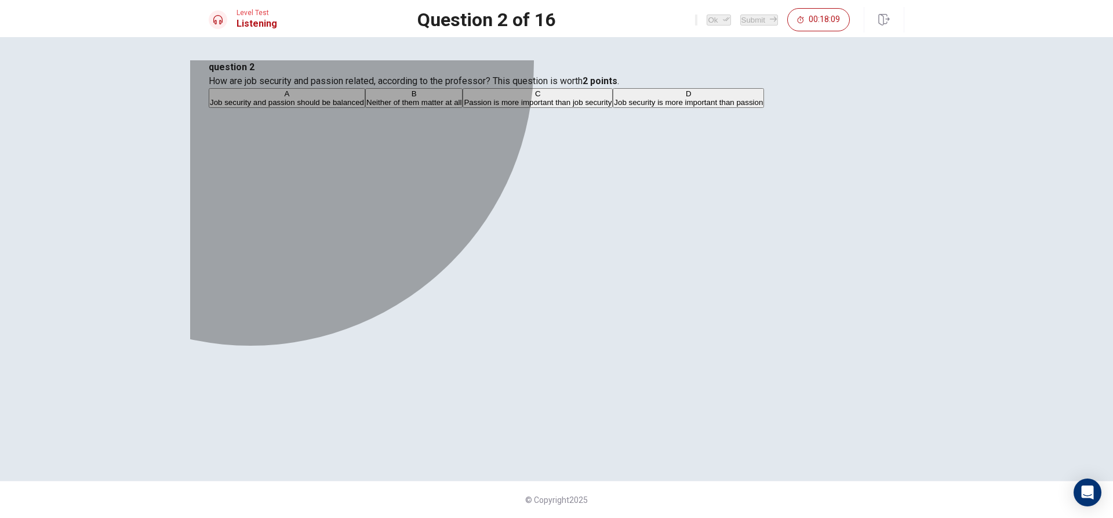
click at [365, 108] on button "A Job security and passion should be balanced" at bounding box center [287, 98] width 156 height 20
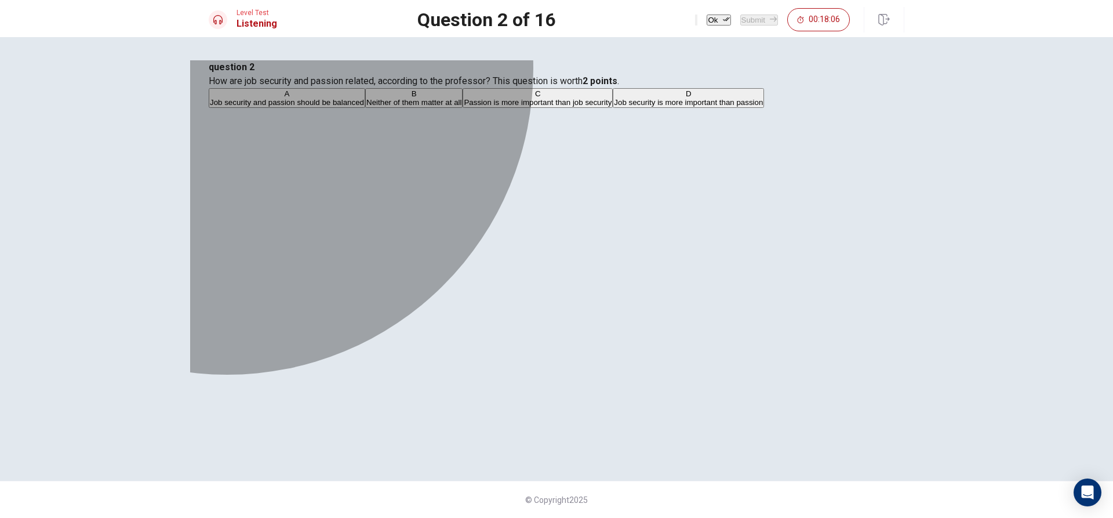
click at [420, 107] on span "Neither of them matter at all" at bounding box center [413, 102] width 95 height 9
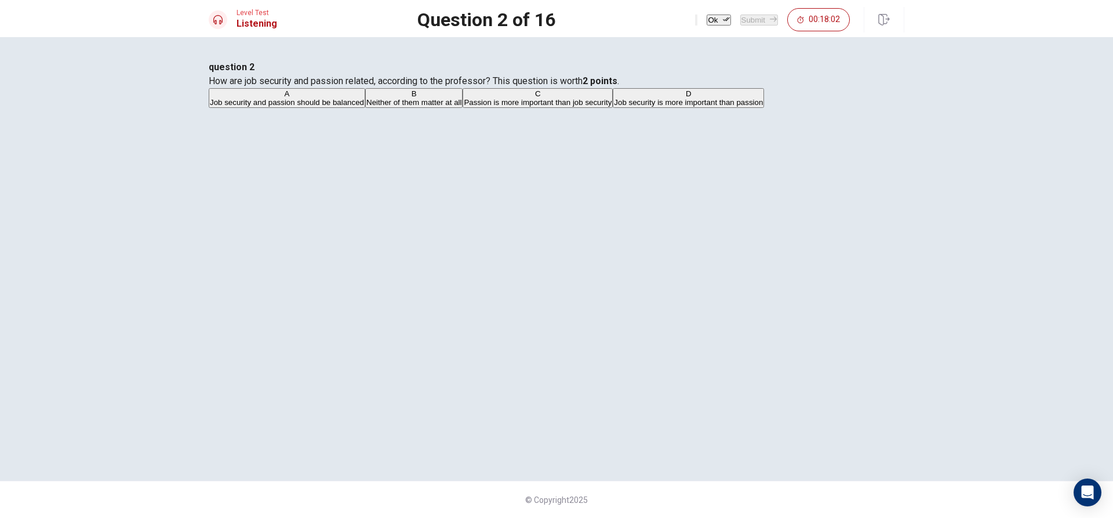
click at [614, 107] on span "Job security is more important than passion" at bounding box center [688, 102] width 149 height 9
click at [706, 20] on button "Ok" at bounding box center [718, 19] width 24 height 11
click at [740, 20] on button "Submit" at bounding box center [759, 19] width 38 height 11
drag, startPoint x: 443, startPoint y: 213, endPoint x: 516, endPoint y: 181, distance: 80.2
click at [443, 107] on span "That she gives up on singing" at bounding box center [462, 102] width 99 height 9
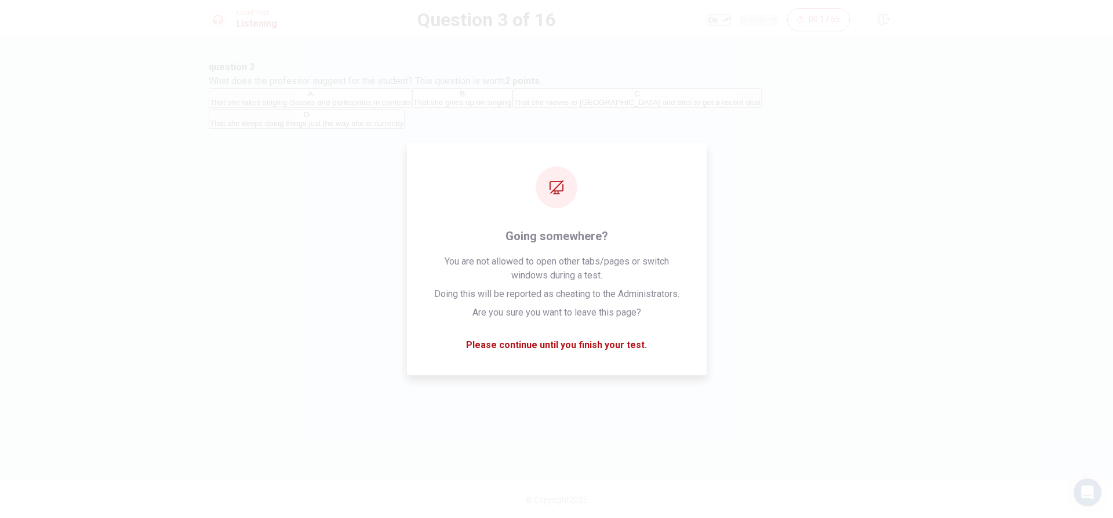
click at [706, 14] on button "Ok" at bounding box center [718, 19] width 24 height 11
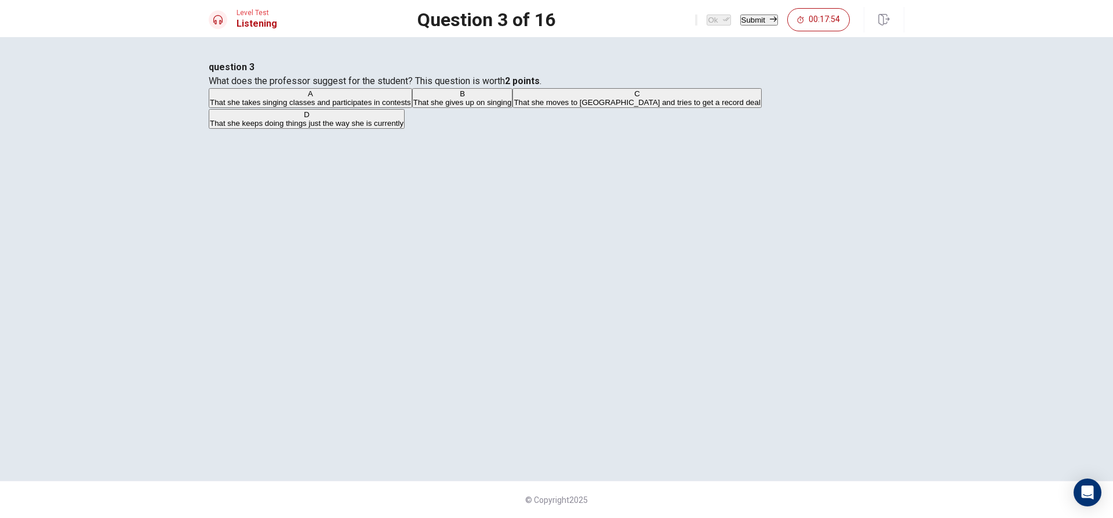
click at [740, 19] on button "Submit" at bounding box center [759, 19] width 38 height 11
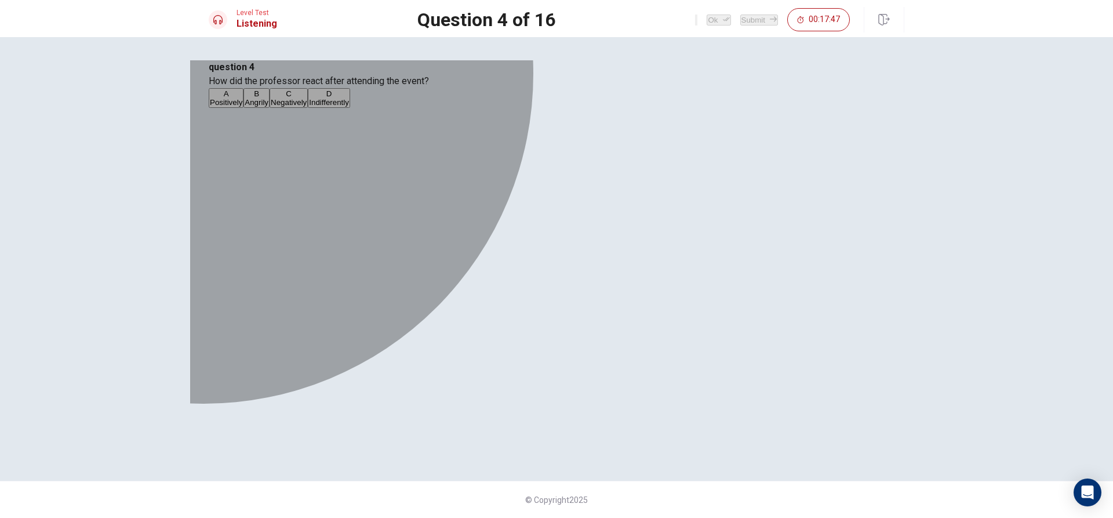
drag, startPoint x: 396, startPoint y: 181, endPoint x: 410, endPoint y: 173, distance: 16.1
click at [242, 98] on div "A" at bounding box center [226, 93] width 32 height 9
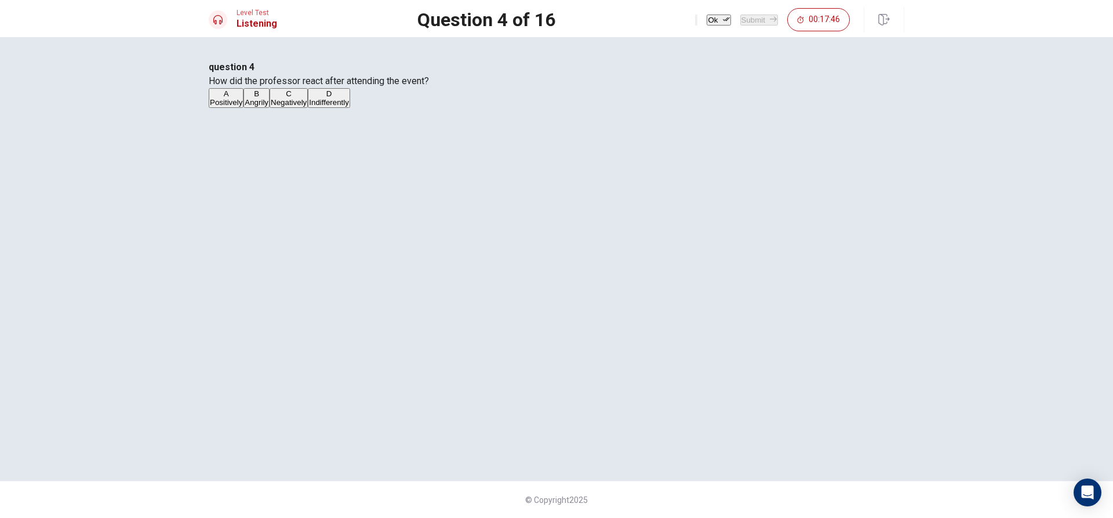
click at [706, 18] on button "Ok" at bounding box center [718, 19] width 24 height 11
click at [740, 17] on button "Submit" at bounding box center [759, 19] width 38 height 11
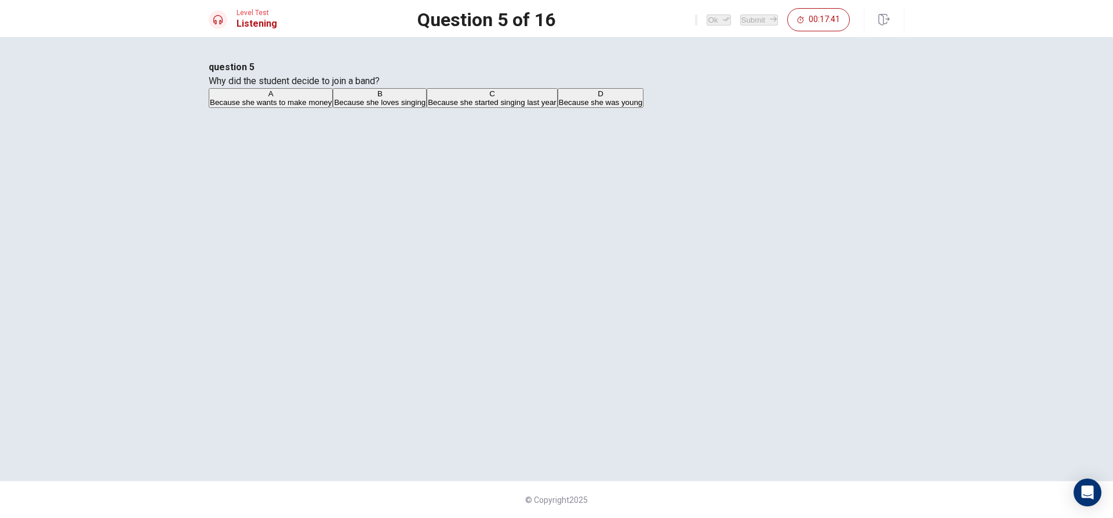
drag, startPoint x: 407, startPoint y: 240, endPoint x: 411, endPoint y: 230, distance: 10.9
click at [427, 108] on button "C Because she started singing last year" at bounding box center [492, 98] width 131 height 20
click at [414, 108] on button "B Because she loves singing" at bounding box center [380, 98] width 94 height 20
click at [706, 14] on button "Ok" at bounding box center [718, 19] width 24 height 11
click at [747, 14] on button "Submit" at bounding box center [759, 19] width 38 height 11
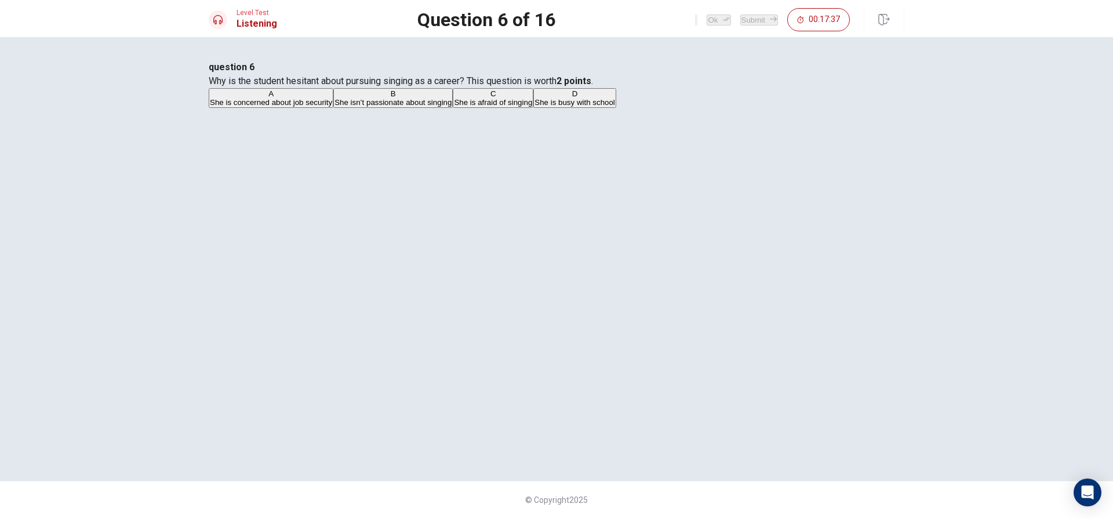
click at [332, 98] on div "A" at bounding box center [271, 93] width 122 height 9
click at [534, 107] on span "She is busy with school" at bounding box center [574, 102] width 81 height 9
click at [508, 108] on button "C She is afraid of singing" at bounding box center [493, 98] width 81 height 20
click at [533, 108] on button "D She is busy with school" at bounding box center [574, 98] width 83 height 20
click at [723, 20] on icon "button" at bounding box center [726, 19] width 7 height 7
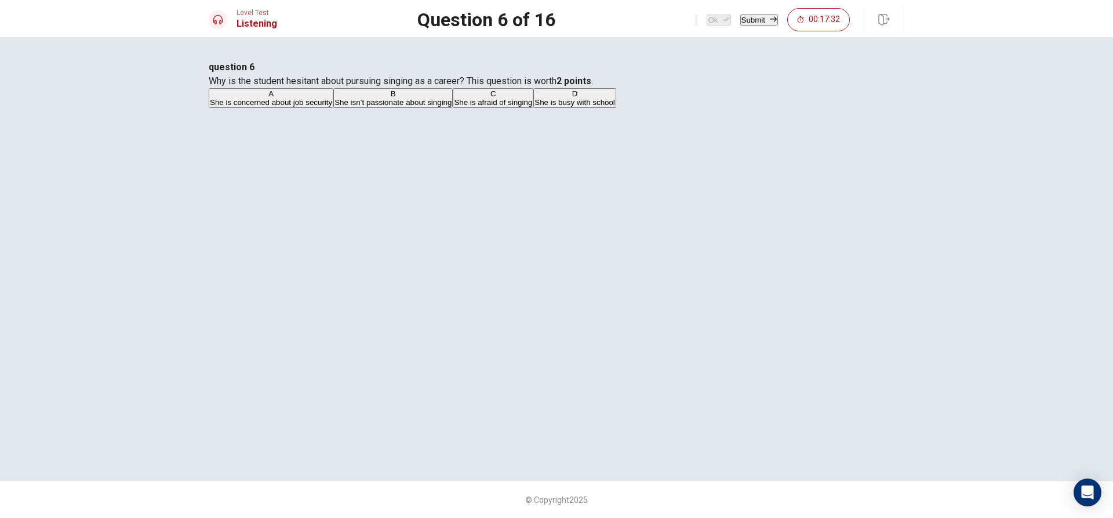
click at [744, 14] on button "Submit" at bounding box center [759, 19] width 38 height 11
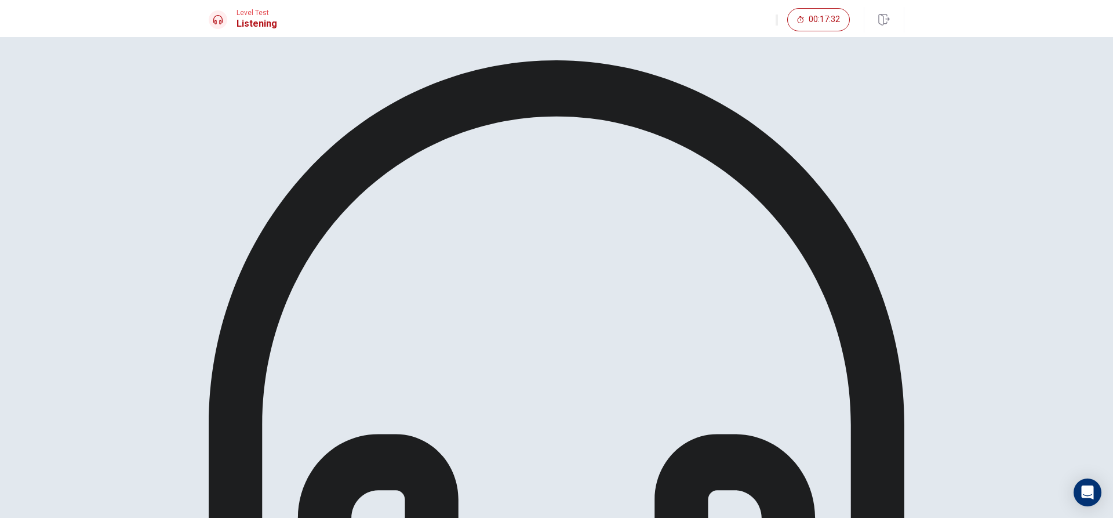
click at [546, 316] on div "Listen again to an excerpt from the conversation. Then answer the question." at bounding box center [556, 423] width 733 height 727
click at [555, 135] on icon at bounding box center [556, 407] width 695 height 695
click at [777, 23] on icon "button" at bounding box center [777, 23] width 0 height 0
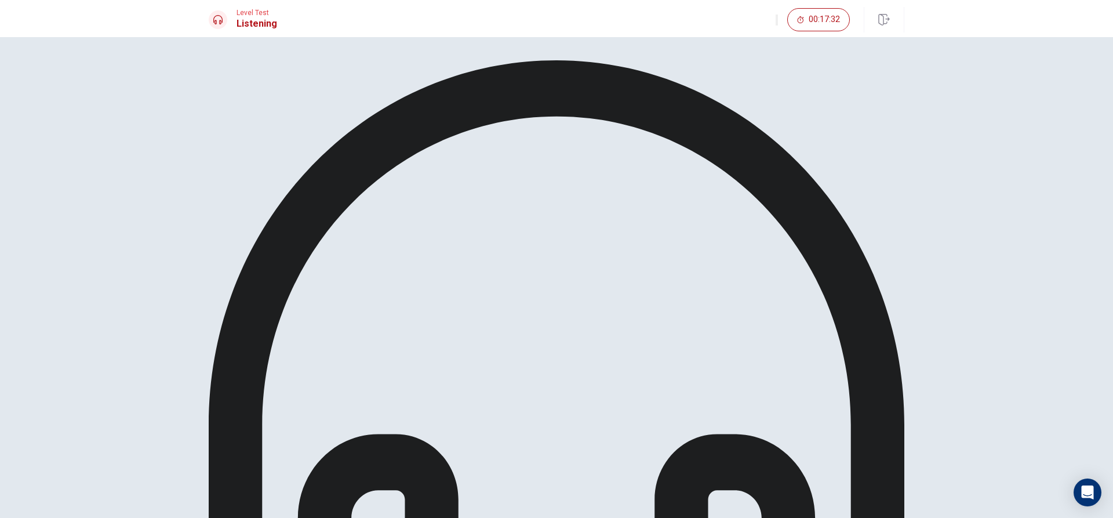
click at [716, 172] on div "Listen again to an excerpt from the conversation. Then answer the question." at bounding box center [556, 423] width 695 height 727
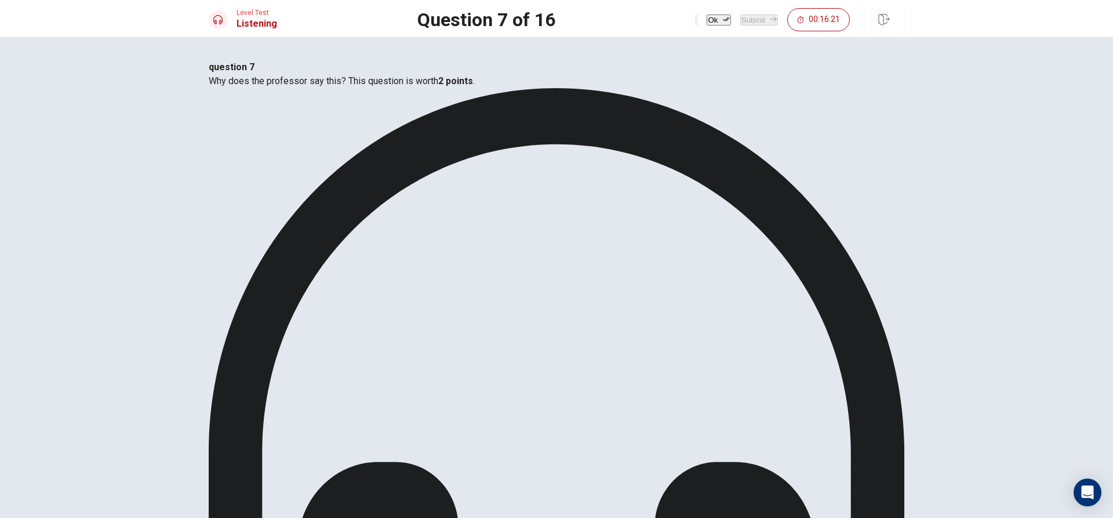
click at [723, 23] on icon "button" at bounding box center [726, 19] width 7 height 7
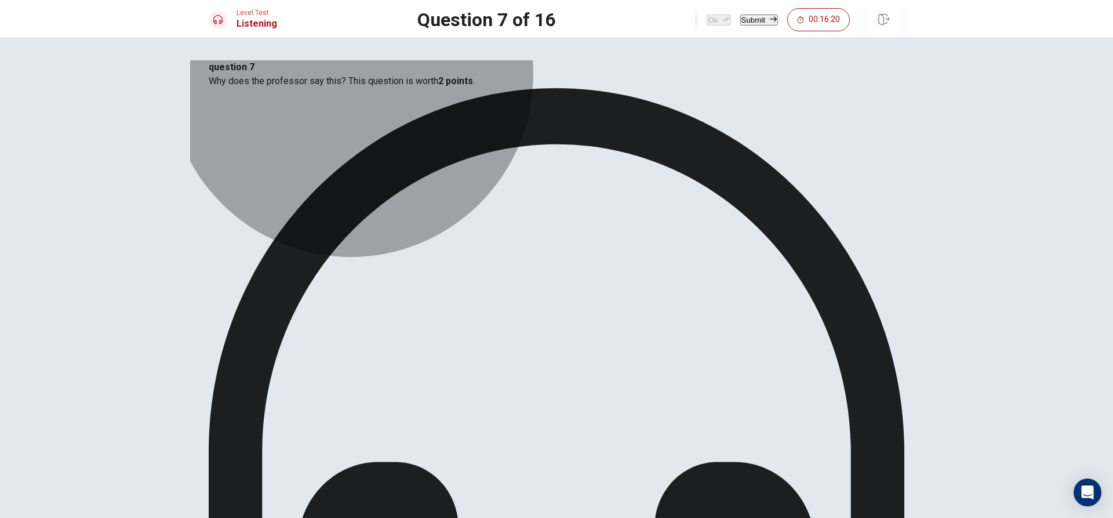
drag, startPoint x: 543, startPoint y: 268, endPoint x: 688, endPoint y: 172, distance: 174.2
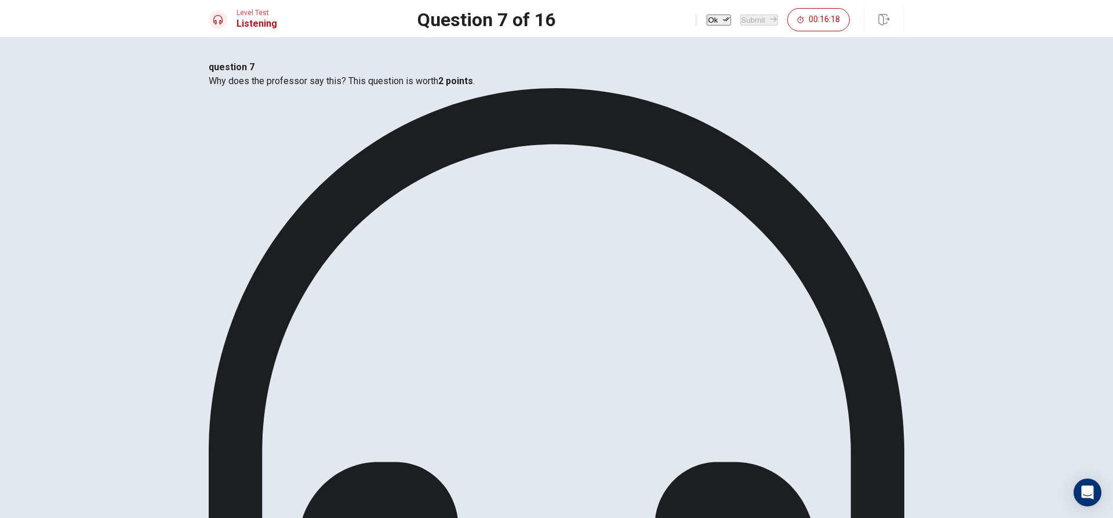
click at [706, 19] on button "Ok" at bounding box center [718, 19] width 24 height 11
click at [740, 14] on button "Submit" at bounding box center [759, 19] width 38 height 11
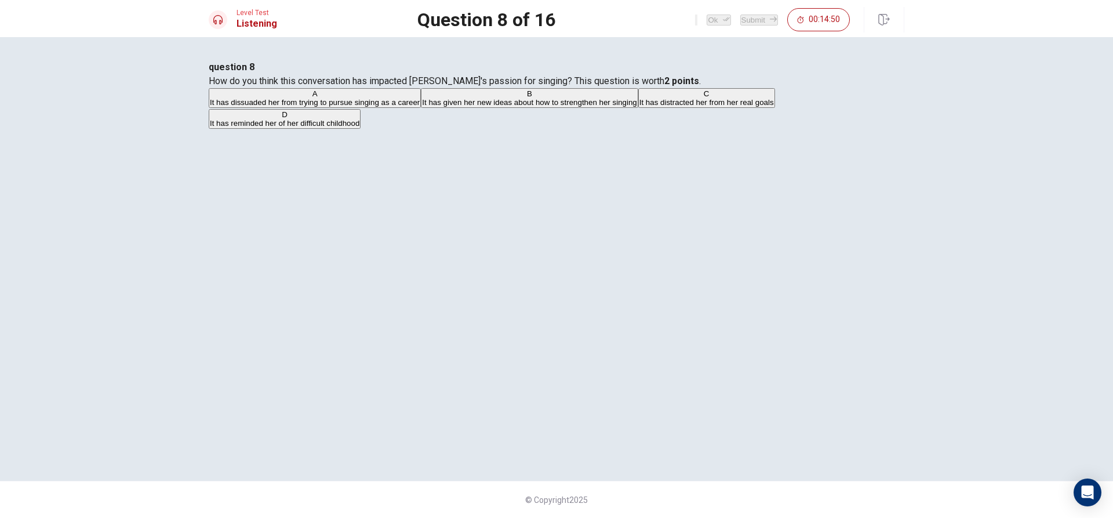
click at [746, 130] on div "question 8 How do you think this conversation has impacted [PERSON_NAME]'s pass…" at bounding box center [556, 95] width 695 height 70
click at [420, 107] on span "It has dissuaded her from trying to pursue singing as a career" at bounding box center [315, 102] width 210 height 9
click at [706, 20] on button "Ok" at bounding box center [718, 19] width 24 height 11
click at [740, 17] on button "Submit" at bounding box center [759, 19] width 38 height 11
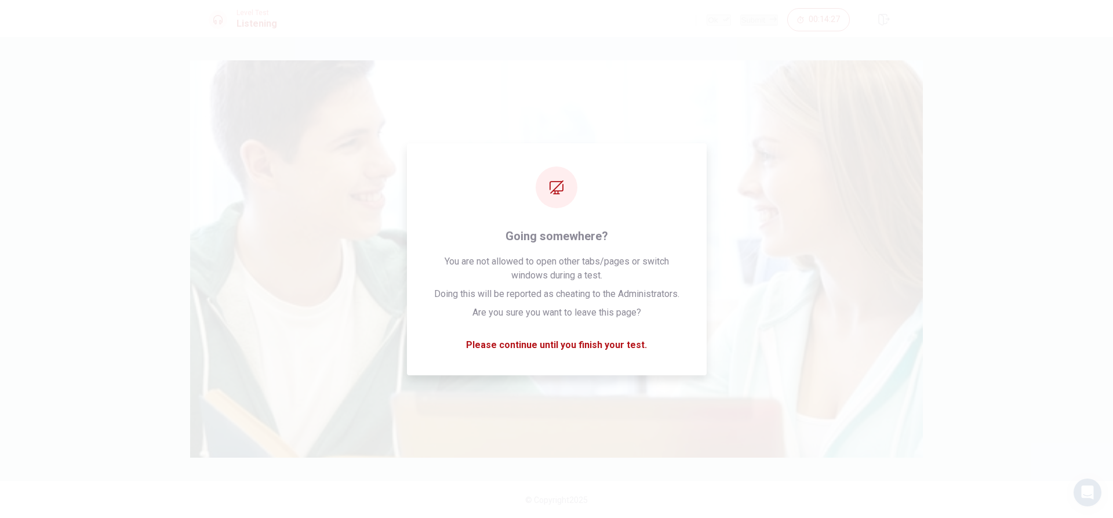
click at [455, 276] on img at bounding box center [556, 258] width 733 height 397
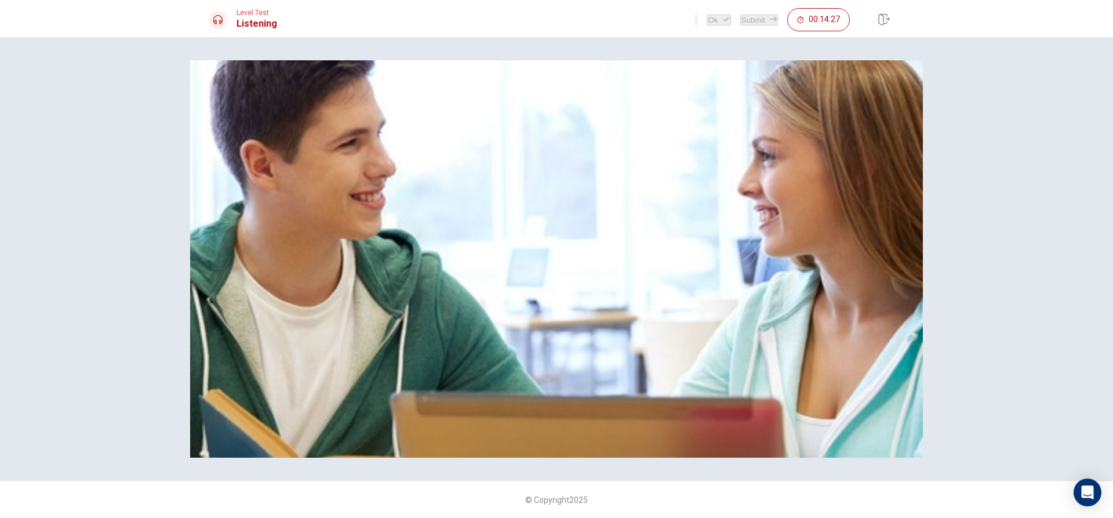
click at [476, 400] on img at bounding box center [556, 258] width 733 height 397
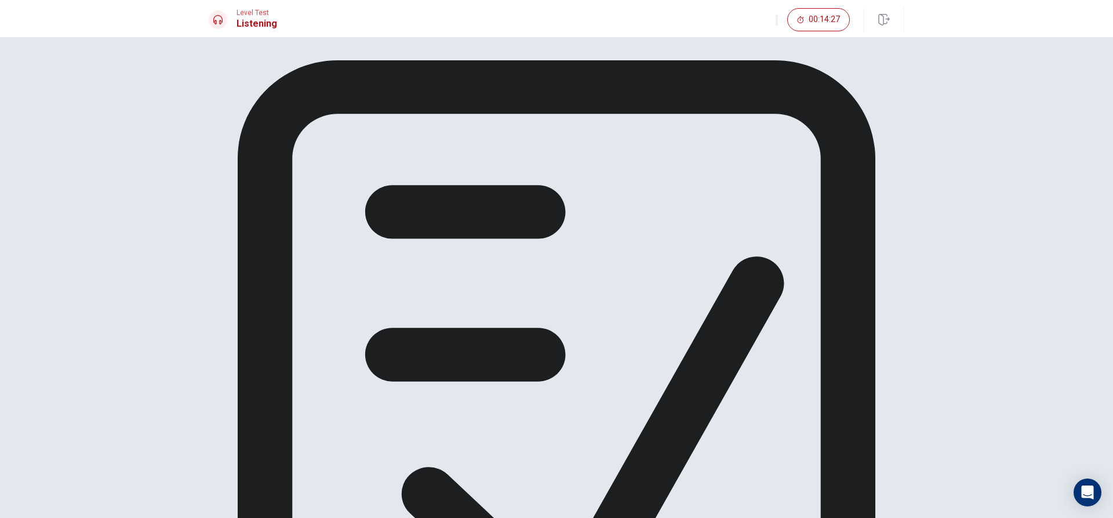
click at [455, 246] on div "Now get ready to answer the questions. You may use your notes to help you answe…" at bounding box center [556, 423] width 695 height 727
drag, startPoint x: 549, startPoint y: 206, endPoint x: 585, endPoint y: 158, distance: 59.9
click at [582, 142] on div "Now get ready to answer the questions. You may use your notes to help you answe…" at bounding box center [556, 423] width 695 height 727
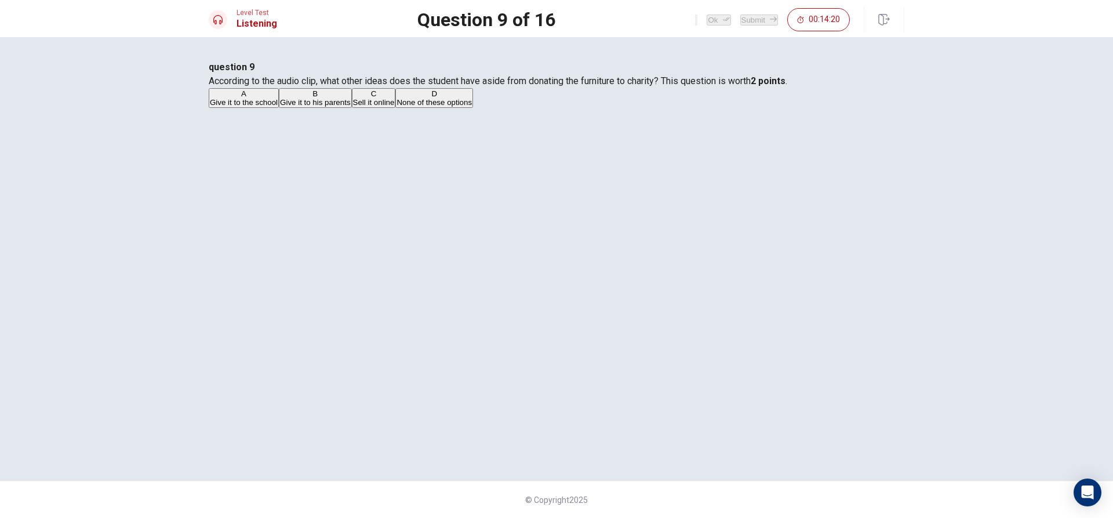
click at [278, 98] on div "A" at bounding box center [244, 93] width 68 height 9
drag, startPoint x: 673, startPoint y: 16, endPoint x: 717, endPoint y: 11, distance: 44.4
click at [706, 16] on button "Ok" at bounding box center [718, 19] width 24 height 11
click at [740, 14] on button "Submit" at bounding box center [759, 19] width 38 height 11
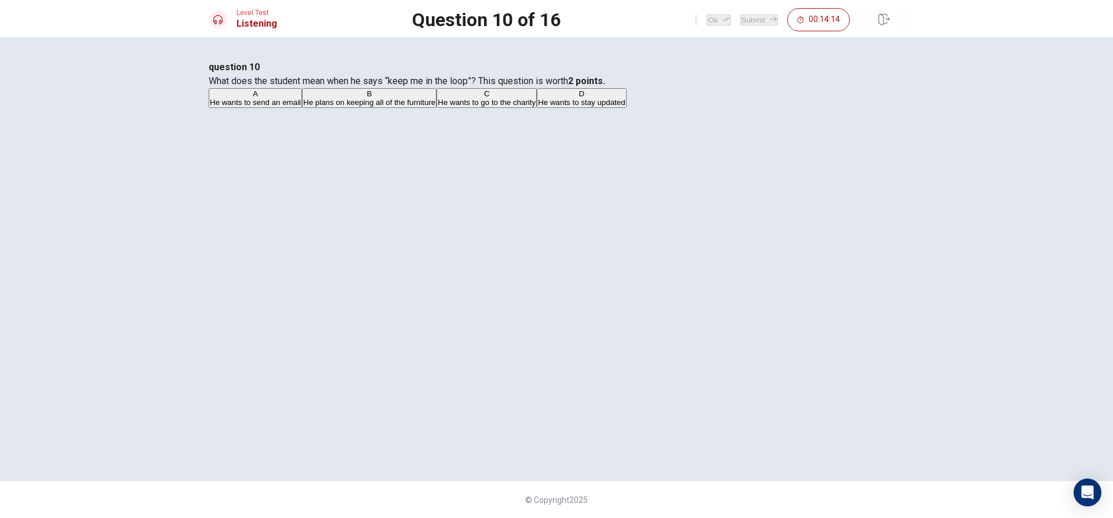
click at [538, 107] on span "He wants to stay updated" at bounding box center [581, 102] width 87 height 9
drag, startPoint x: 675, startPoint y: 15, endPoint x: 728, endPoint y: 14, distance: 53.9
click at [706, 15] on button "Ok" at bounding box center [718, 19] width 24 height 11
click at [740, 14] on button "Submit" at bounding box center [759, 19] width 38 height 11
click at [410, 107] on span "What to do with the new furniture" at bounding box center [353, 102] width 113 height 9
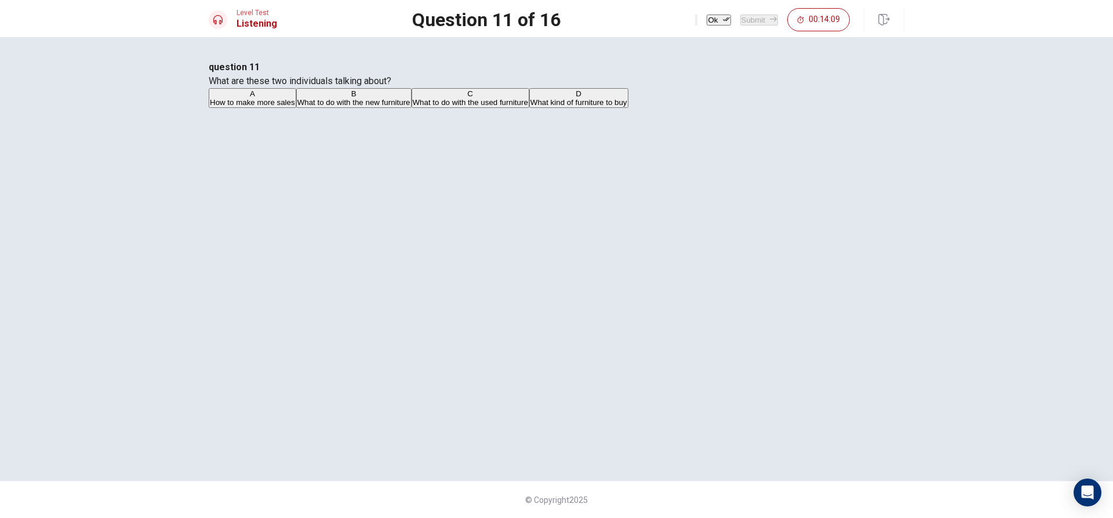
click at [502, 107] on span "What to do with the used furniture" at bounding box center [470, 102] width 115 height 9
click at [709, 30] on div "Ok Submit 00:14:05" at bounding box center [772, 19] width 155 height 23
click at [706, 20] on button "Ok" at bounding box center [718, 19] width 24 height 11
click at [761, 14] on button "Submit" at bounding box center [759, 19] width 38 height 11
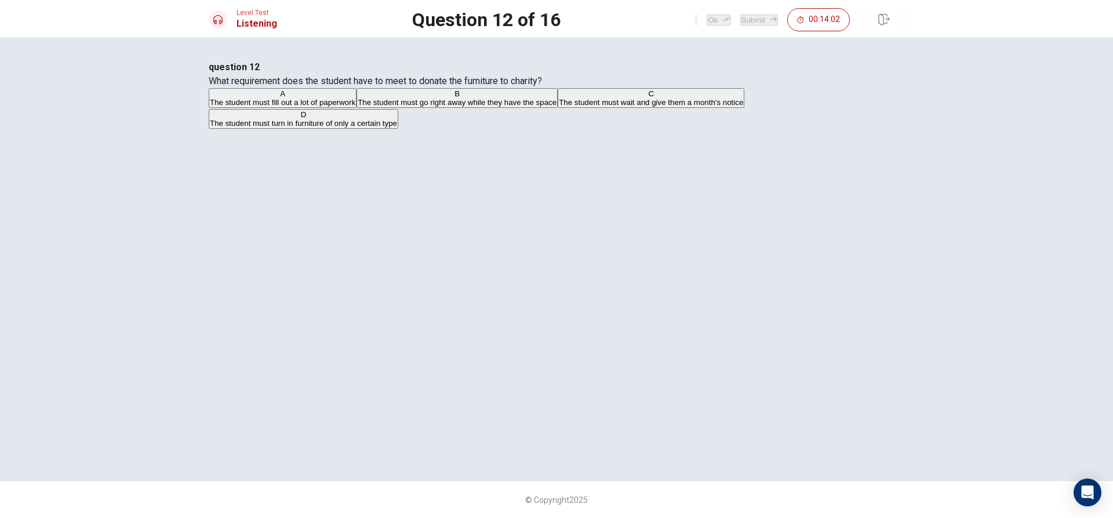
click at [355, 107] on span "The student must fill out a lot of paperwork" at bounding box center [282, 102] width 145 height 9
click at [460, 107] on span "The student must go right away while they have the space" at bounding box center [457, 102] width 199 height 9
drag, startPoint x: 479, startPoint y: 269, endPoint x: 496, endPoint y: 234, distance: 39.1
click at [397, 127] on span "The student must turn in furniture of only a certain type" at bounding box center [303, 123] width 187 height 9
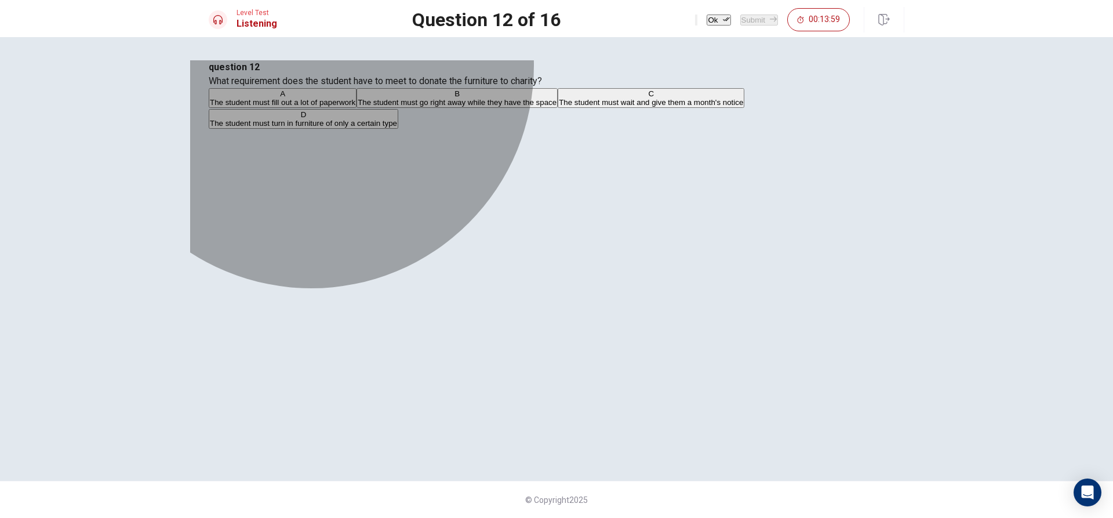
click at [356, 108] on button "A The student must fill out a lot of paperwork" at bounding box center [283, 98] width 148 height 20
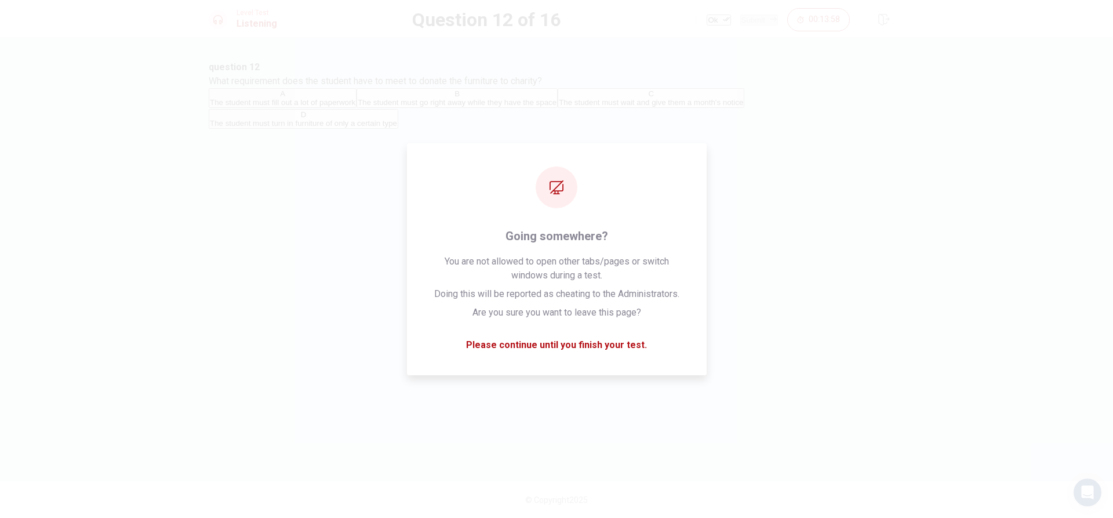
click at [788, 130] on div "question 12 What requirement does the student have to meet to donate the furnit…" at bounding box center [556, 95] width 695 height 70
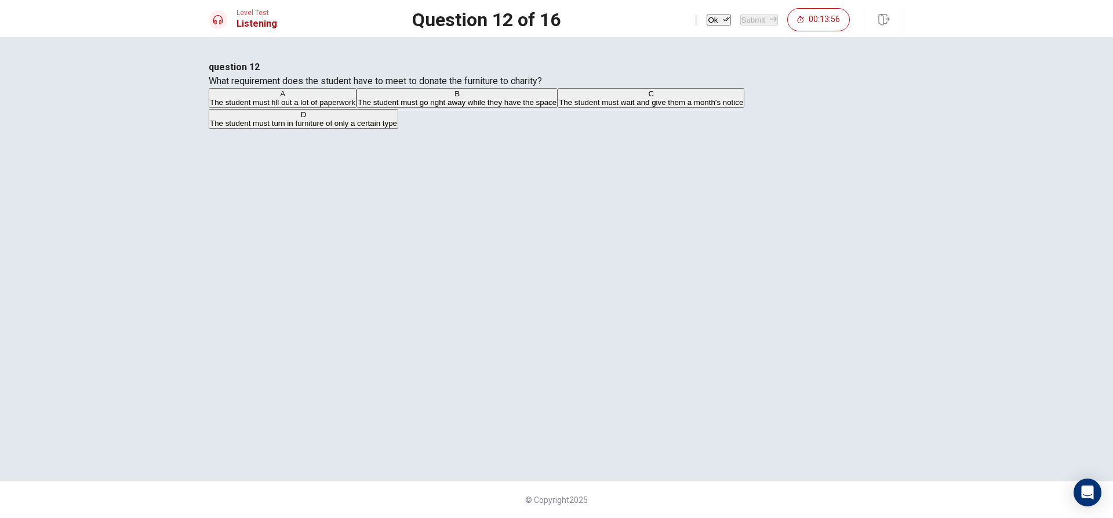
click at [555, 107] on span "The student must go right away while they have the space" at bounding box center [457, 102] width 199 height 9
click at [559, 107] on span "The student must wait and give them a month's notice" at bounding box center [651, 102] width 184 height 9
click at [397, 127] on span "The student must turn in furniture of only a certain type" at bounding box center [303, 123] width 187 height 9
click at [356, 108] on button "A The student must fill out a lot of paperwork" at bounding box center [283, 98] width 148 height 20
drag, startPoint x: 684, startPoint y: 17, endPoint x: 704, endPoint y: 17, distance: 19.7
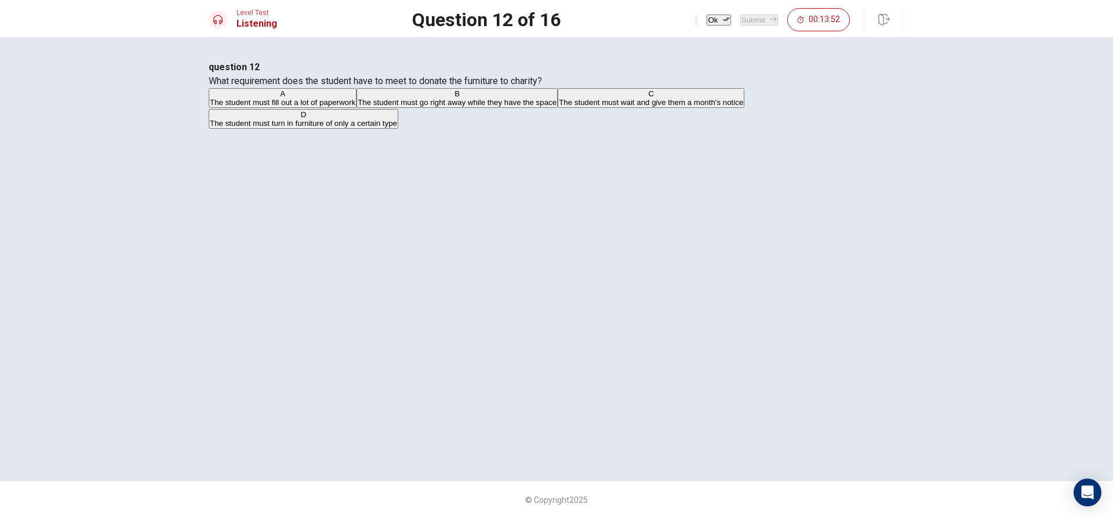
click at [706, 18] on button "Ok" at bounding box center [718, 19] width 24 height 11
click at [742, 14] on button "Submit" at bounding box center [759, 19] width 38 height 11
drag, startPoint x: 499, startPoint y: 279, endPoint x: 671, endPoint y: 131, distance: 227.2
click at [500, 127] on span "The staff member suggests that the student writes a paper for the school newspa…" at bounding box center [524, 123] width 288 height 9
click at [706, 25] on button "Ok" at bounding box center [718, 19] width 24 height 11
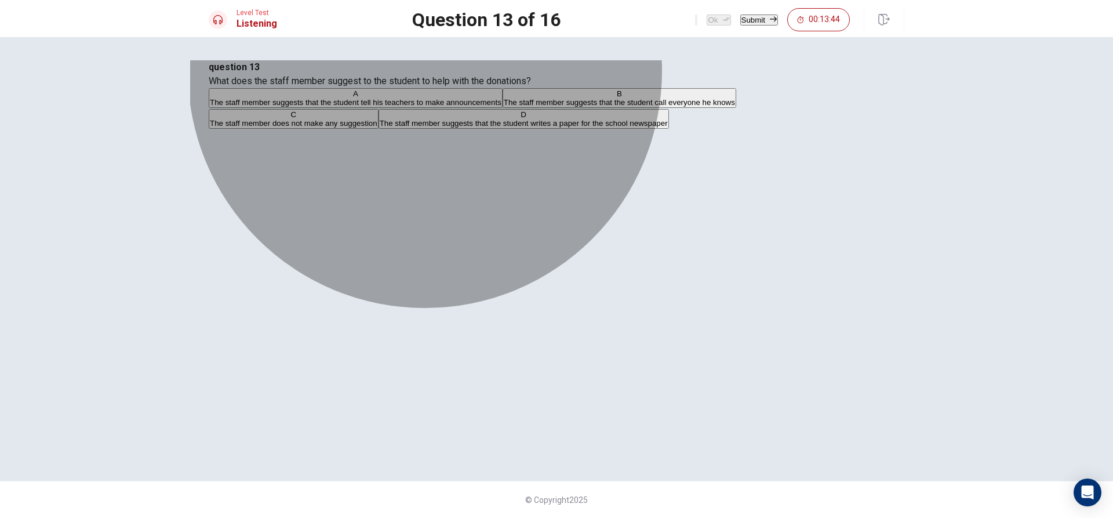
click at [501, 107] on span "The staff member suggests that the student tell his teachers to make announceme…" at bounding box center [356, 102] width 292 height 9
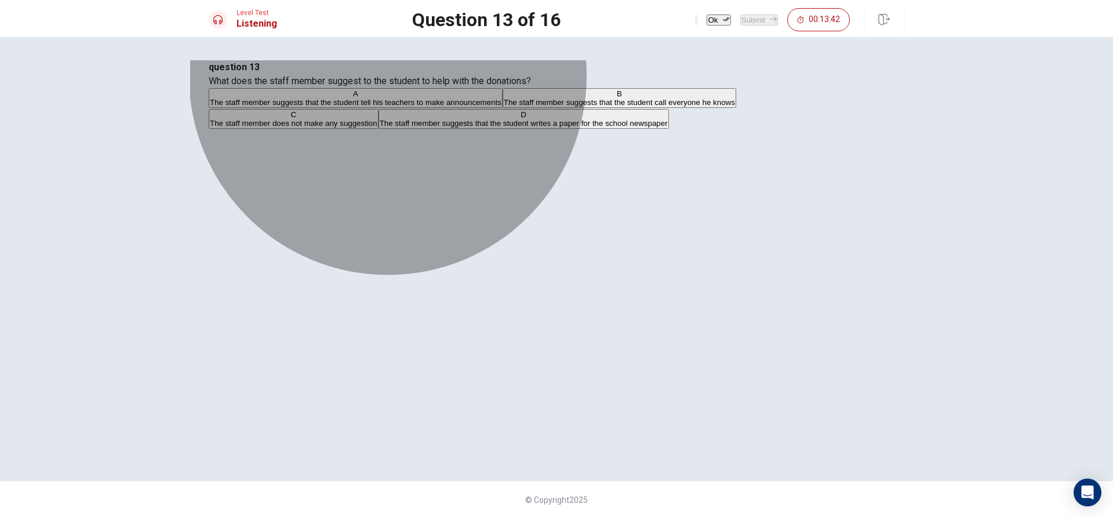
click at [580, 107] on span "The staff member suggests that the student call everyone he knows" at bounding box center [619, 102] width 231 height 9
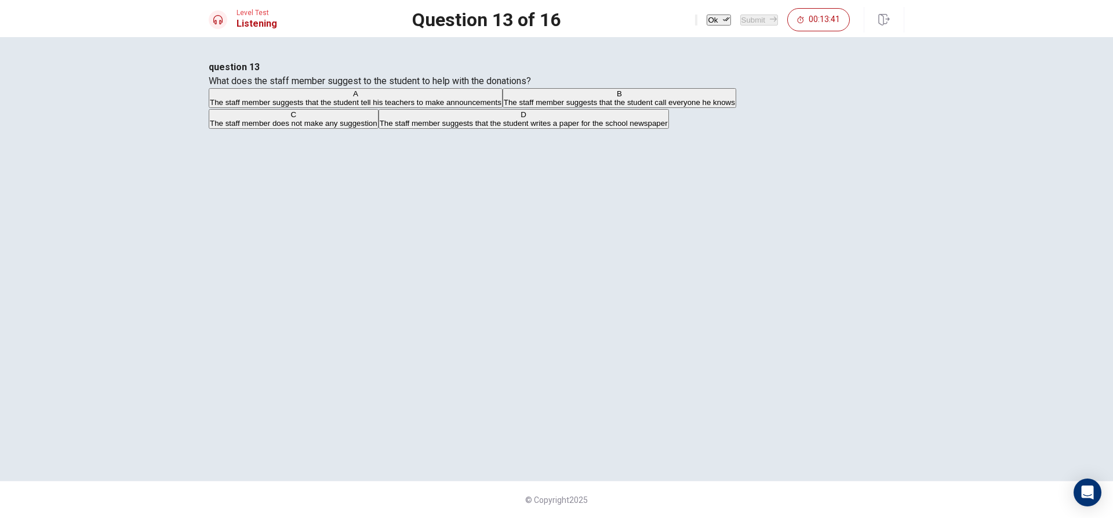
click at [648, 127] on span "The staff member suggests that the student writes a paper for the school newspa…" at bounding box center [524, 123] width 288 height 9
click at [706, 23] on button "Ok" at bounding box center [718, 19] width 24 height 11
click at [749, 23] on button "Submit" at bounding box center [759, 19] width 38 height 11
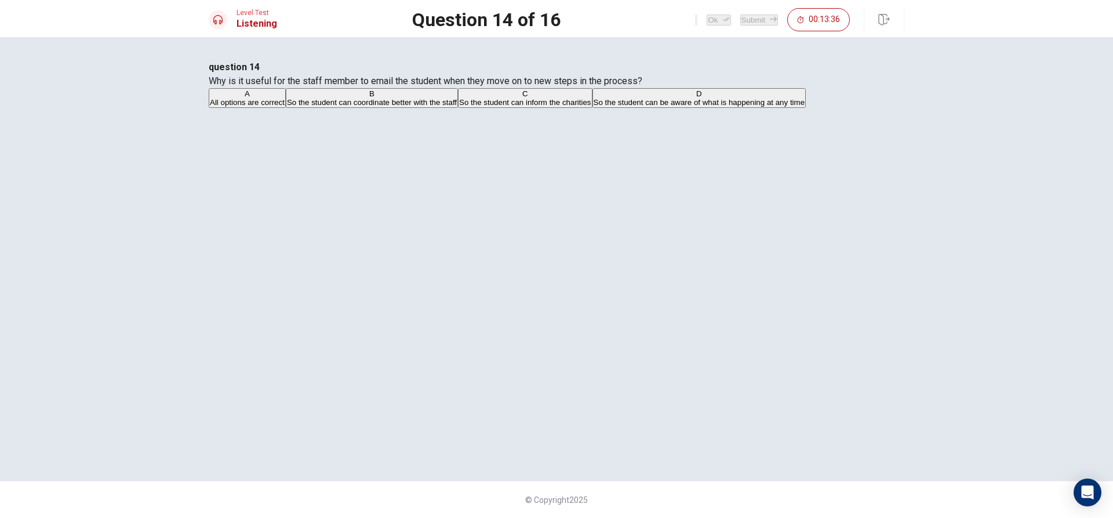
drag, startPoint x: 470, startPoint y: 199, endPoint x: 481, endPoint y: 199, distance: 11.0
click at [285, 107] on span "All options are correct" at bounding box center [247, 102] width 75 height 9
drag, startPoint x: 697, startPoint y: 17, endPoint x: 728, endPoint y: 17, distance: 30.7
click at [723, 17] on icon "button" at bounding box center [726, 19] width 7 height 7
click at [740, 17] on button "Submit" at bounding box center [759, 19] width 38 height 11
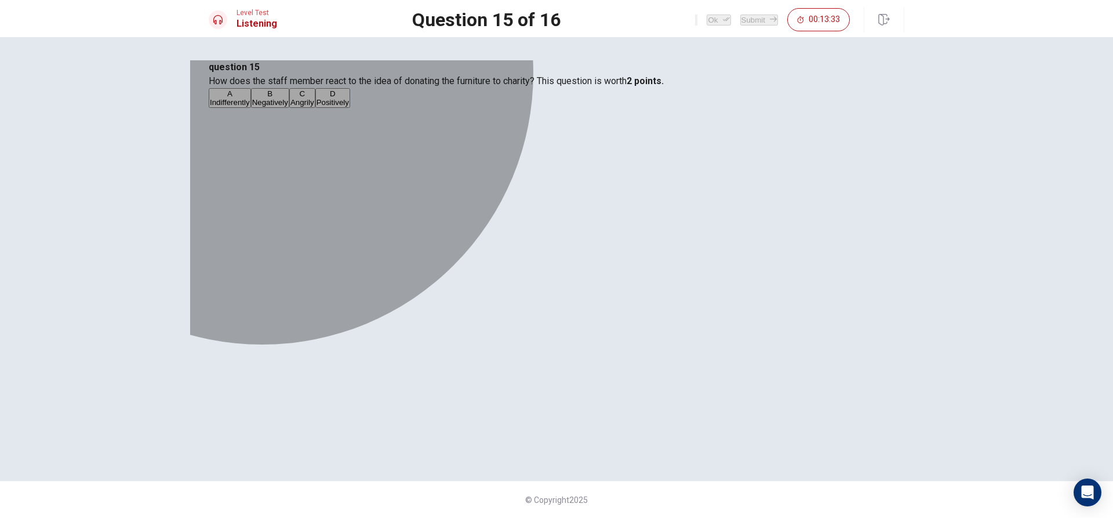
click at [350, 108] on button "D Positively" at bounding box center [332, 98] width 35 height 20
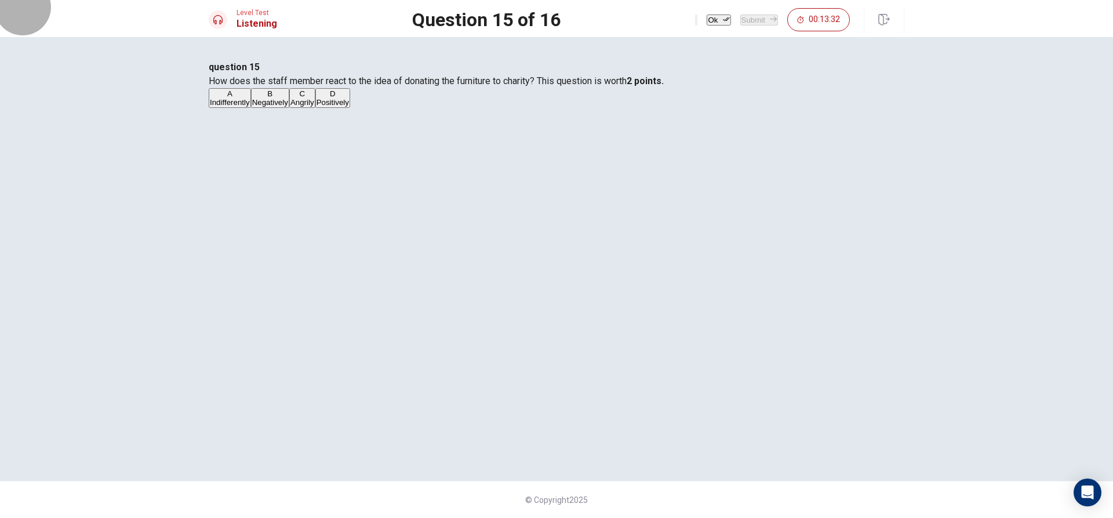
click at [706, 15] on button "Ok" at bounding box center [718, 19] width 24 height 11
click at [776, 16] on button "Submit" at bounding box center [759, 19] width 38 height 11
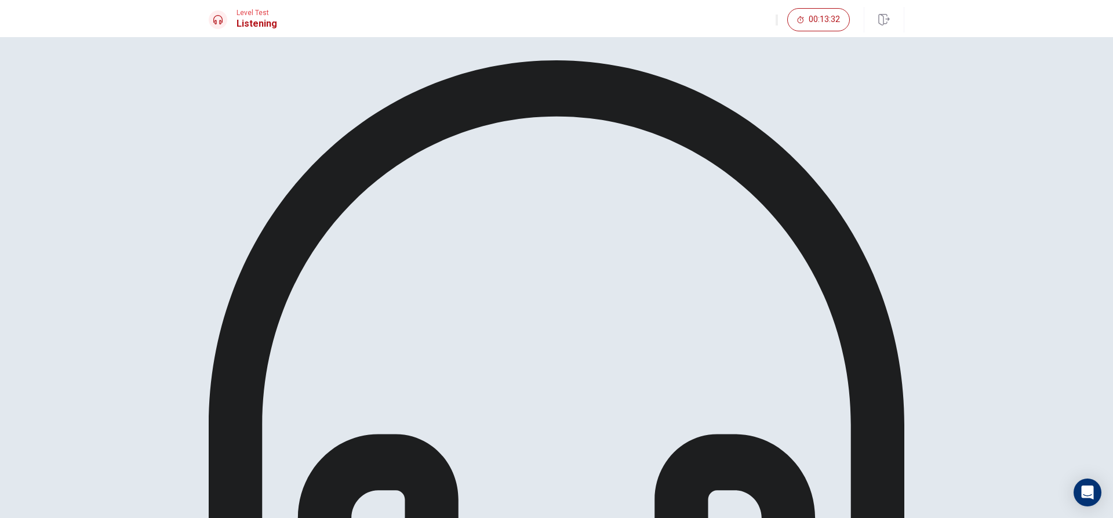
click at [699, 90] on div "Listen again to an excerpt from the conversation. Then answer the question." at bounding box center [556, 423] width 695 height 727
click at [777, 23] on icon "button" at bounding box center [777, 23] width 0 height 0
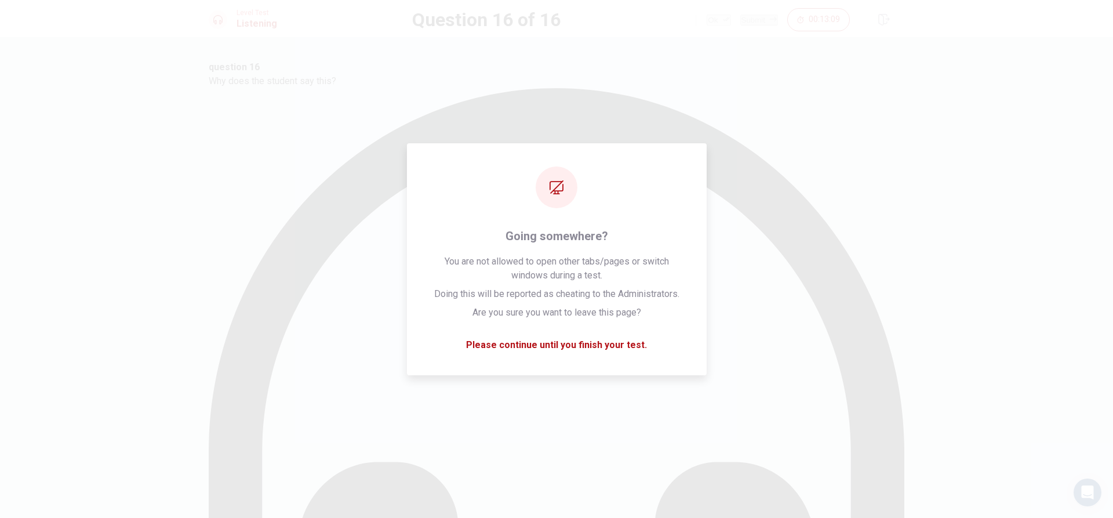
click at [749, 157] on div "question 16 Why does the student say this? A The student is very proficient wit…" at bounding box center [556, 434] width 695 height 748
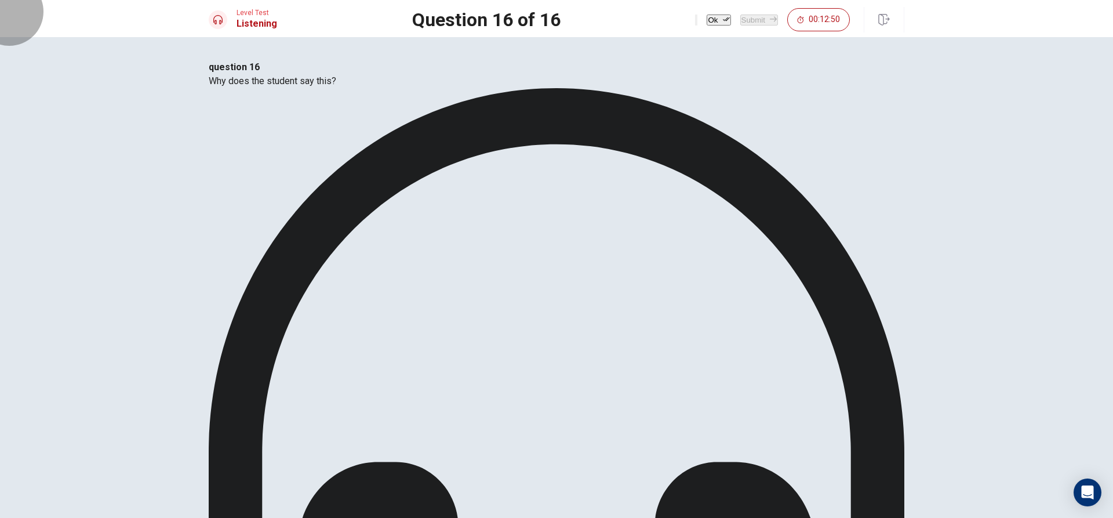
click at [706, 20] on button "Ok" at bounding box center [718, 19] width 24 height 11
click at [740, 17] on button "Submit" at bounding box center [759, 19] width 38 height 11
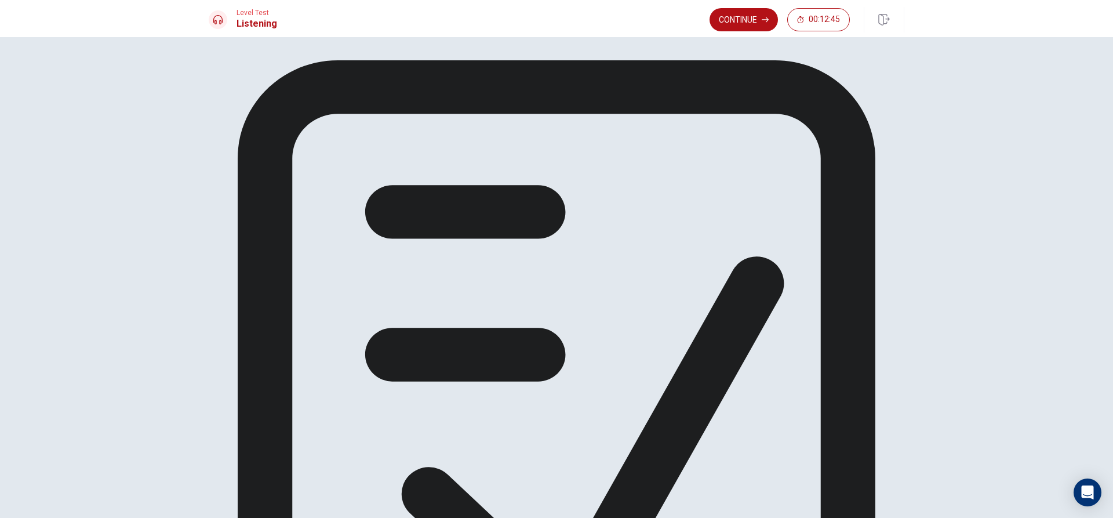
click at [682, 181] on div "You have seen all of the questions in the Listening section. Click on Continue …" at bounding box center [556, 423] width 695 height 727
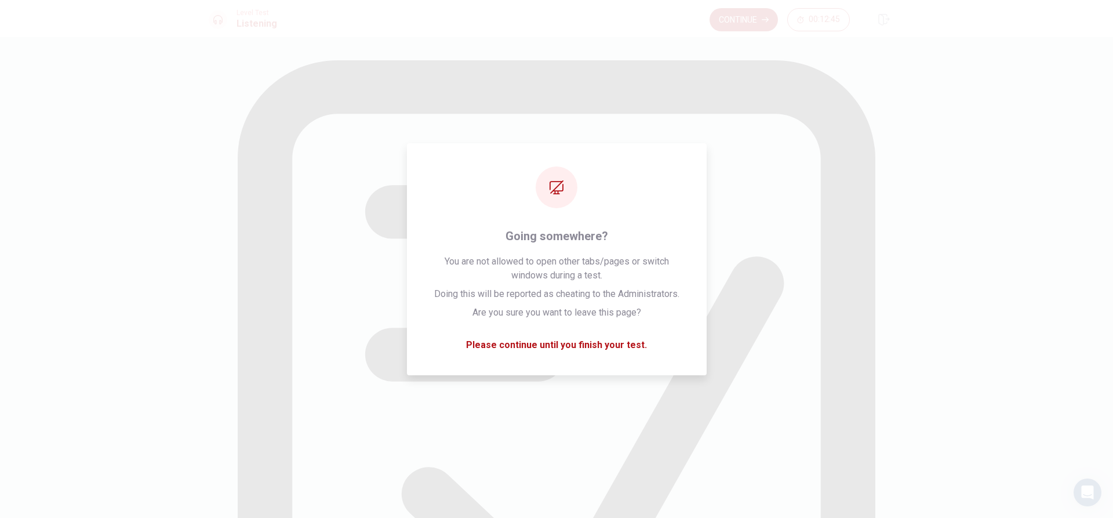
click at [738, 24] on button "Continue" at bounding box center [743, 19] width 68 height 23
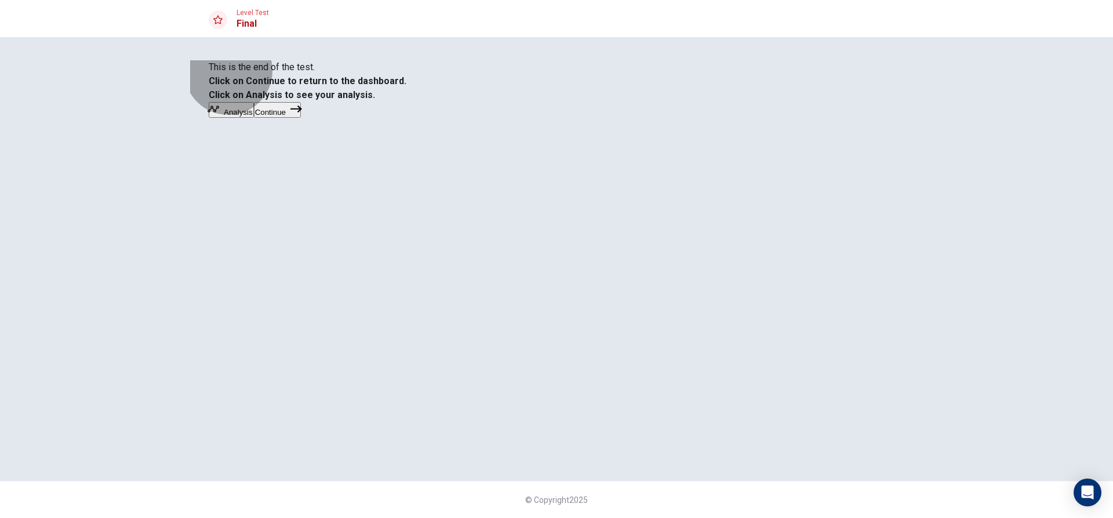
click at [301, 118] on button "Continue" at bounding box center [277, 110] width 47 height 16
